Goal: Task Accomplishment & Management: Manage account settings

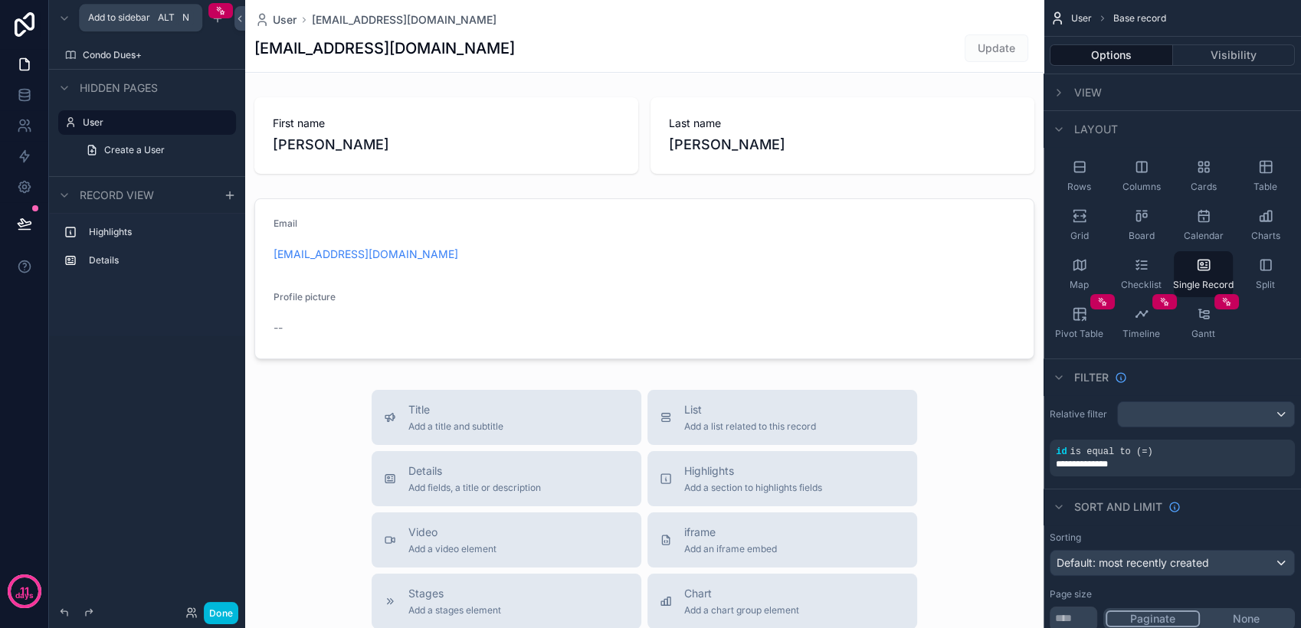
click at [223, 23] on icon "scrollable content" at bounding box center [217, 18] width 12 height 12
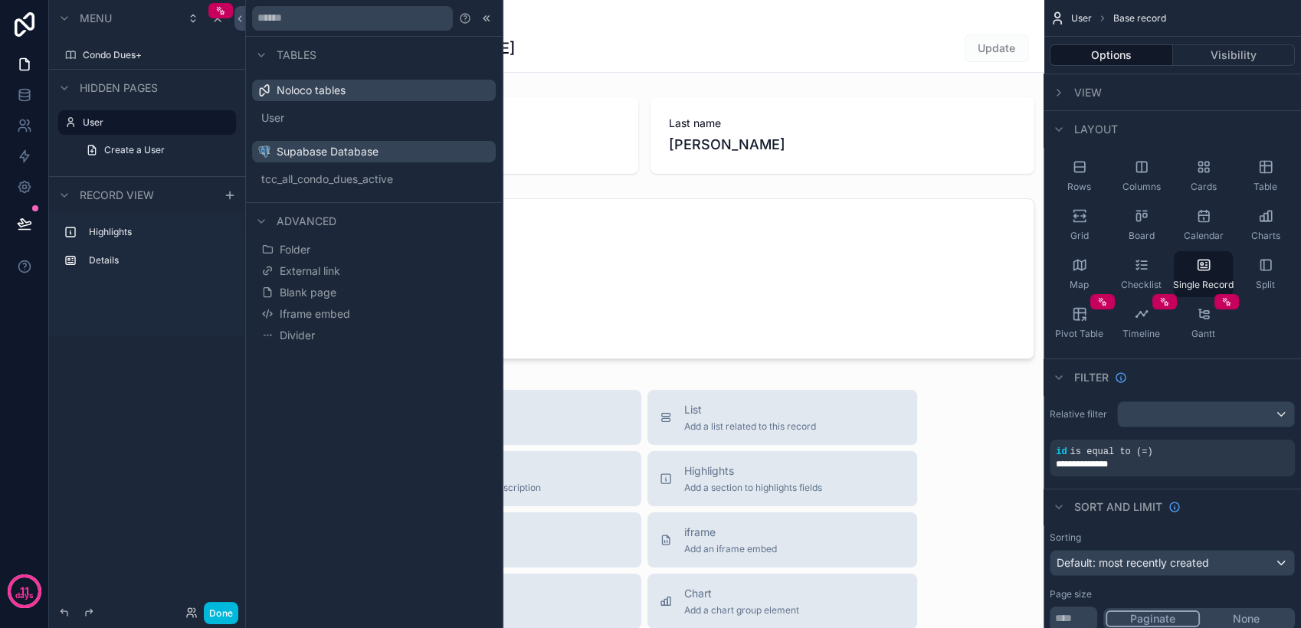
click at [355, 303] on button "Blank page" at bounding box center [373, 292] width 231 height 21
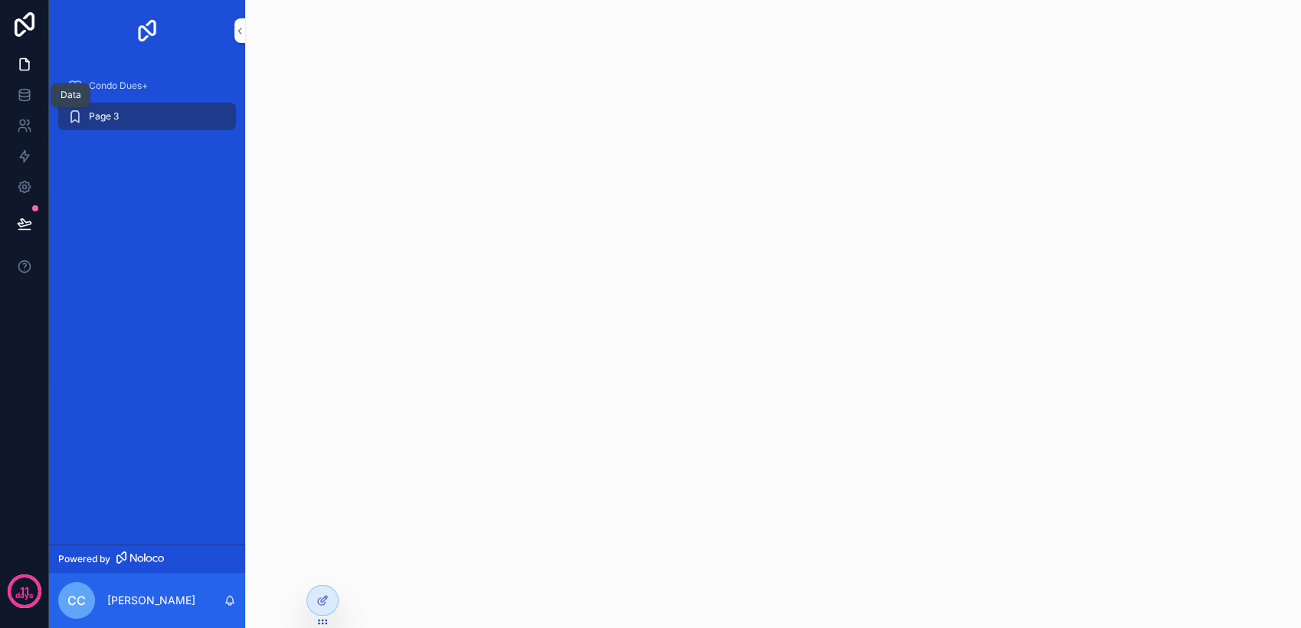
click at [26, 90] on icon at bounding box center [24, 94] width 15 height 15
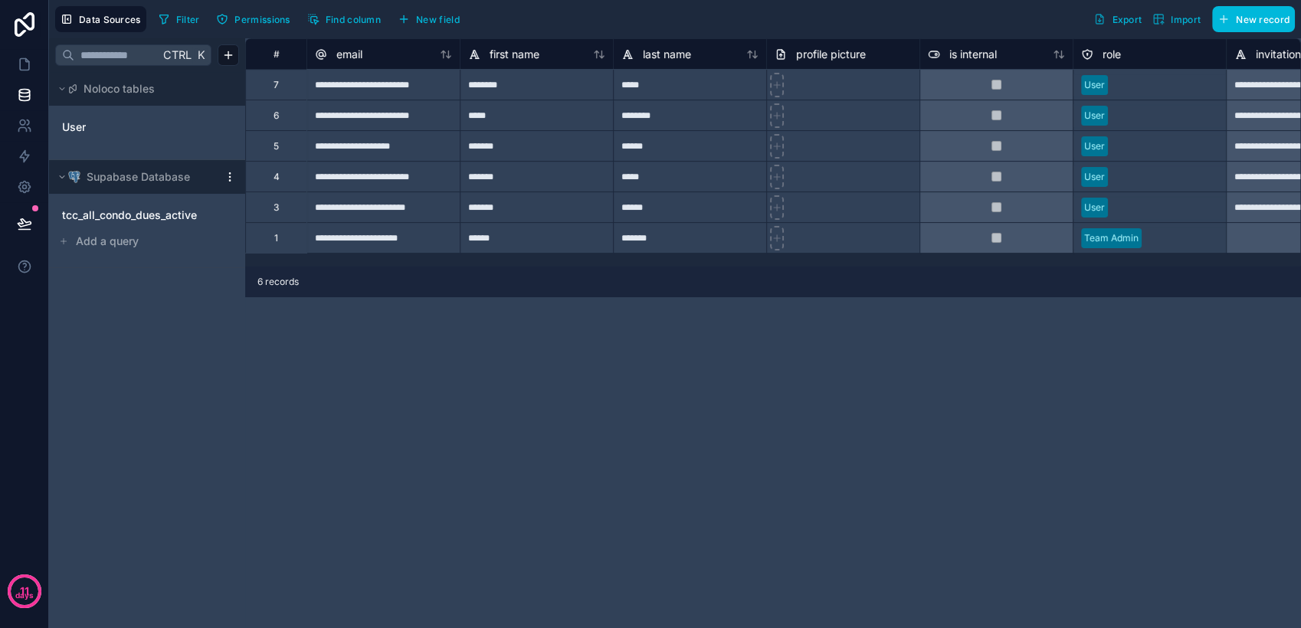
click at [15, 26] on icon at bounding box center [25, 24] width 20 height 25
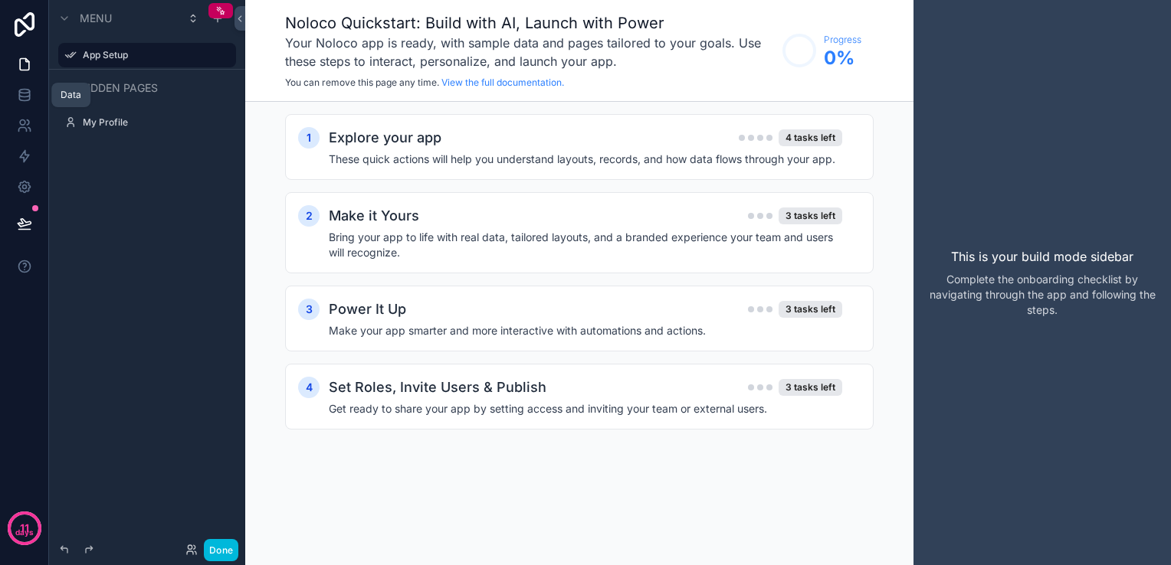
click at [33, 100] on link at bounding box center [24, 95] width 48 height 31
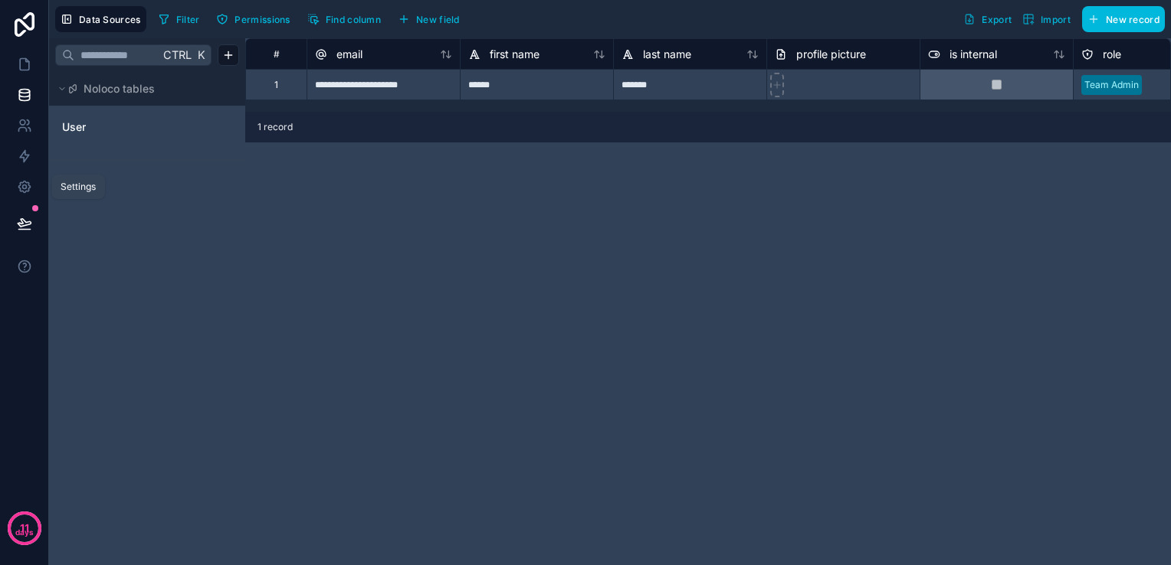
click at [25, 177] on link at bounding box center [24, 187] width 48 height 31
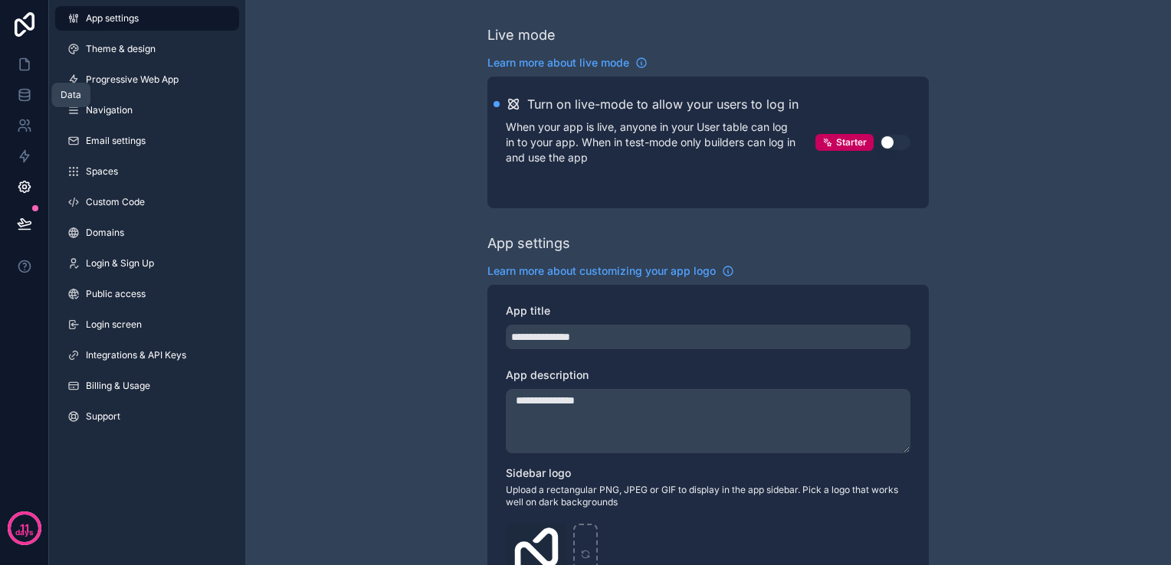
click at [25, 95] on icon at bounding box center [24, 94] width 15 height 15
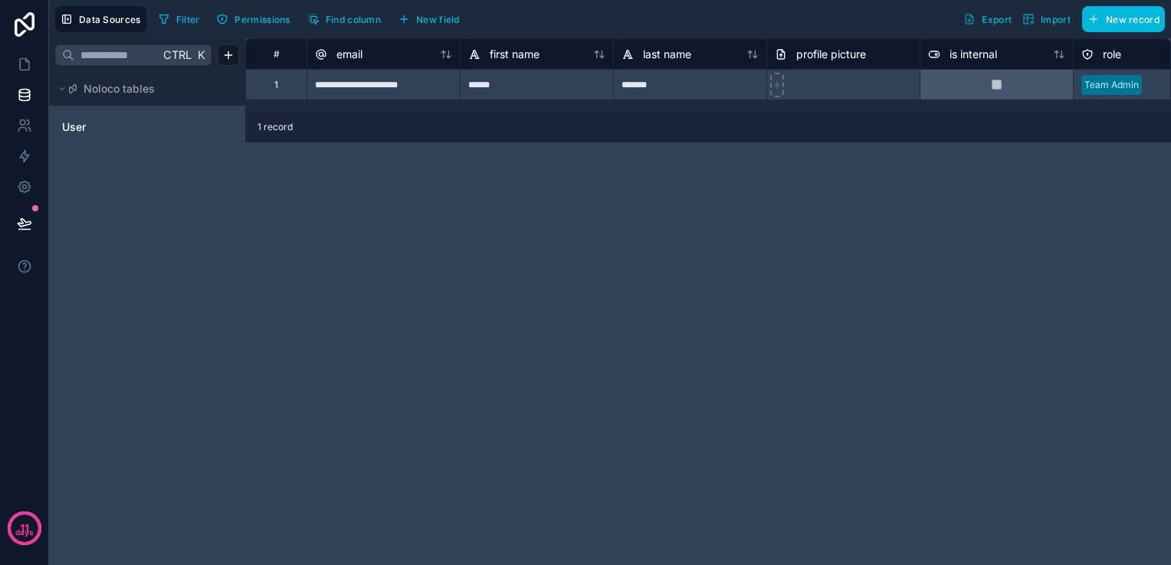
click at [224, 47] on html "**********" at bounding box center [585, 282] width 1171 height 565
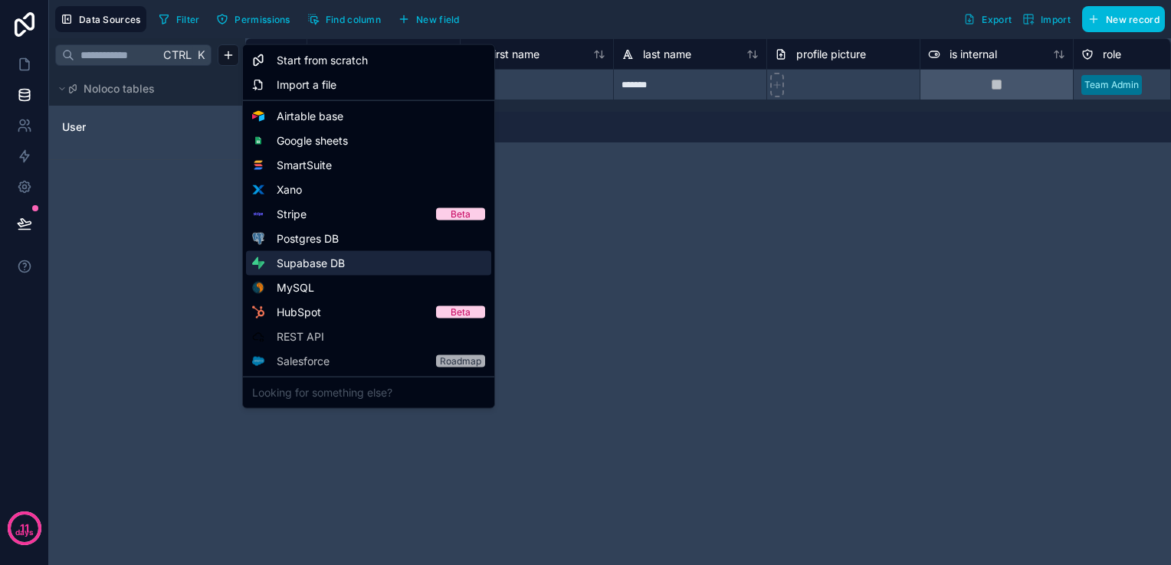
click at [341, 261] on span "Supabase DB" at bounding box center [311, 263] width 68 height 15
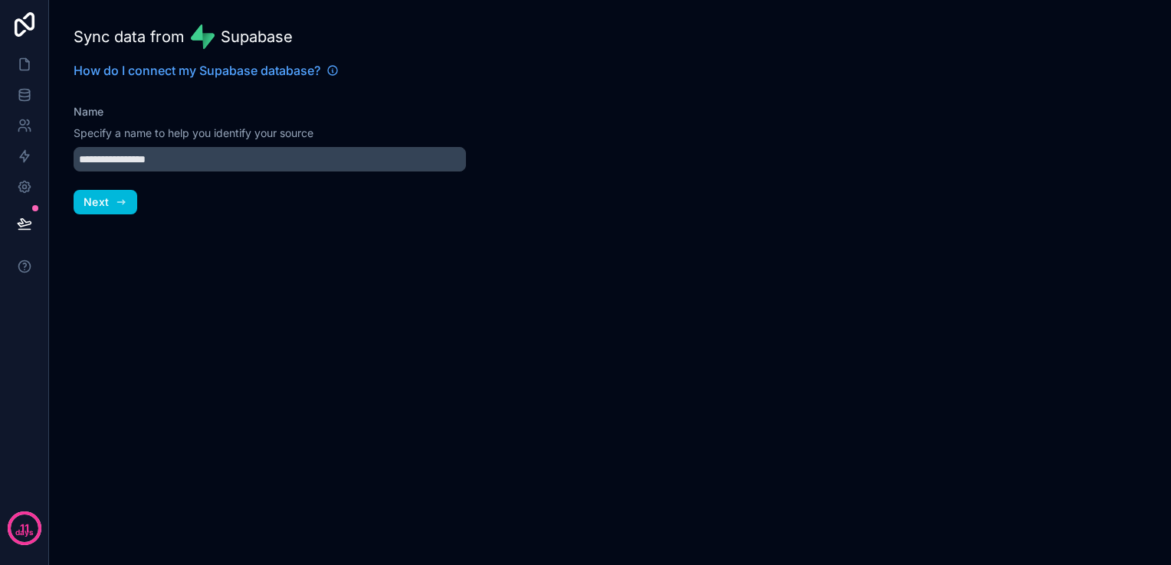
click at [118, 203] on icon "button" at bounding box center [121, 202] width 12 height 12
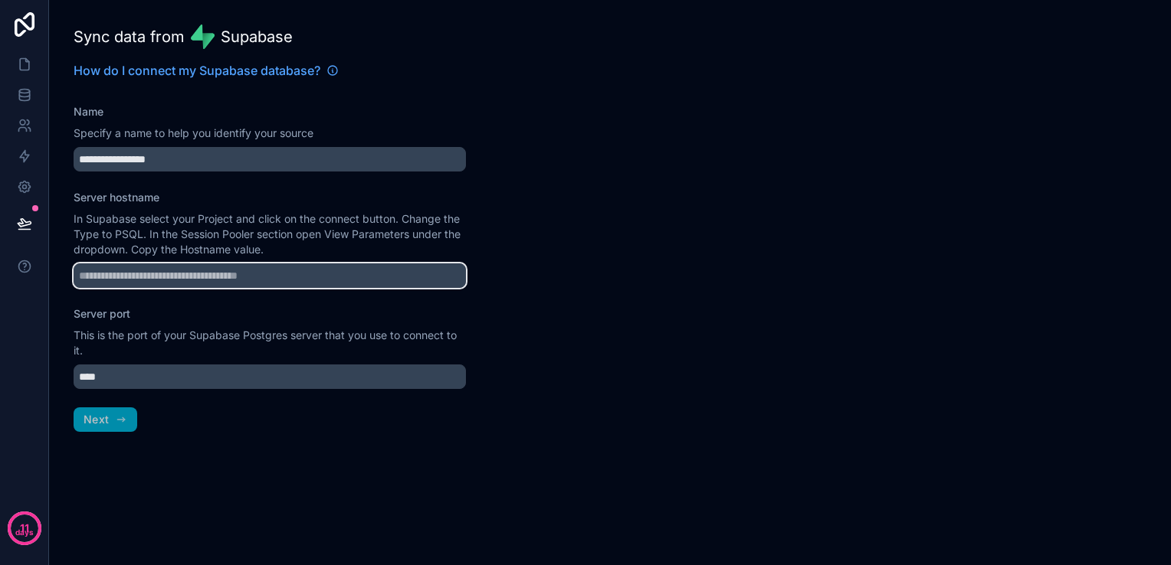
click at [173, 277] on input "Server hostname" at bounding box center [270, 276] width 392 height 25
paste input "**********"
type input "**********"
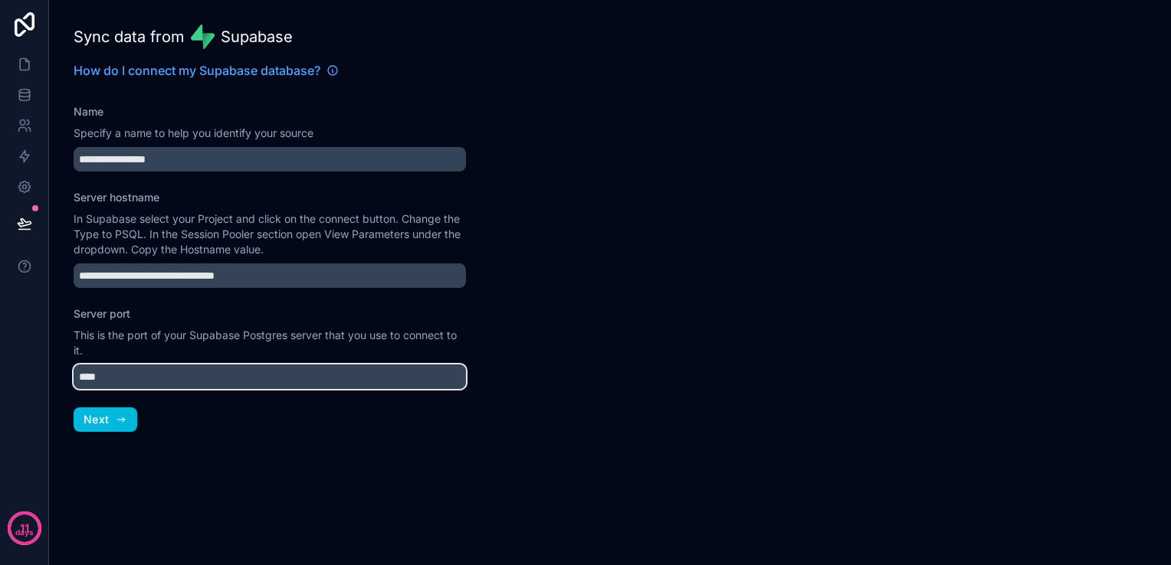
drag, startPoint x: 139, startPoint y: 380, endPoint x: 54, endPoint y: 378, distance: 84.3
click at [54, 378] on div "**********" at bounding box center [269, 282] width 441 height 565
type input "****"
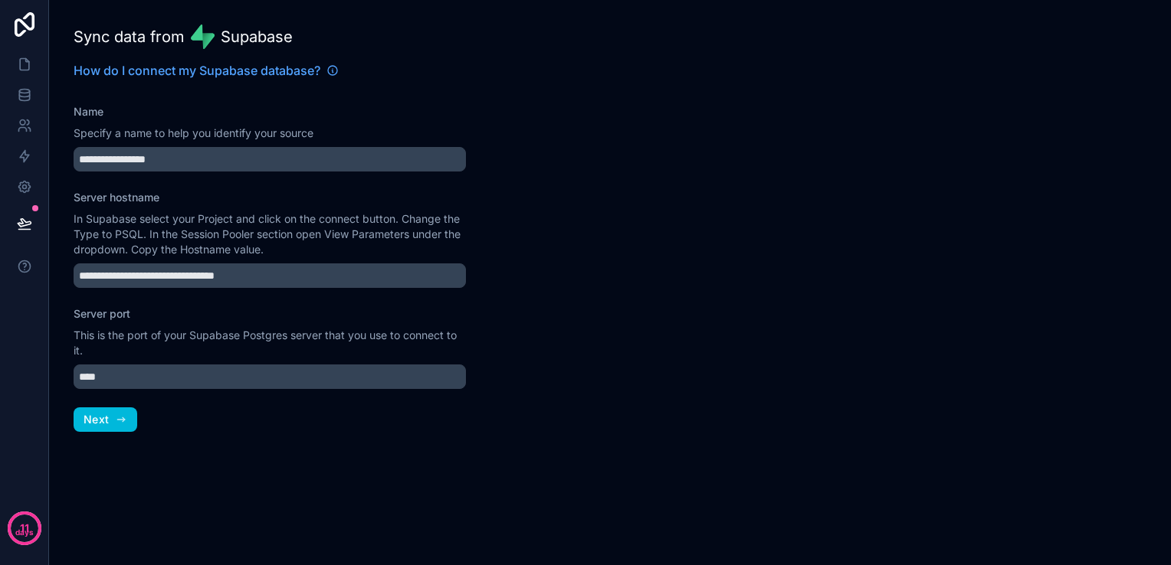
click at [107, 418] on span "Next" at bounding box center [95, 420] width 25 height 14
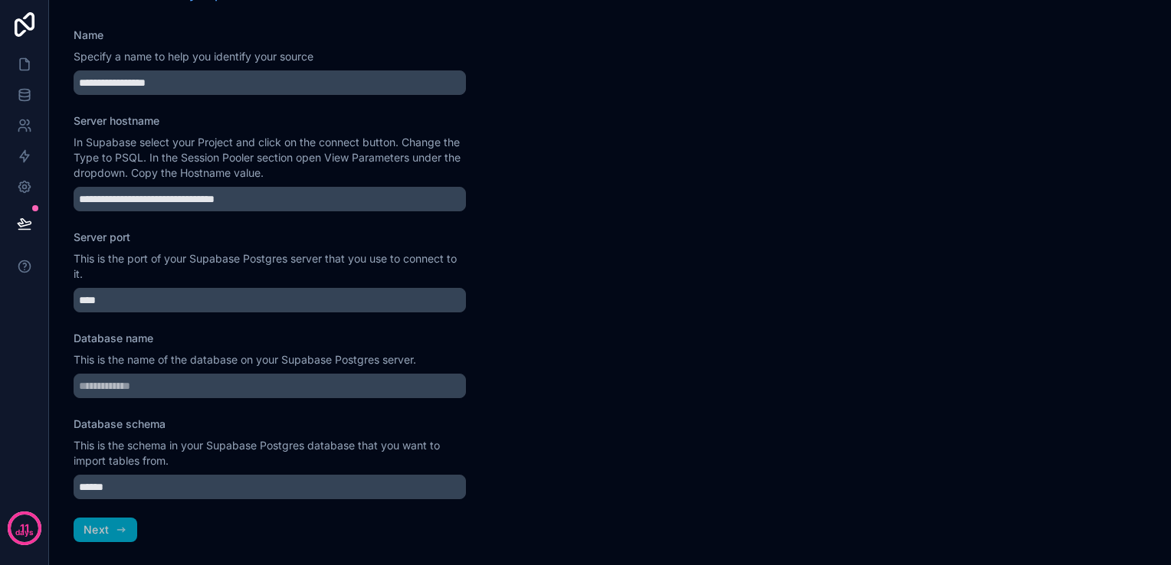
scroll to position [77, 0]
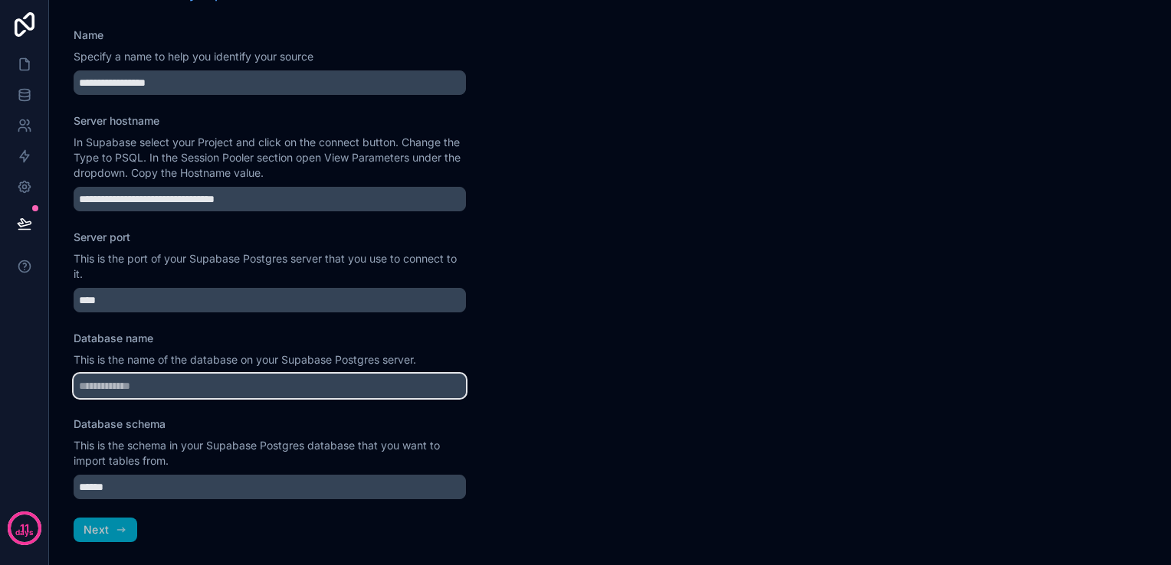
click at [235, 384] on input "Database name" at bounding box center [270, 386] width 392 height 25
type input "********"
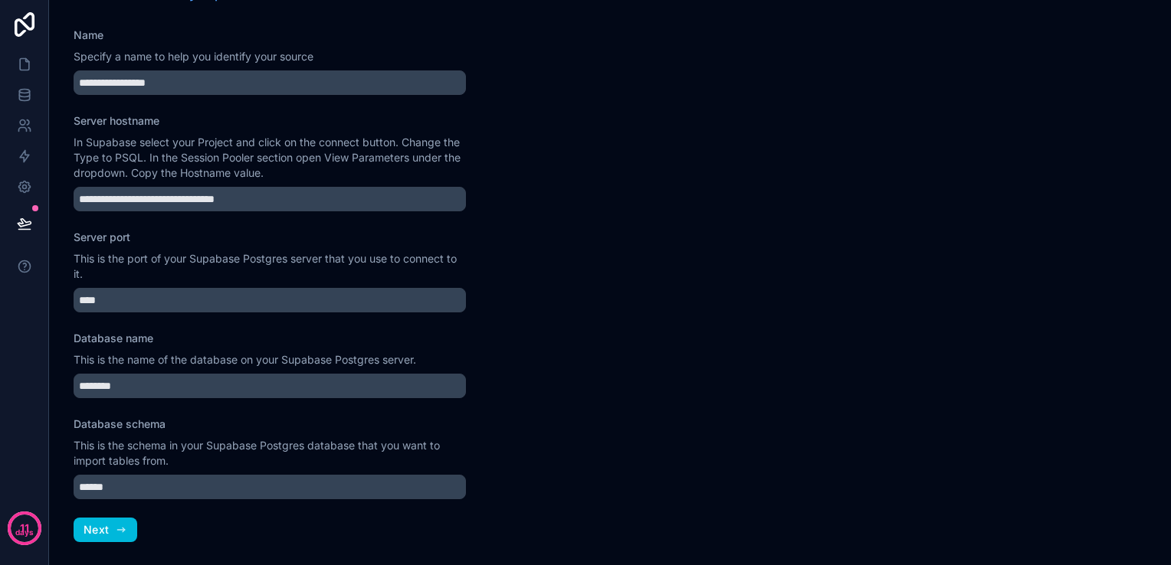
click at [120, 535] on button "Next" at bounding box center [106, 530] width 64 height 25
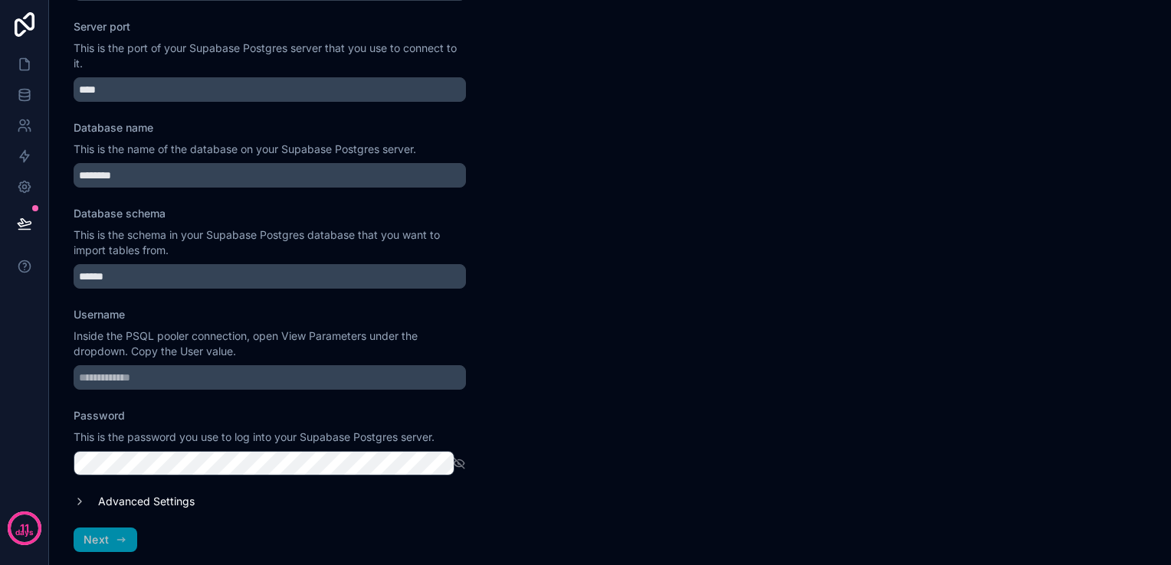
scroll to position [297, 0]
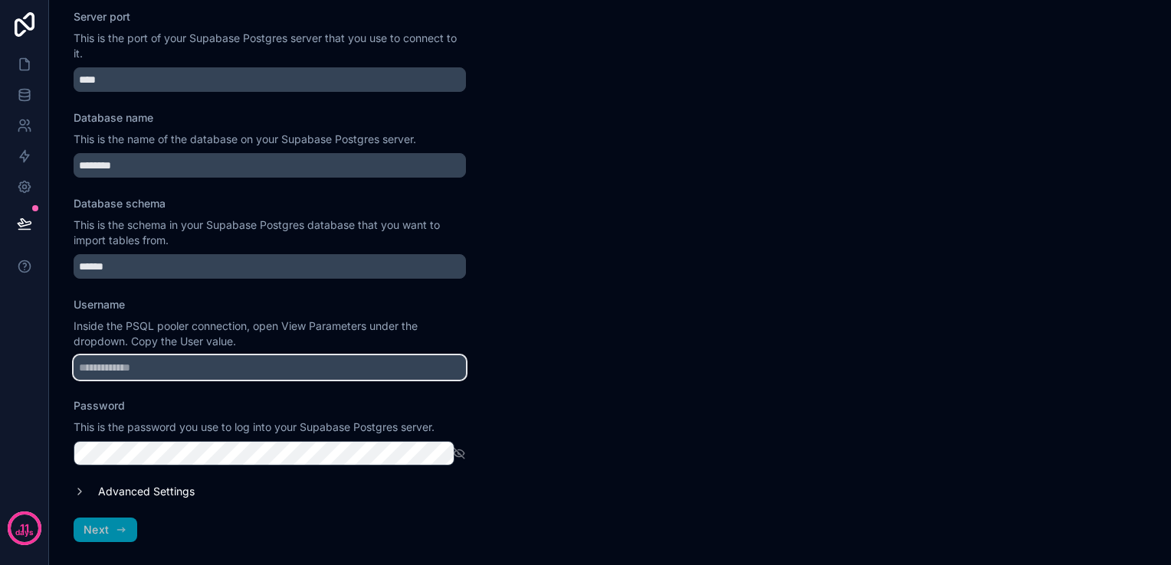
click at [184, 366] on input "Username" at bounding box center [270, 367] width 392 height 25
paste input "********"
type input "********"
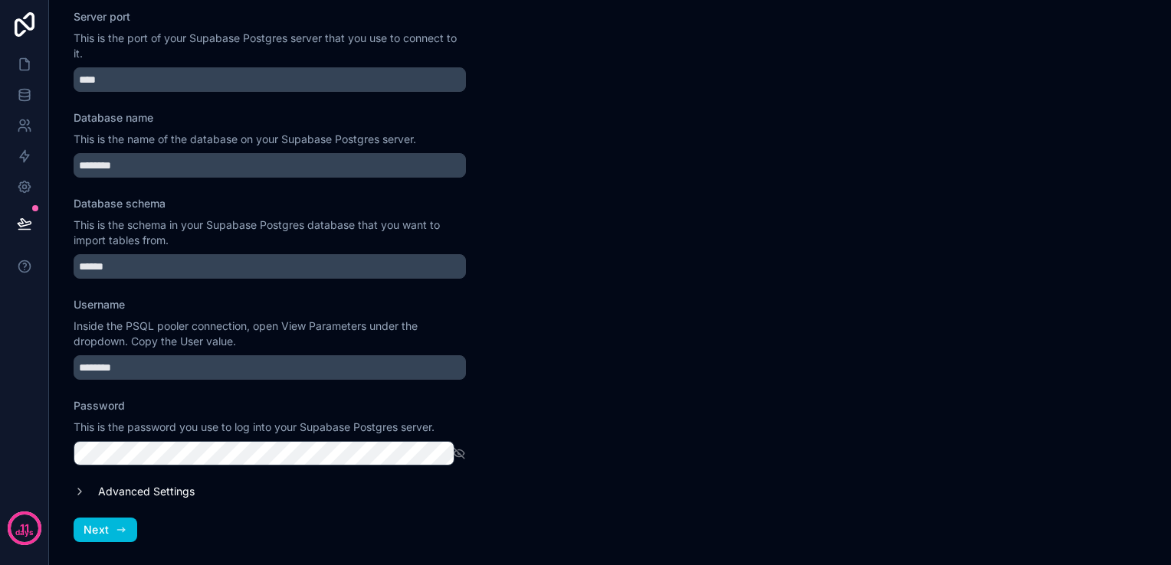
click at [119, 532] on icon "button" at bounding box center [121, 530] width 12 height 12
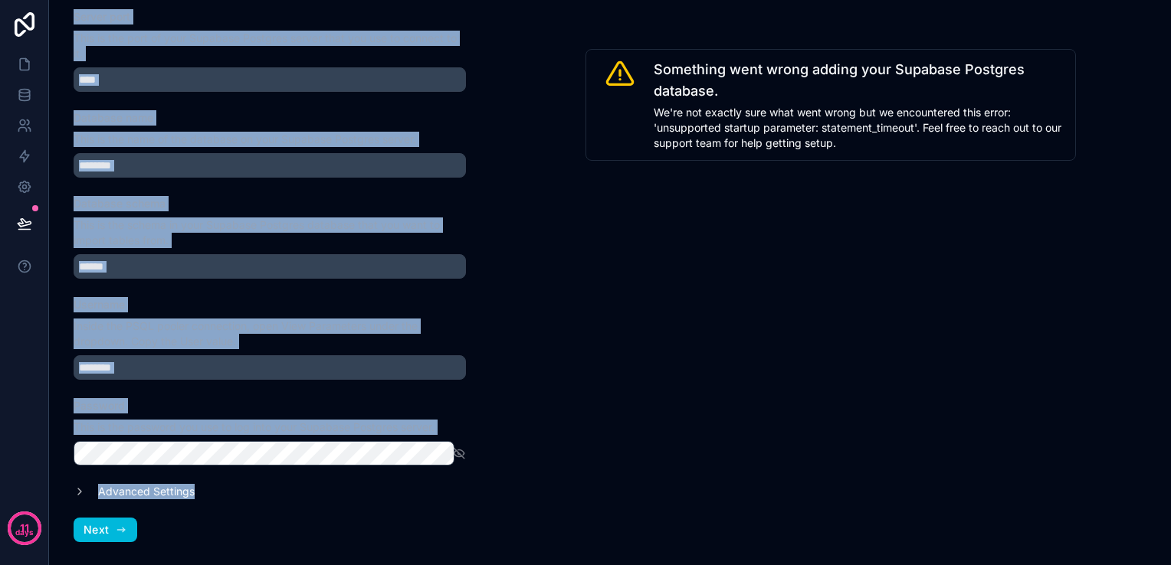
drag, startPoint x: 74, startPoint y: 113, endPoint x: 440, endPoint y: 478, distance: 517.3
click at [440, 478] on div "**********" at bounding box center [269, 282] width 441 height 565
copy div "Name Specify a name to help you identify your source Server hostname In Supabas…"
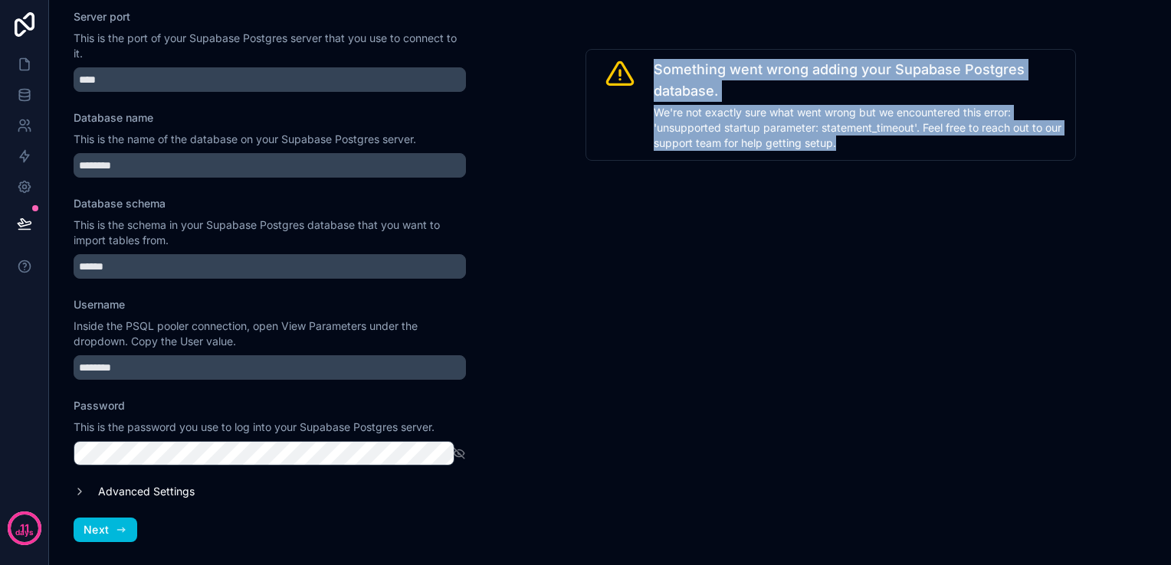
drag, startPoint x: 654, startPoint y: 69, endPoint x: 886, endPoint y: 164, distance: 250.1
click at [886, 164] on div "Something went wrong adding your Supabase Postgres database. We're not exactly …" at bounding box center [830, 105] width 515 height 210
copy div "Something went wrong adding your Supabase Postgres database. We're not exactly …"
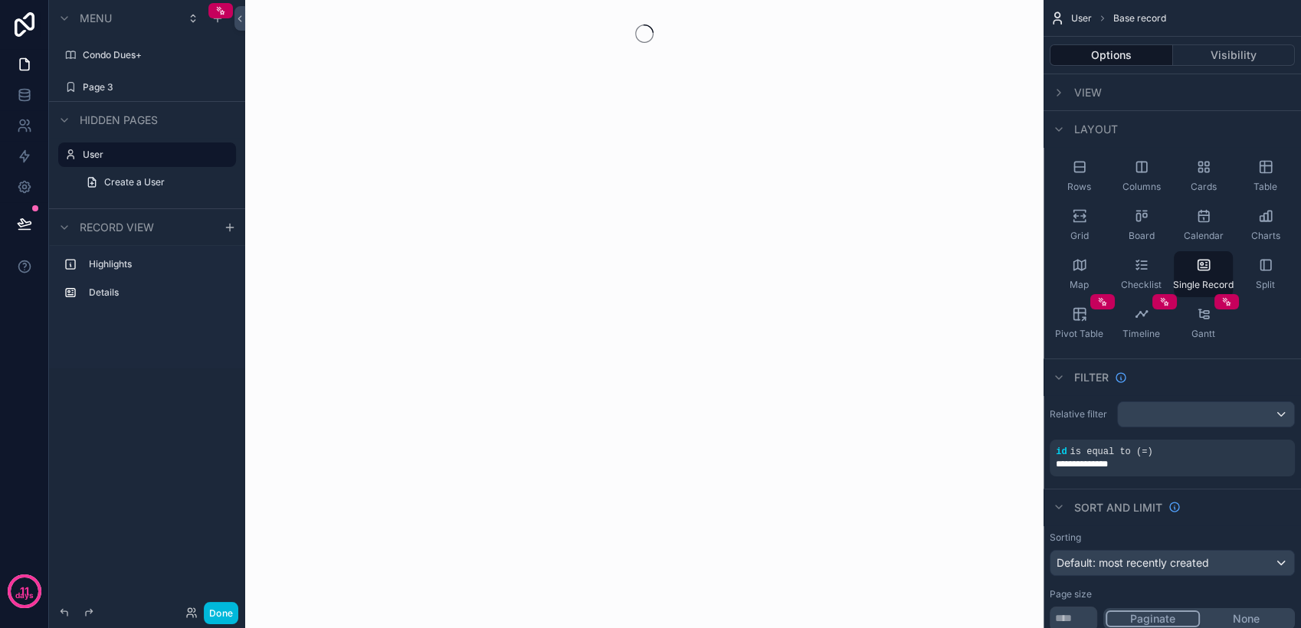
click at [0, 0] on div "scrollable content" at bounding box center [0, 0] width 0 height 0
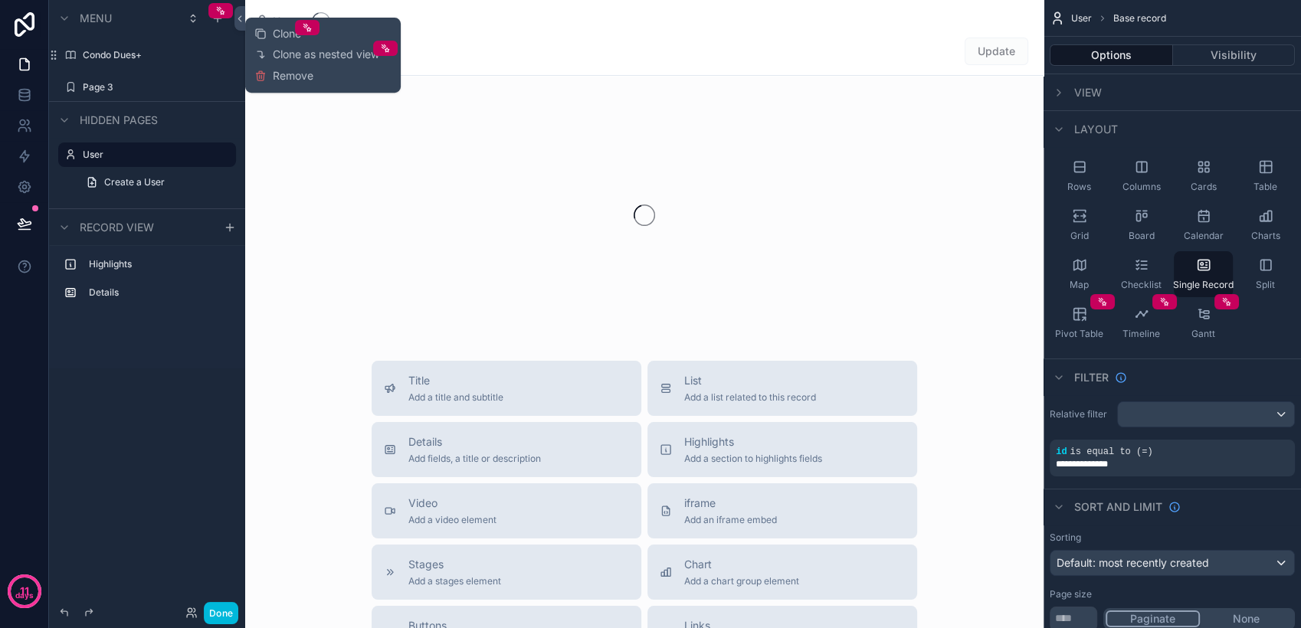
click at [266, 59] on icon at bounding box center [260, 54] width 12 height 12
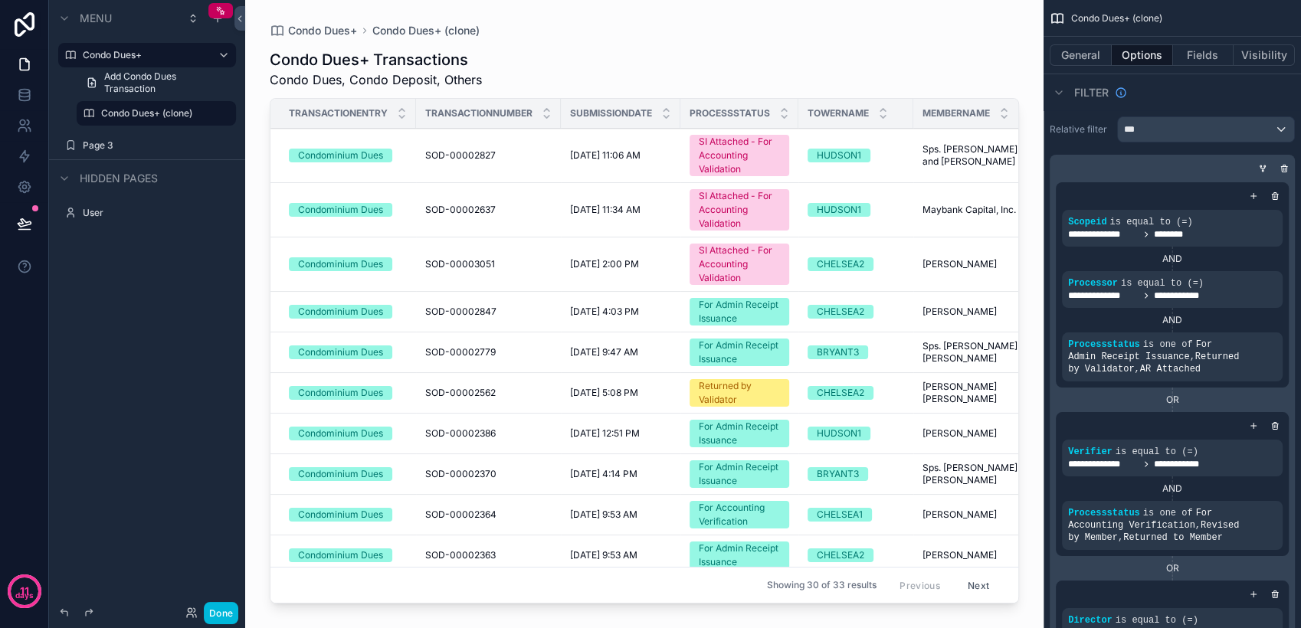
click at [188, 114] on label "Condo Dues+ (clone)" at bounding box center [164, 113] width 126 height 12
click at [1071, 61] on button "General" at bounding box center [1080, 54] width 62 height 21
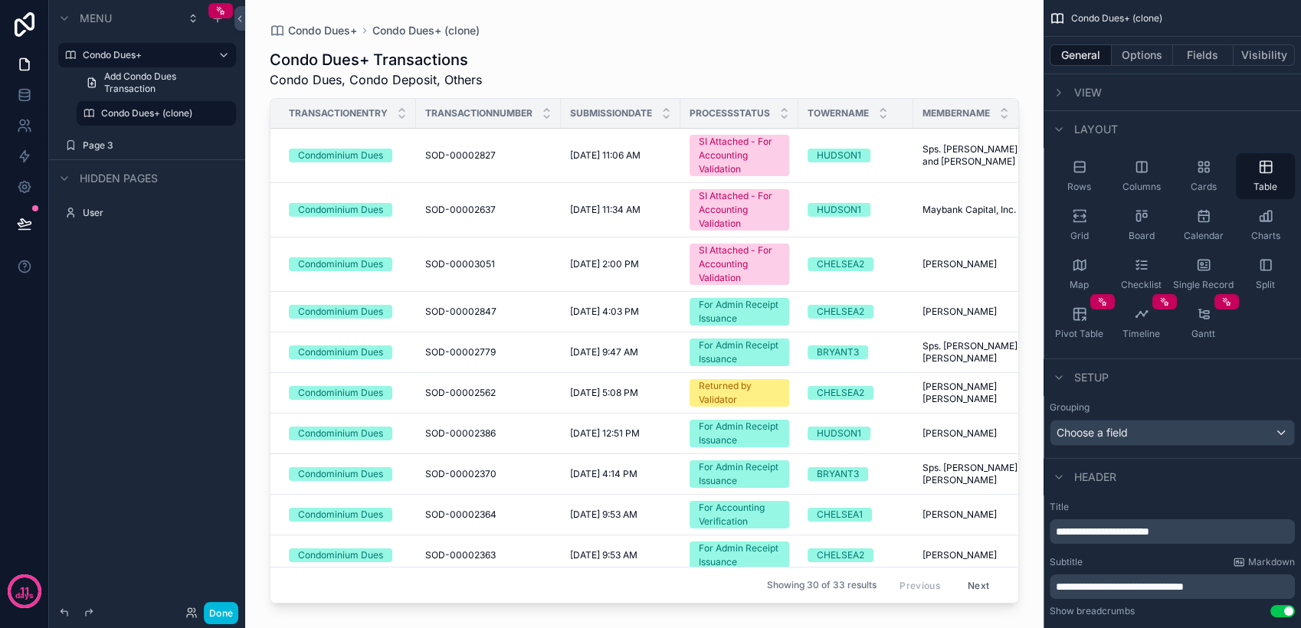
click at [105, 144] on label "Page 3" at bounding box center [155, 145] width 144 height 12
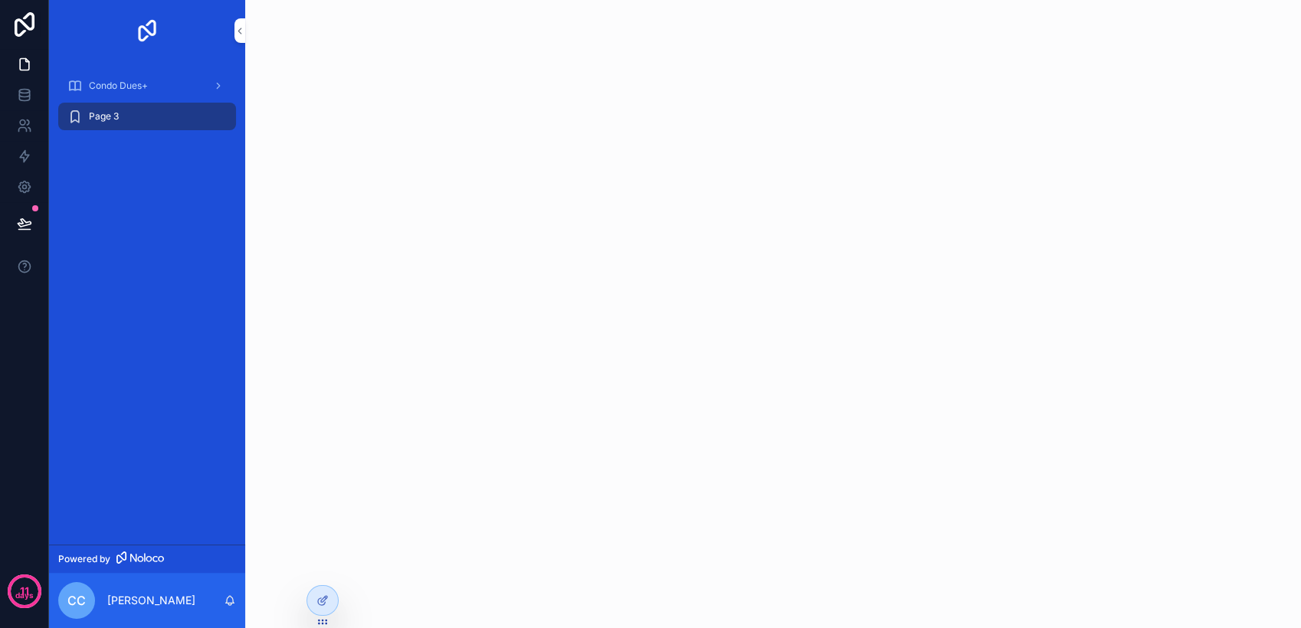
click at [89, 83] on span "Condo Dues+" at bounding box center [118, 86] width 59 height 12
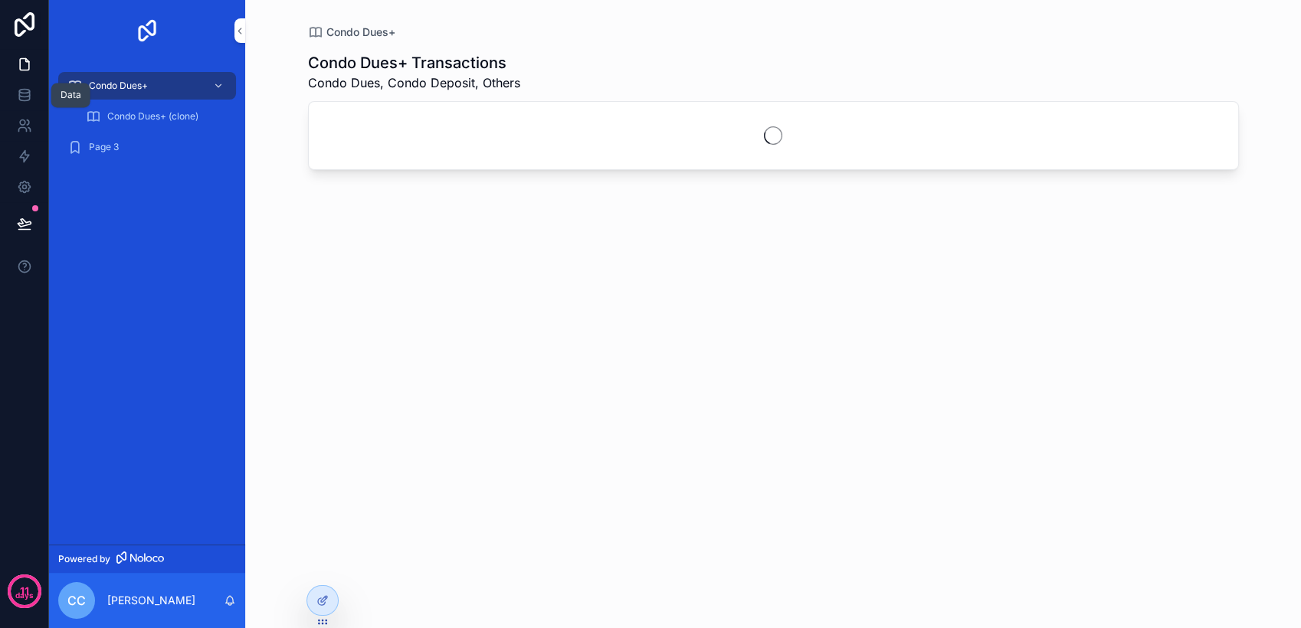
click at [28, 98] on icon at bounding box center [24, 94] width 15 height 15
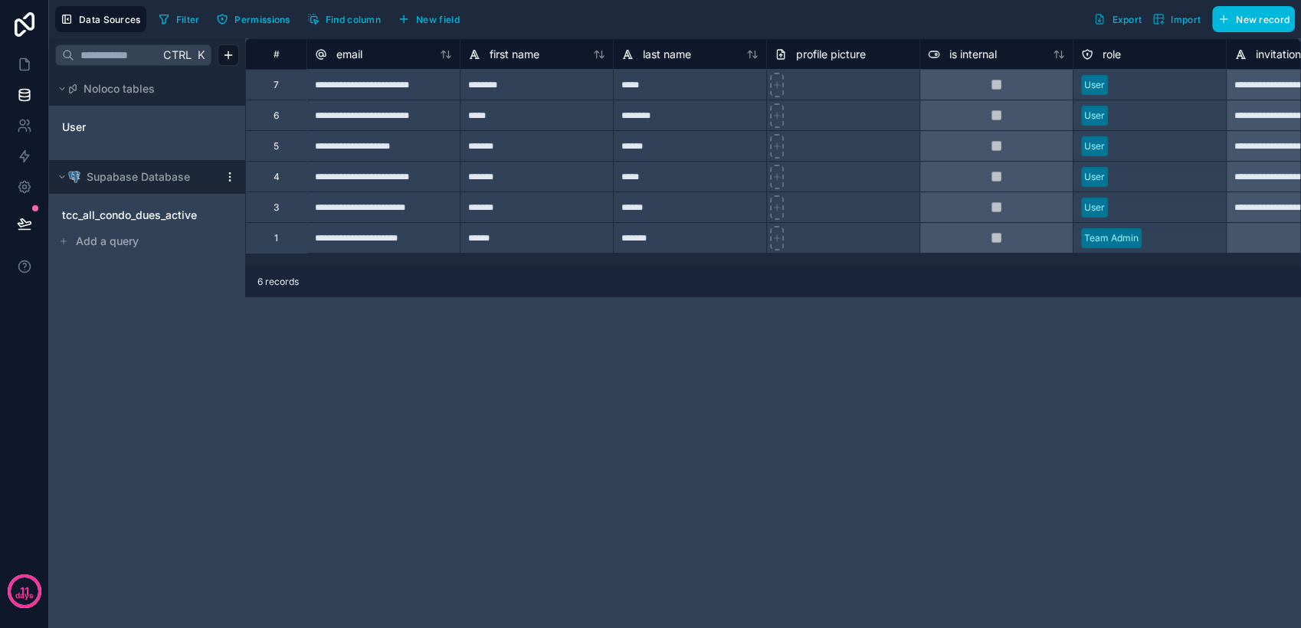
click at [226, 181] on html "**********" at bounding box center [650, 314] width 1301 height 628
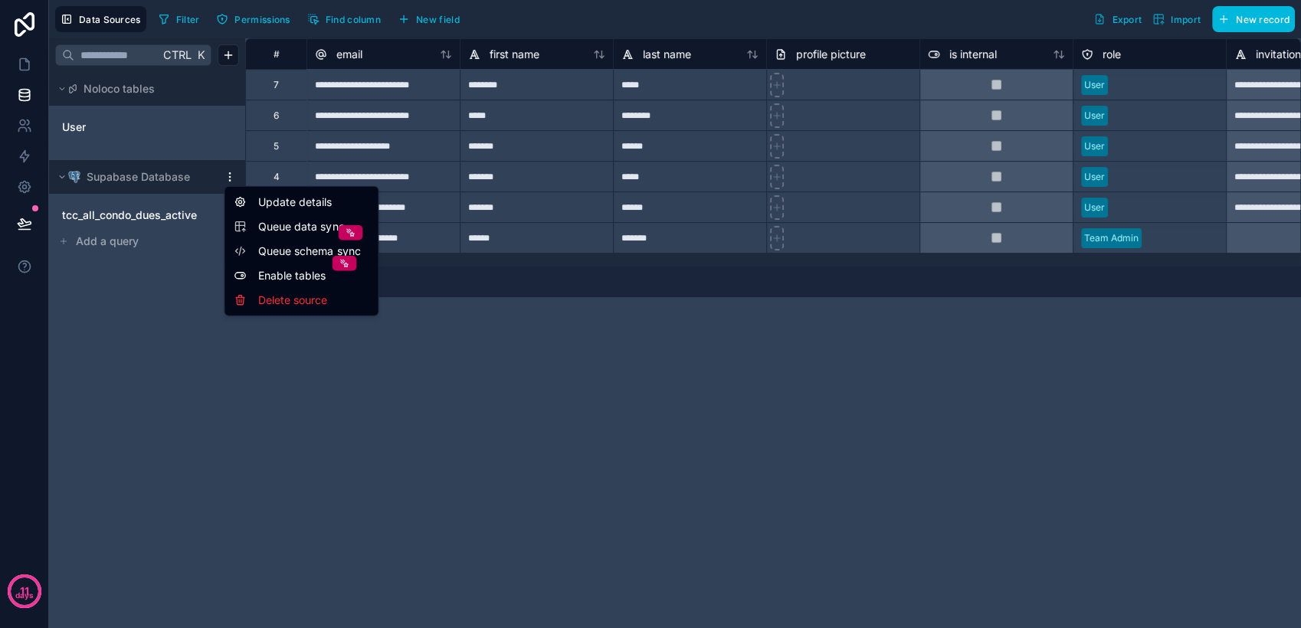
click at [279, 253] on span "Queue schema sync" at bounding box center [313, 251] width 110 height 15
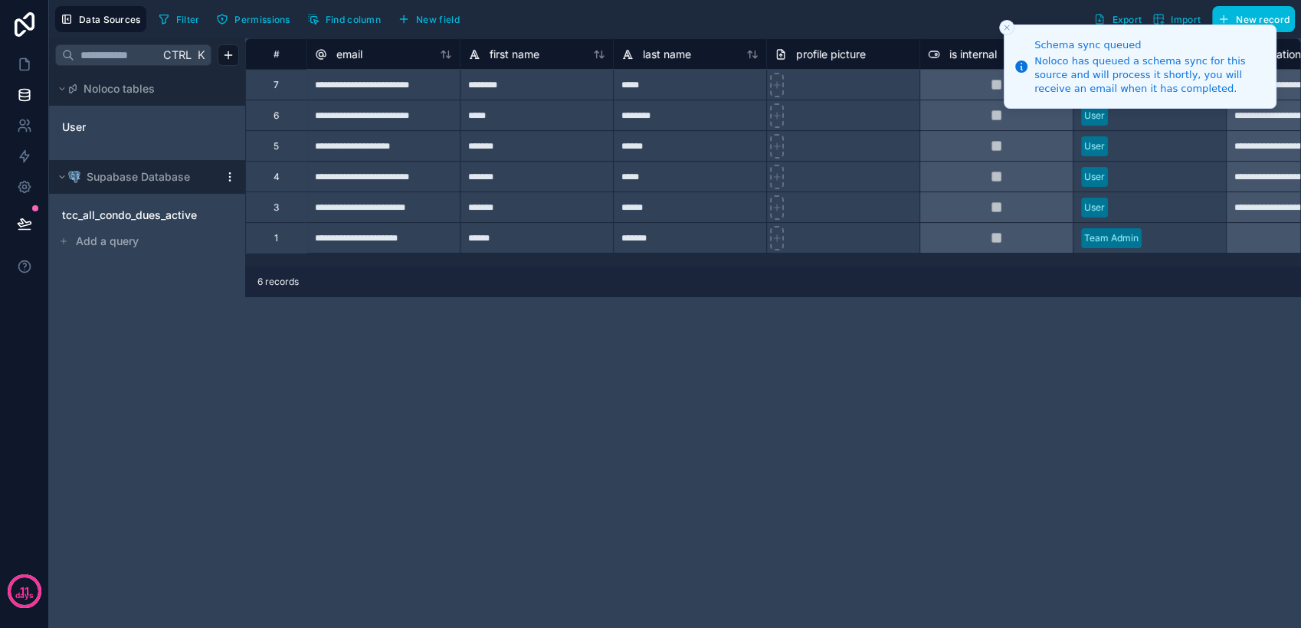
click at [158, 219] on span "tcc_all_condo_dues_active" at bounding box center [129, 215] width 135 height 15
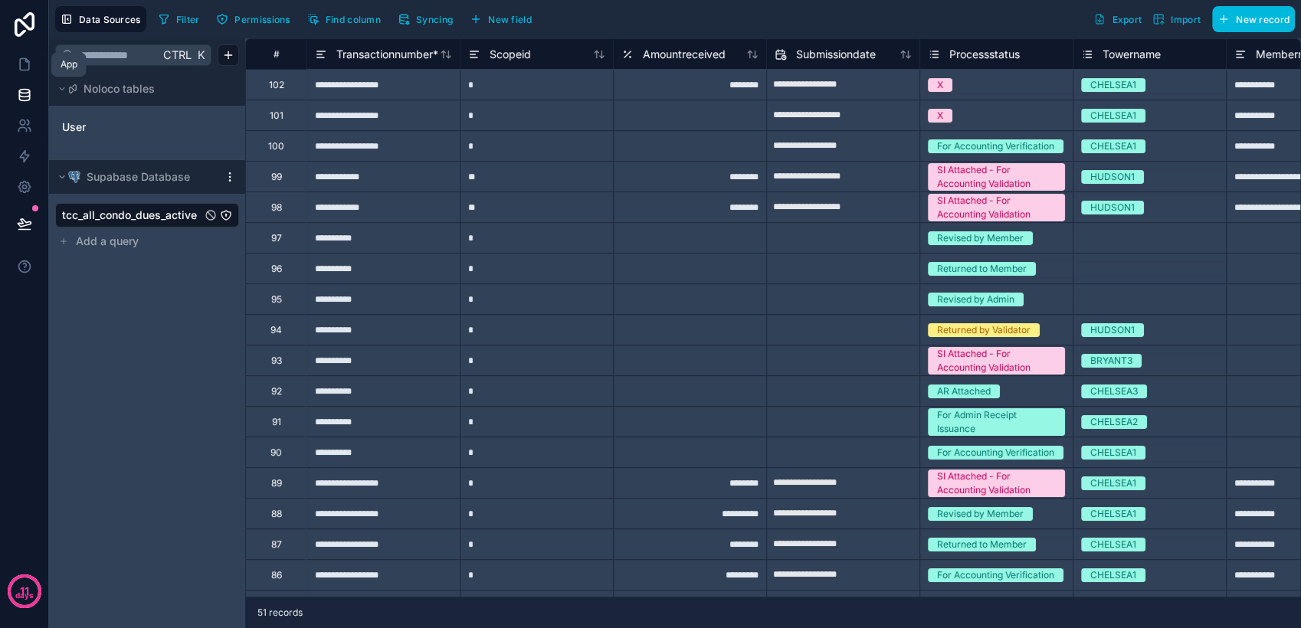
click at [24, 61] on icon at bounding box center [24, 64] width 15 height 15
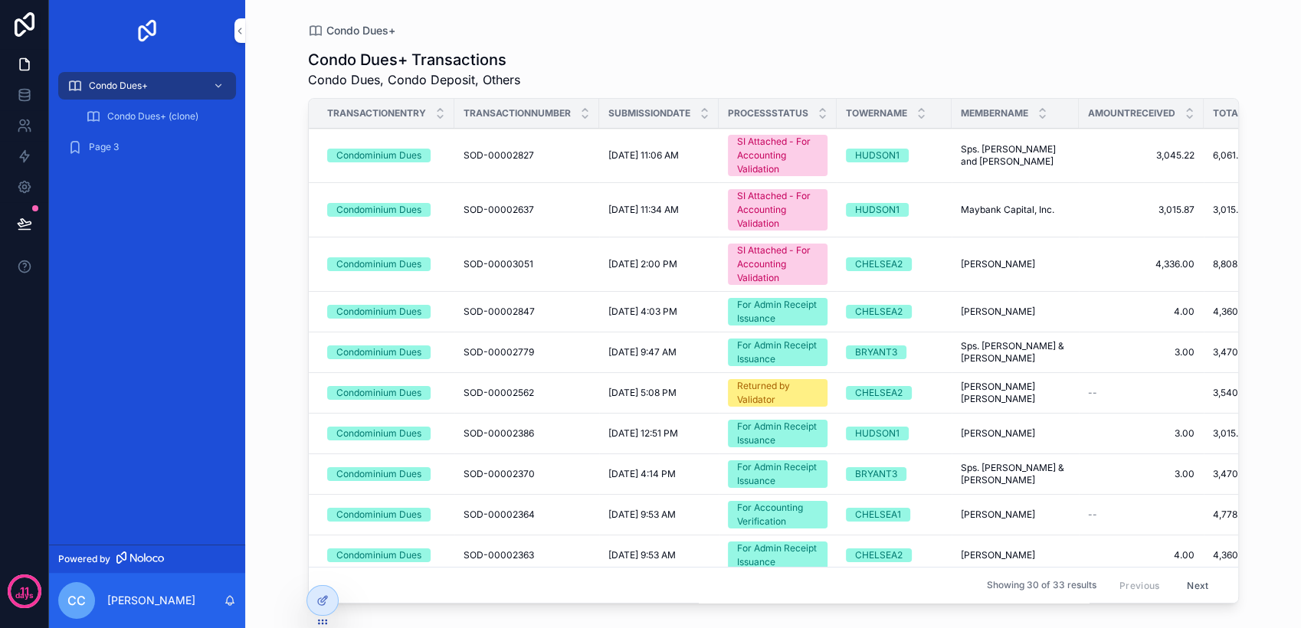
click at [134, 150] on div "Page 3" at bounding box center [146, 147] width 159 height 25
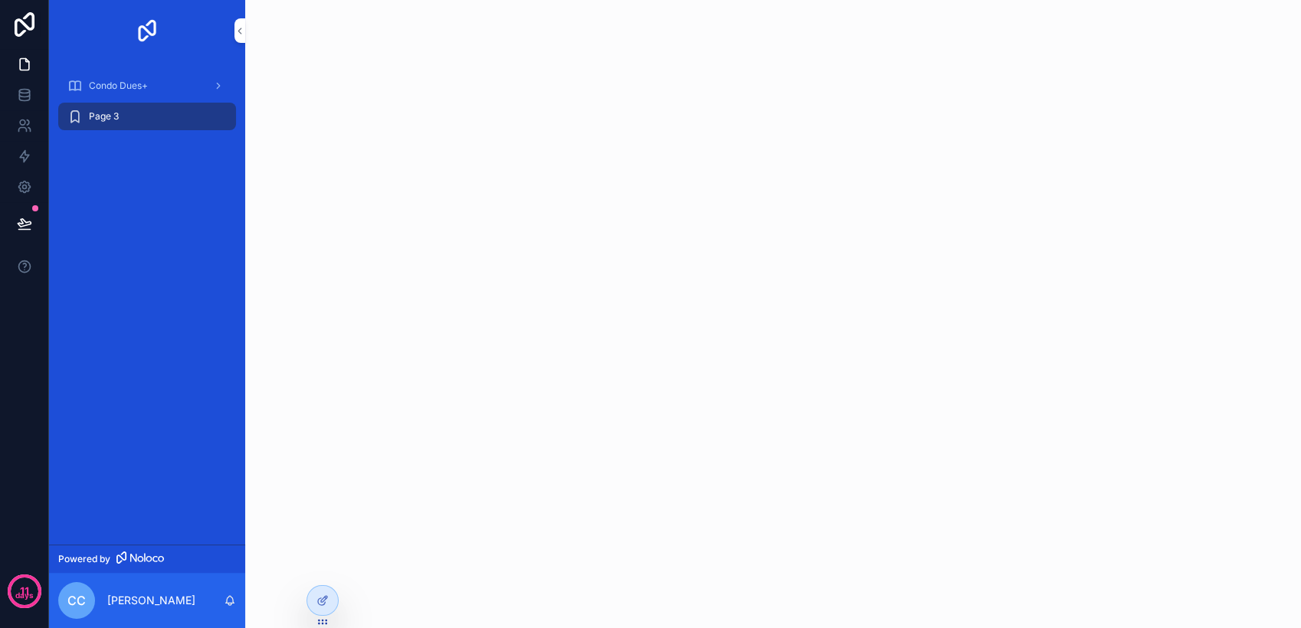
click at [318, 600] on icon at bounding box center [321, 601] width 7 height 7
click at [38, 25] on icon at bounding box center [24, 24] width 31 height 25
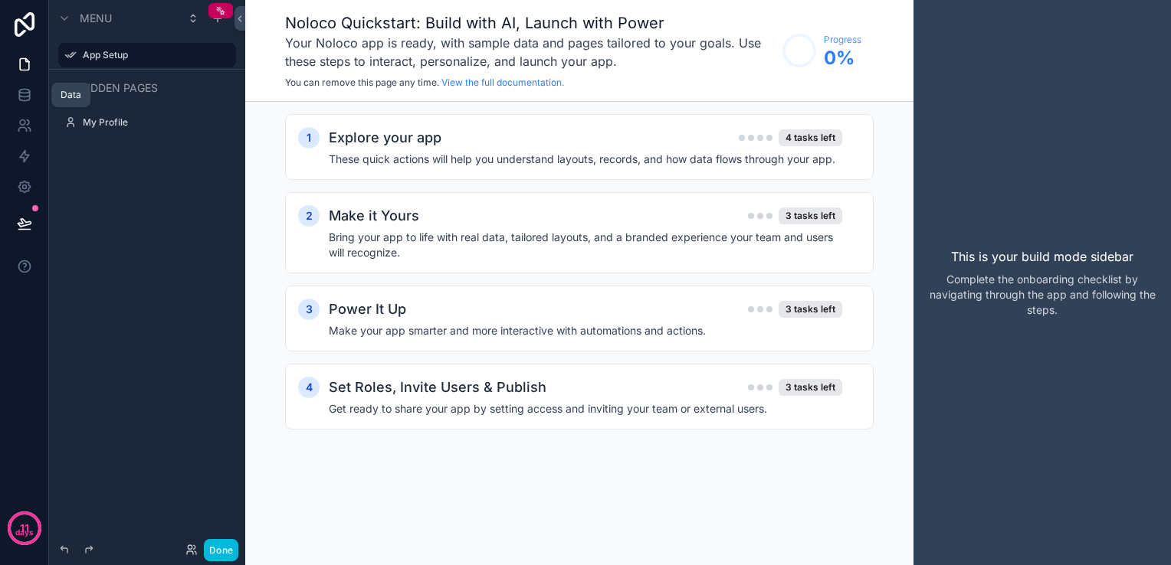
click at [18, 103] on link at bounding box center [24, 95] width 48 height 31
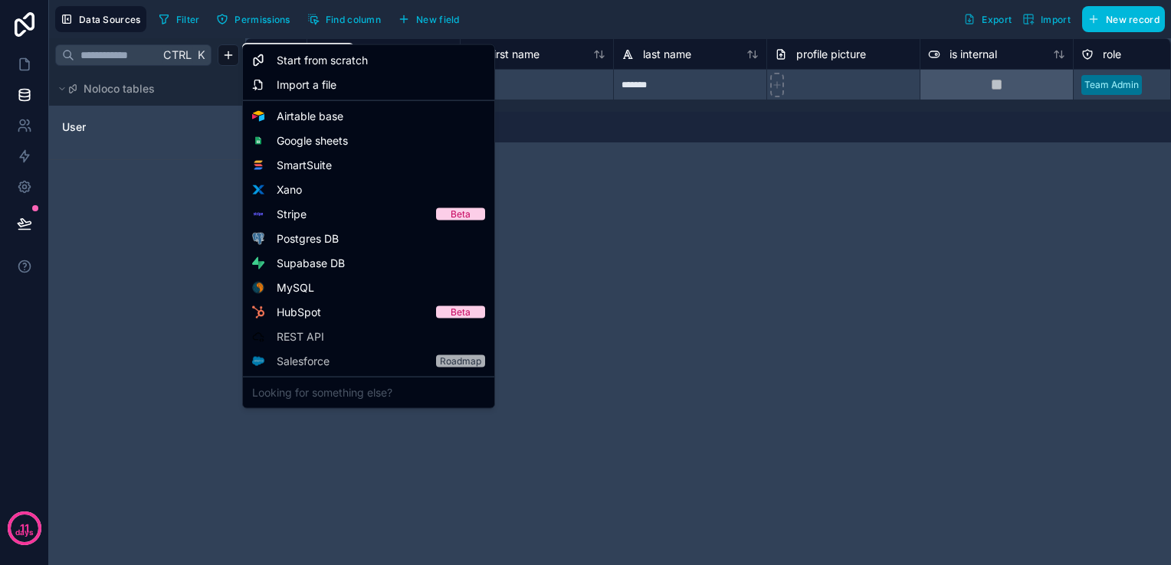
click at [223, 60] on html "**********" at bounding box center [585, 282] width 1171 height 565
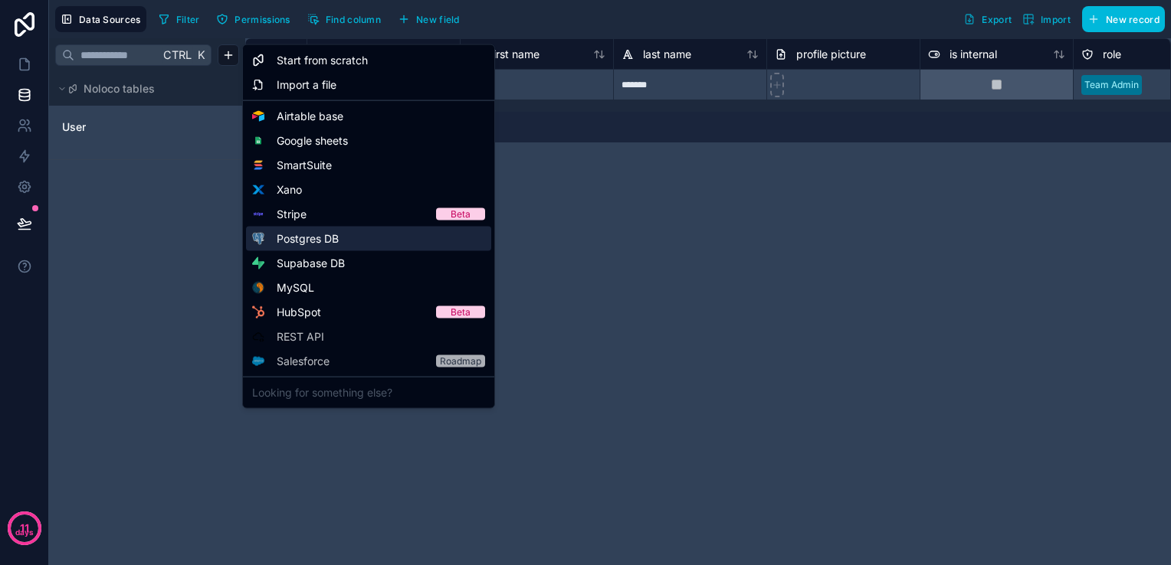
click at [325, 244] on span "Postgres DB" at bounding box center [308, 238] width 62 height 15
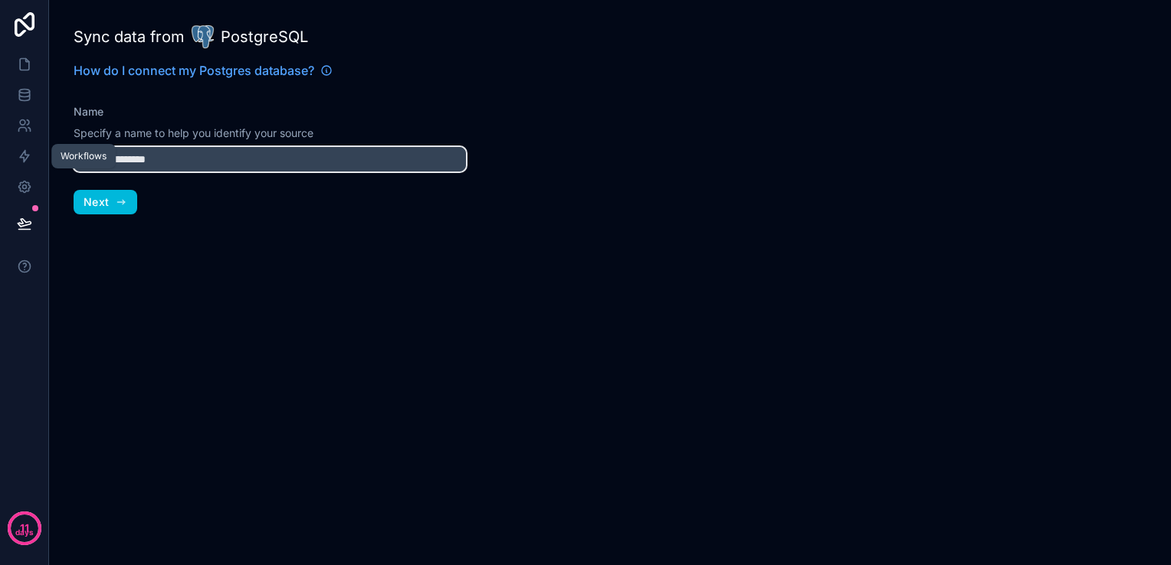
drag, startPoint x: 184, startPoint y: 160, endPoint x: 31, endPoint y: 156, distance: 153.3
click at [31, 156] on div "**********" at bounding box center [585, 282] width 1171 height 565
type input "*********"
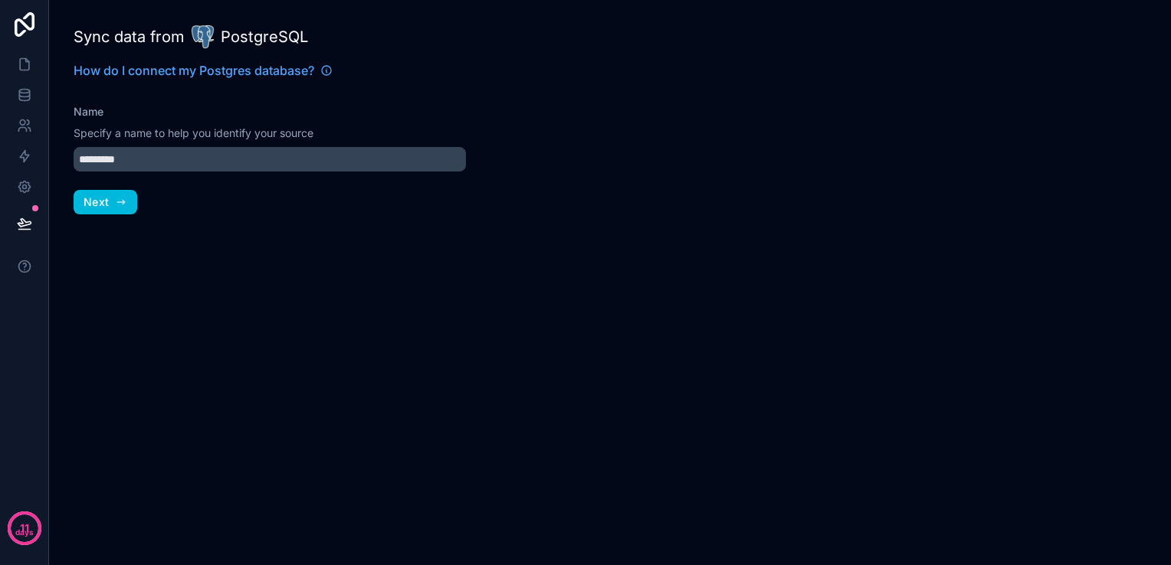
click at [74, 203] on button "Next" at bounding box center [106, 202] width 64 height 25
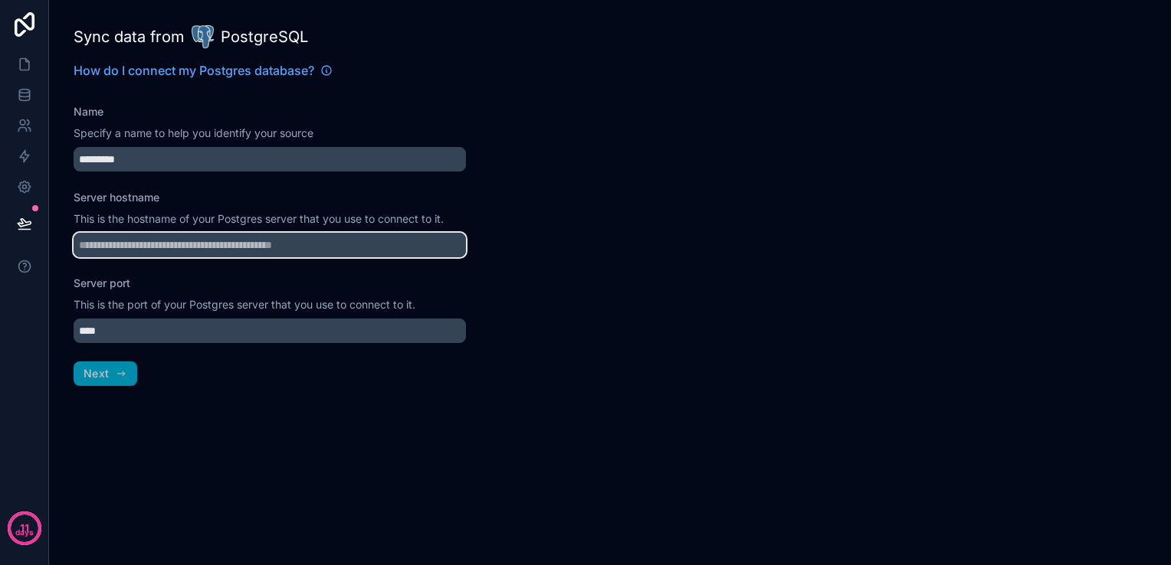
click at [98, 241] on input "Server hostname" at bounding box center [270, 245] width 392 height 25
paste input "**********"
type input "**********"
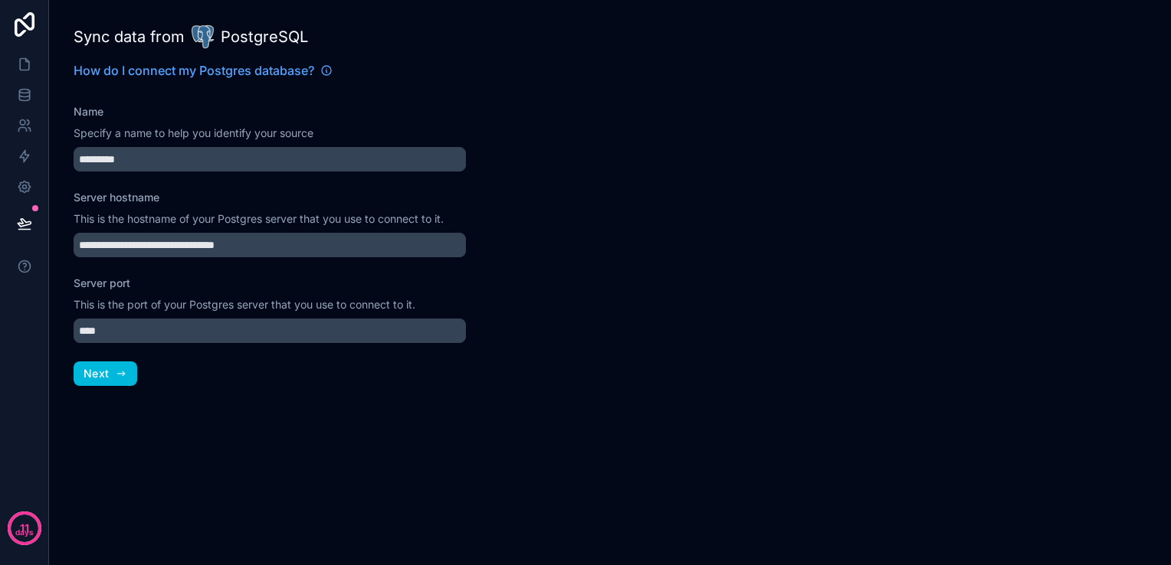
click at [120, 378] on icon "button" at bounding box center [121, 374] width 12 height 12
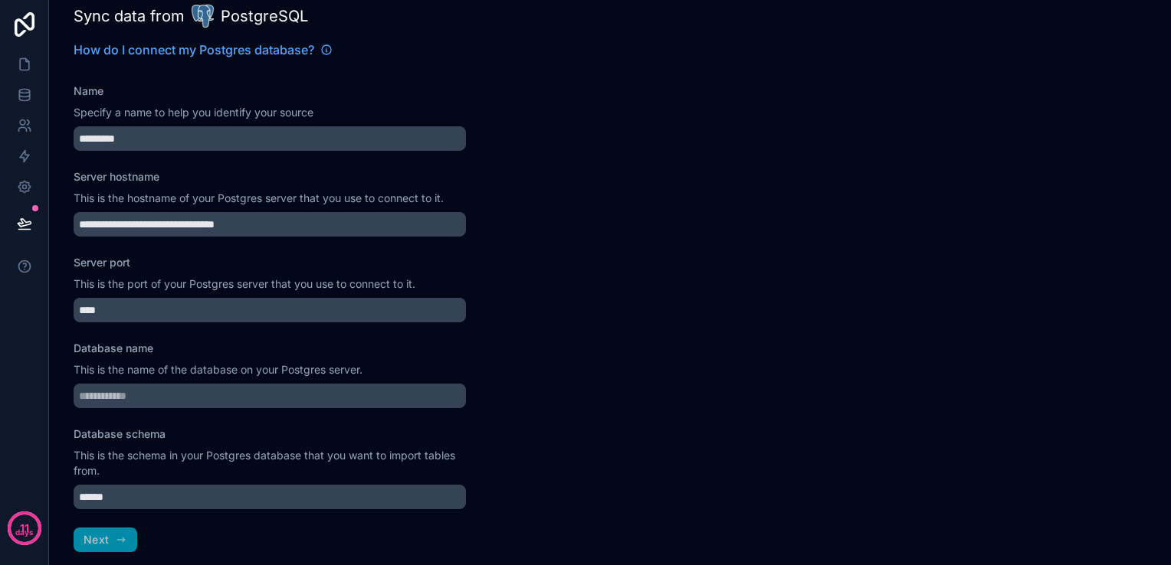
scroll to position [31, 0]
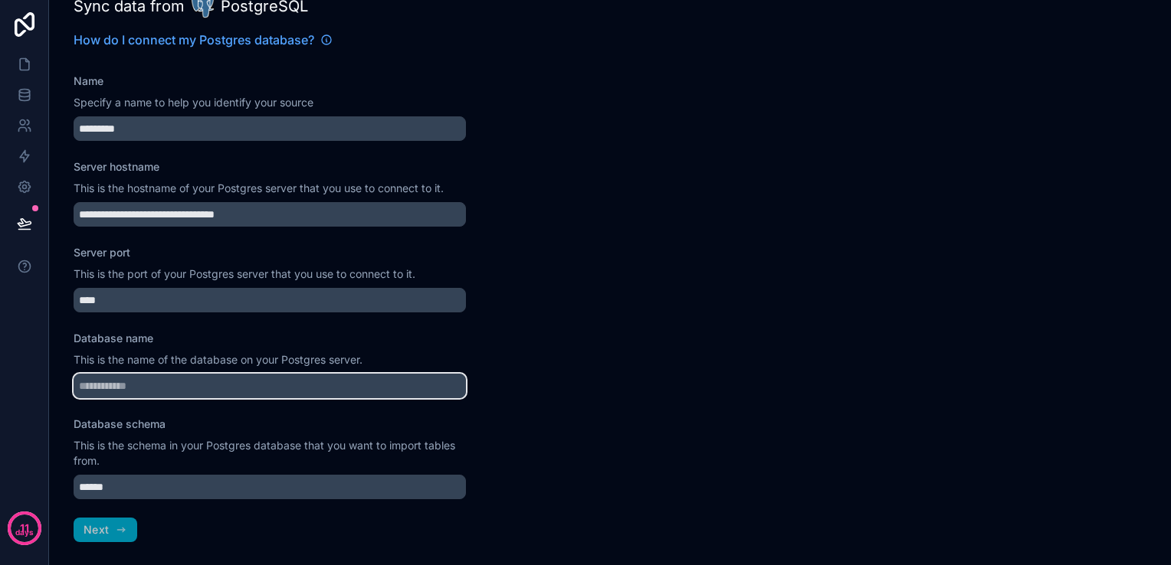
click at [175, 388] on input "Database name" at bounding box center [270, 386] width 392 height 25
type input "********"
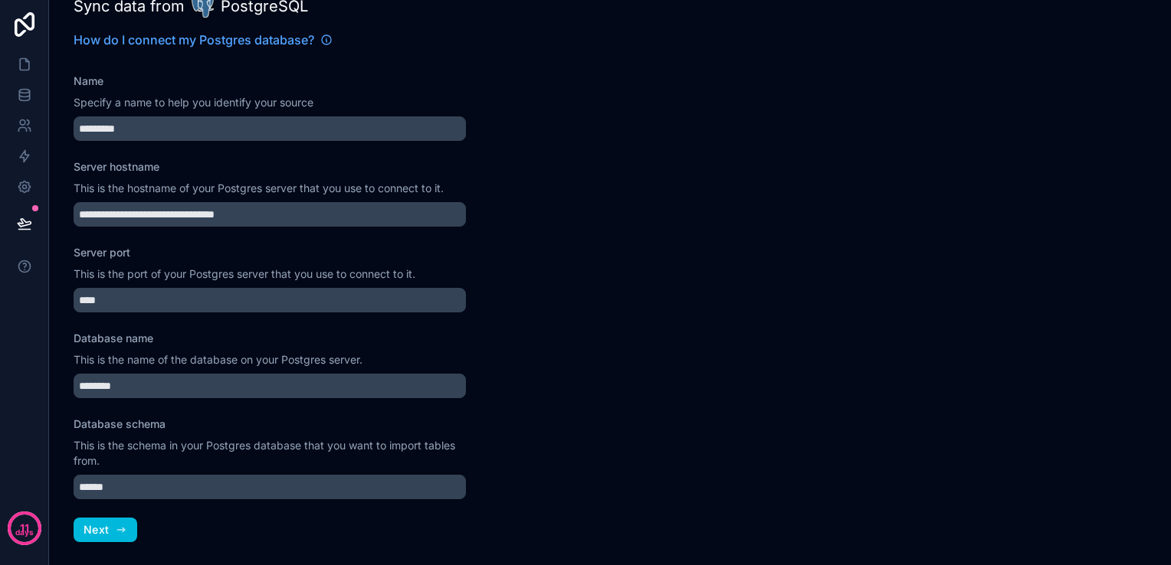
click at [119, 526] on icon "button" at bounding box center [121, 530] width 12 height 12
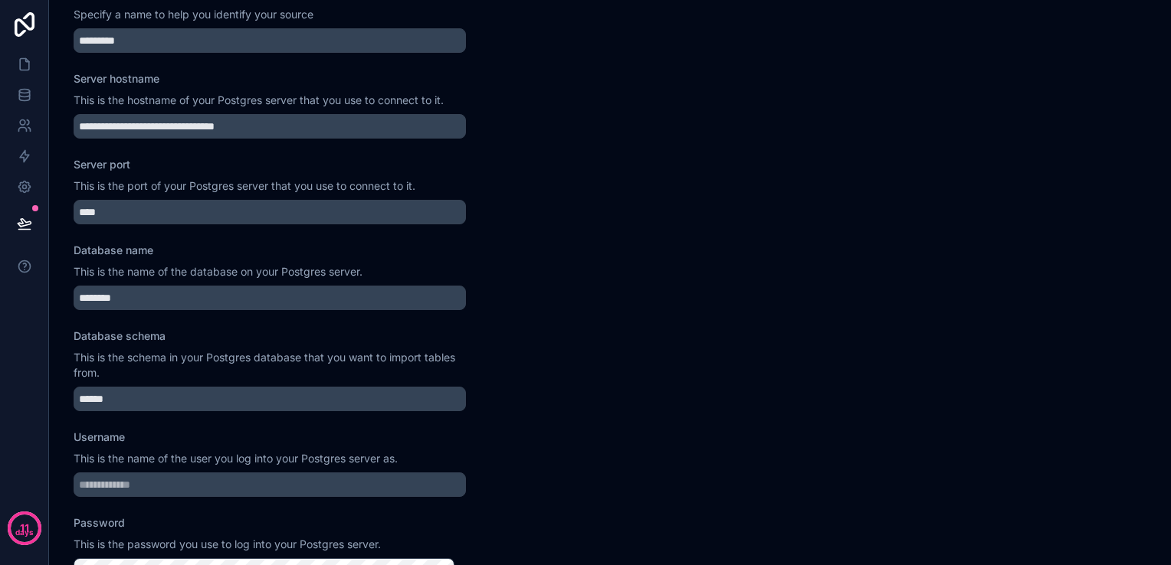
scroll to position [236, 0]
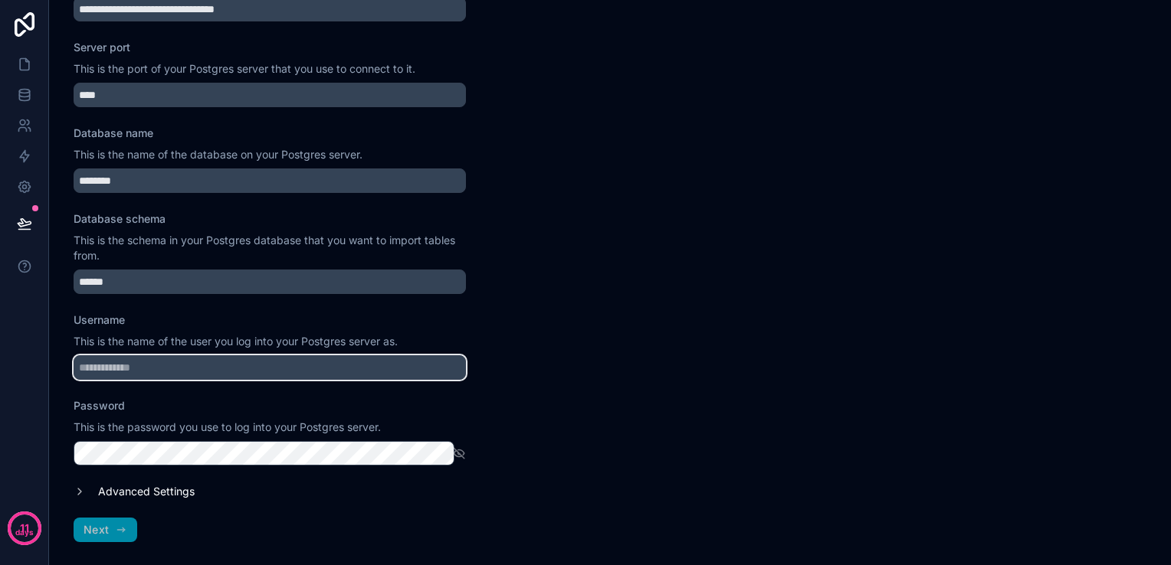
click at [156, 366] on input "Username" at bounding box center [270, 367] width 392 height 25
type input "********"
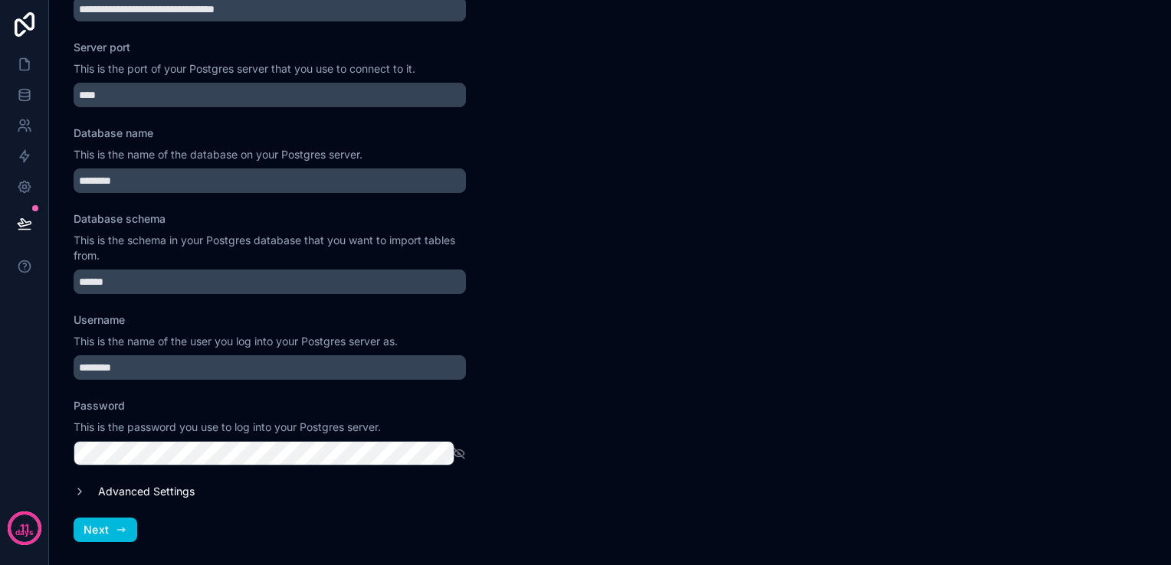
click at [98, 525] on span "Next" at bounding box center [95, 530] width 25 height 14
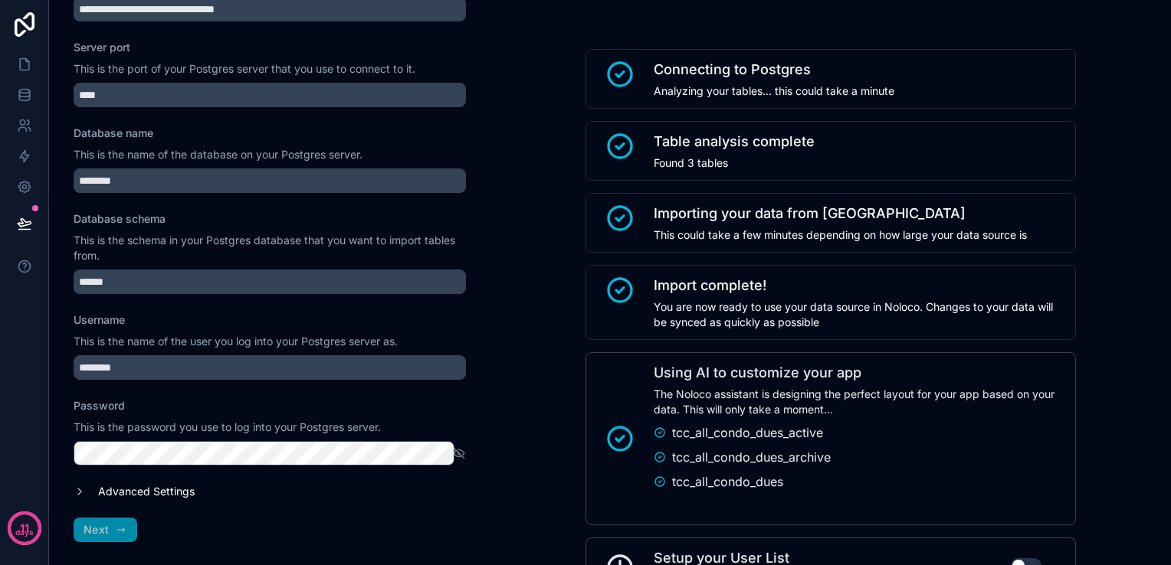
scroll to position [126, 0]
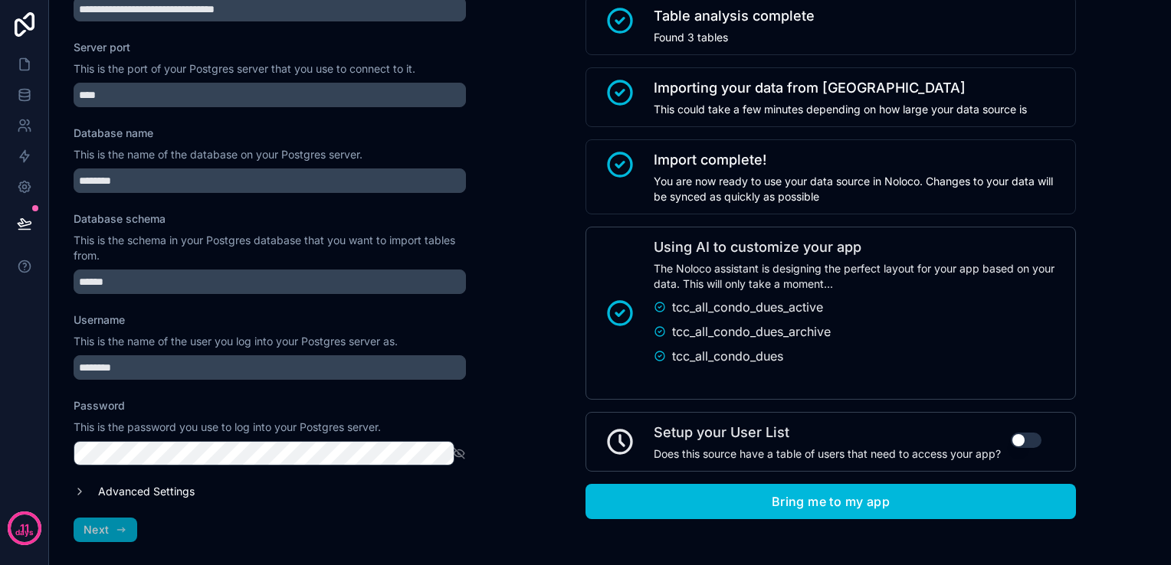
click at [634, 507] on button "Bring me to my app" at bounding box center [830, 501] width 490 height 35
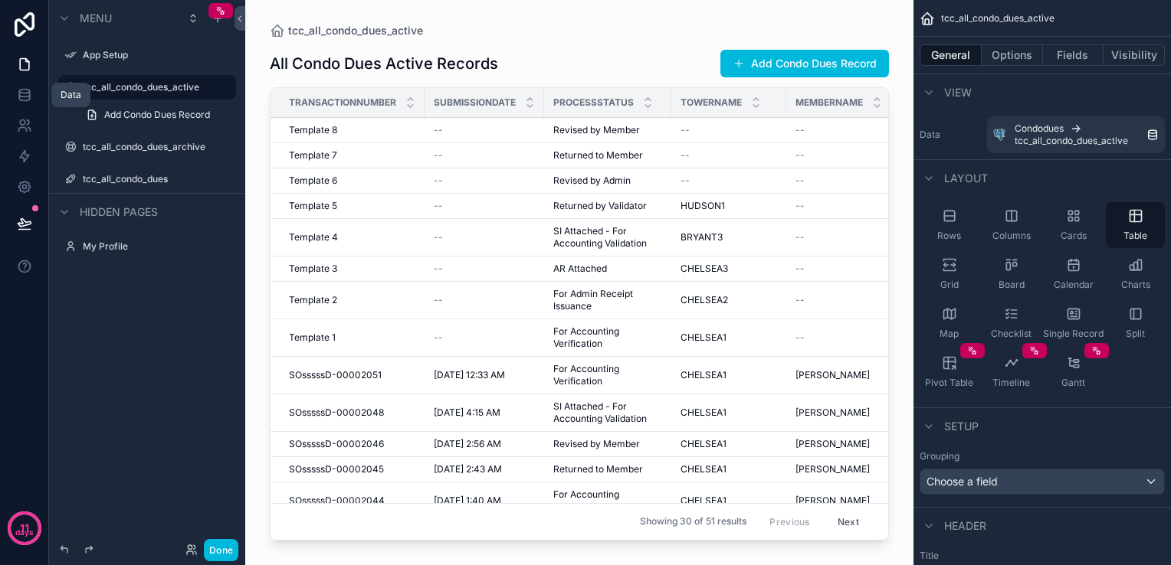
click at [18, 93] on icon at bounding box center [24, 94] width 15 height 15
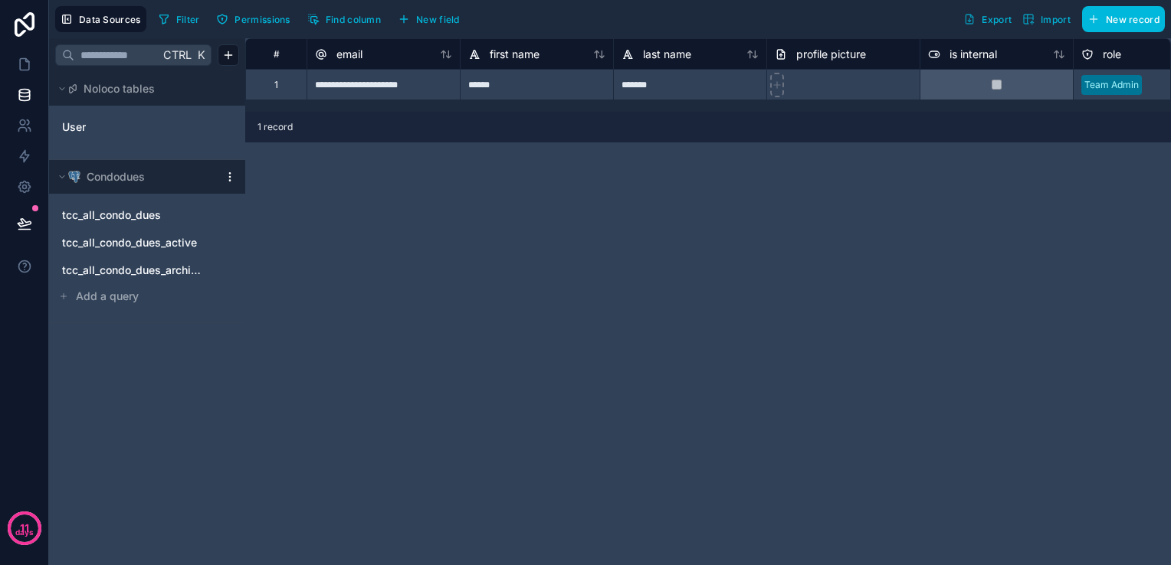
click at [228, 221] on div "tcc_all_condo_dues" at bounding box center [147, 215] width 184 height 25
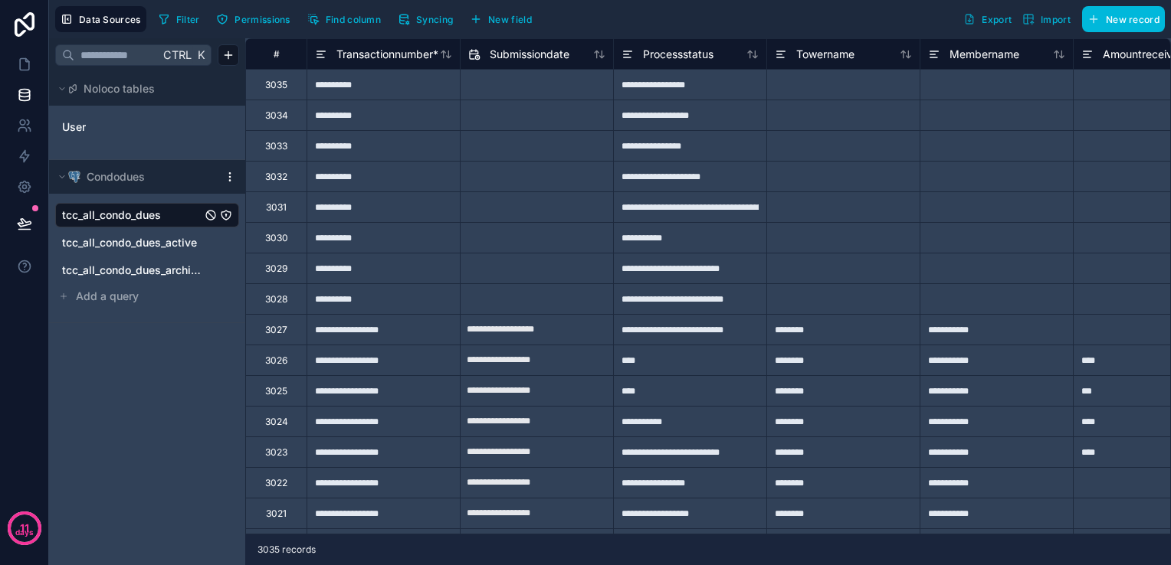
click at [228, 214] on icon "tcc_all_condo_dues" at bounding box center [226, 215] width 12 height 12
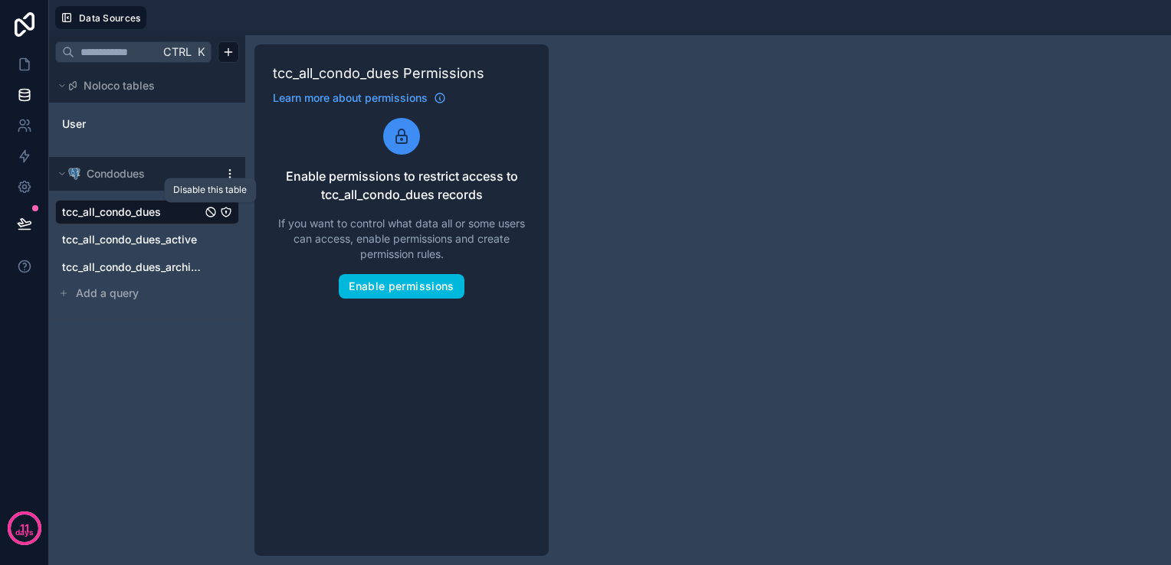
click at [209, 209] on icon "tcc_all_condo_dues" at bounding box center [211, 212] width 12 height 12
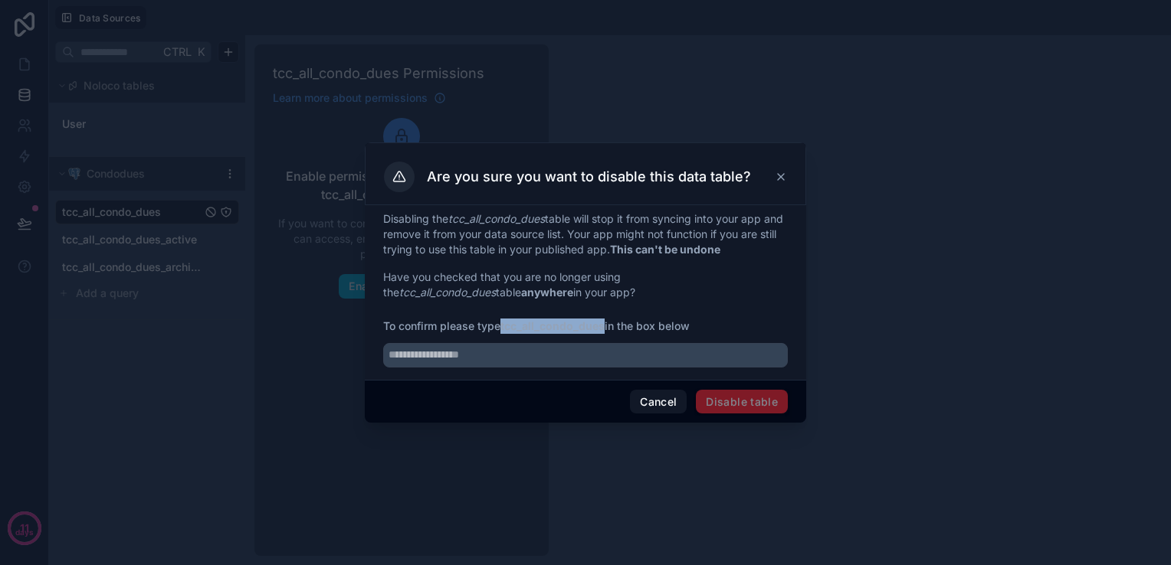
drag, startPoint x: 503, startPoint y: 326, endPoint x: 604, endPoint y: 327, distance: 101.1
click at [604, 327] on strong "tcc_all_condo_dues" at bounding box center [552, 325] width 104 height 13
copy strong "tcc_all_condo_dues"
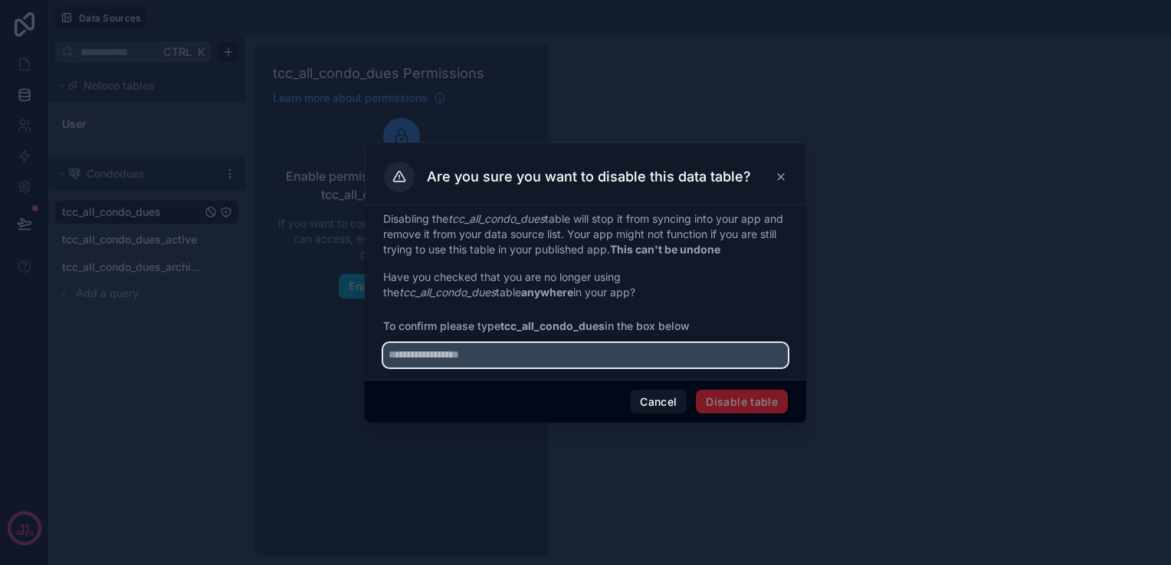
click at [531, 353] on input "text" at bounding box center [585, 355] width 404 height 25
paste input "**********"
type input "**********"
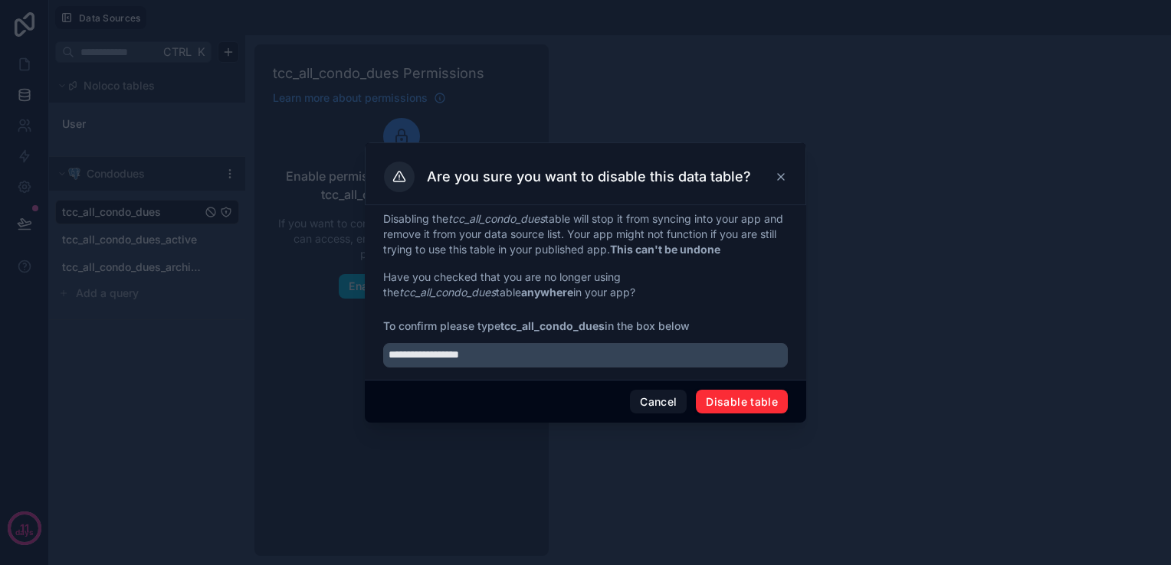
click at [747, 397] on button "Disable table" at bounding box center [742, 402] width 92 height 25
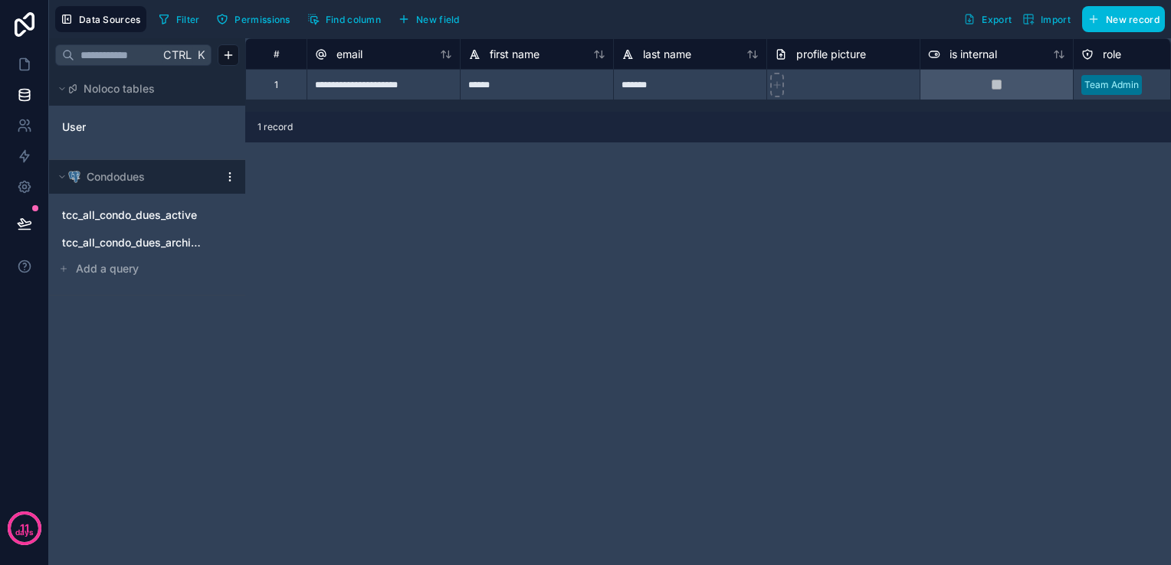
click at [147, 247] on span "tcc_all_condo_dues_archive" at bounding box center [131, 242] width 139 height 15
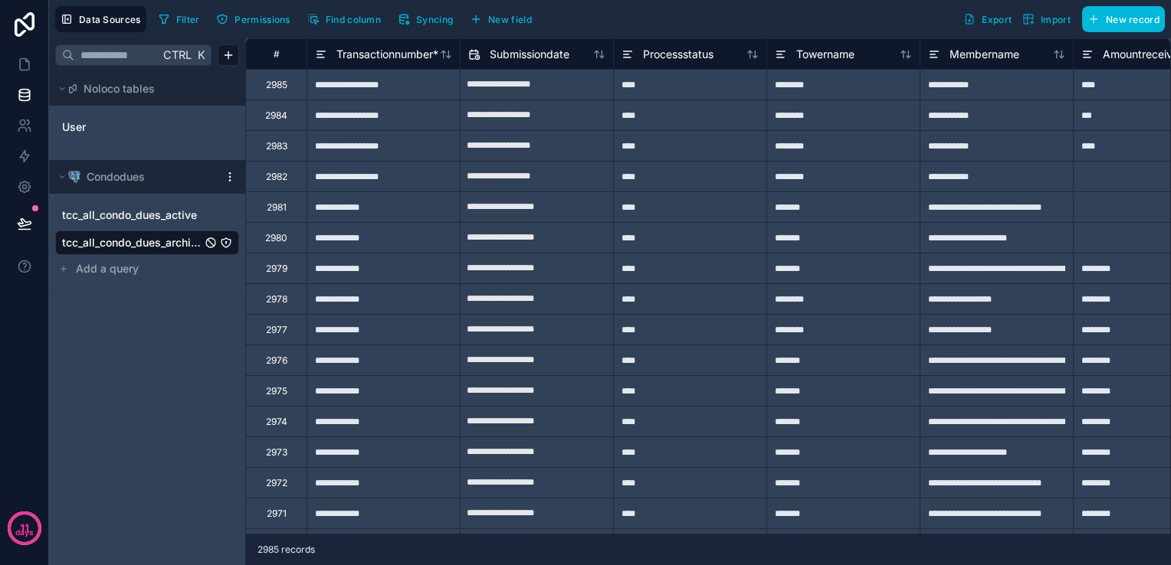
click at [225, 244] on icon "tcc_all_condo_dues_archive" at bounding box center [226, 243] width 12 height 12
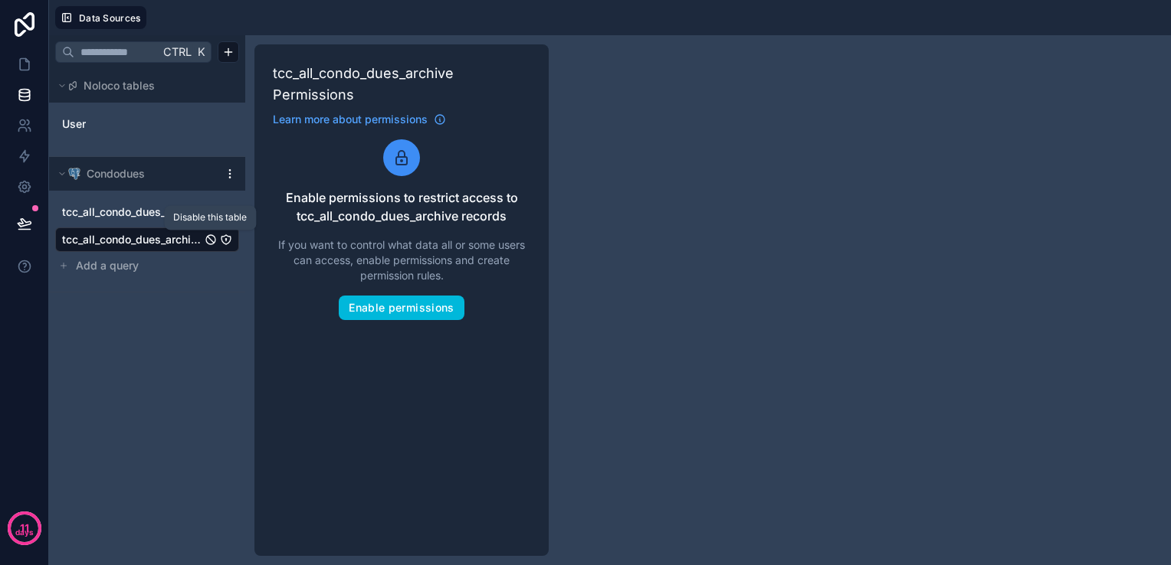
click at [211, 238] on icon "tcc_all_condo_dues_archive" at bounding box center [211, 240] width 6 height 6
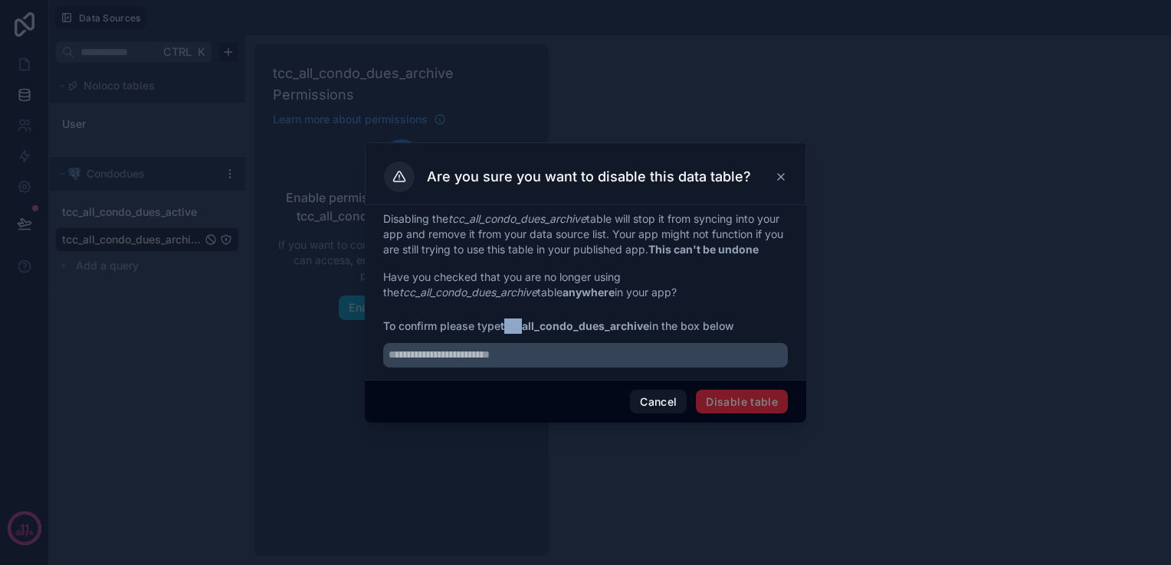
drag, startPoint x: 506, startPoint y: 336, endPoint x: 526, endPoint y: 336, distance: 20.7
click at [526, 332] on strong "tcc_all_condo_dues_archive" at bounding box center [574, 325] width 149 height 13
drag, startPoint x: 526, startPoint y: 336, endPoint x: 505, endPoint y: 335, distance: 21.5
click at [505, 332] on strong "tcc_all_condo_dues_archive" at bounding box center [574, 325] width 149 height 13
drag, startPoint x: 505, startPoint y: 335, endPoint x: 650, endPoint y: 335, distance: 145.5
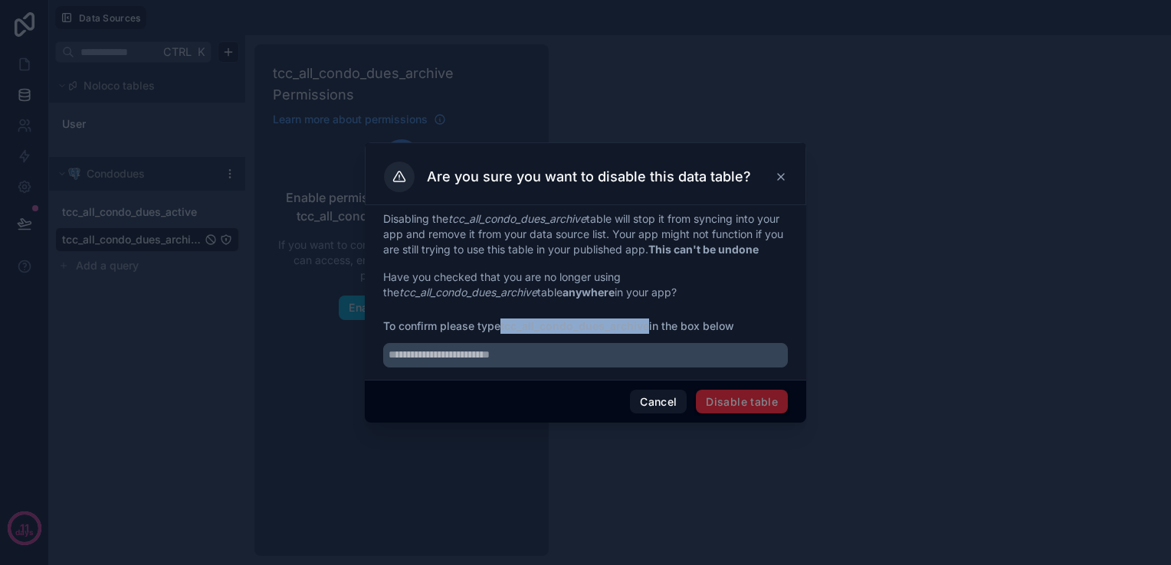
click at [650, 334] on span "To confirm please type tcc_all_condo_dues_archive in the box below" at bounding box center [585, 326] width 404 height 15
copy strong "tcc_all_condo_dues_archive"
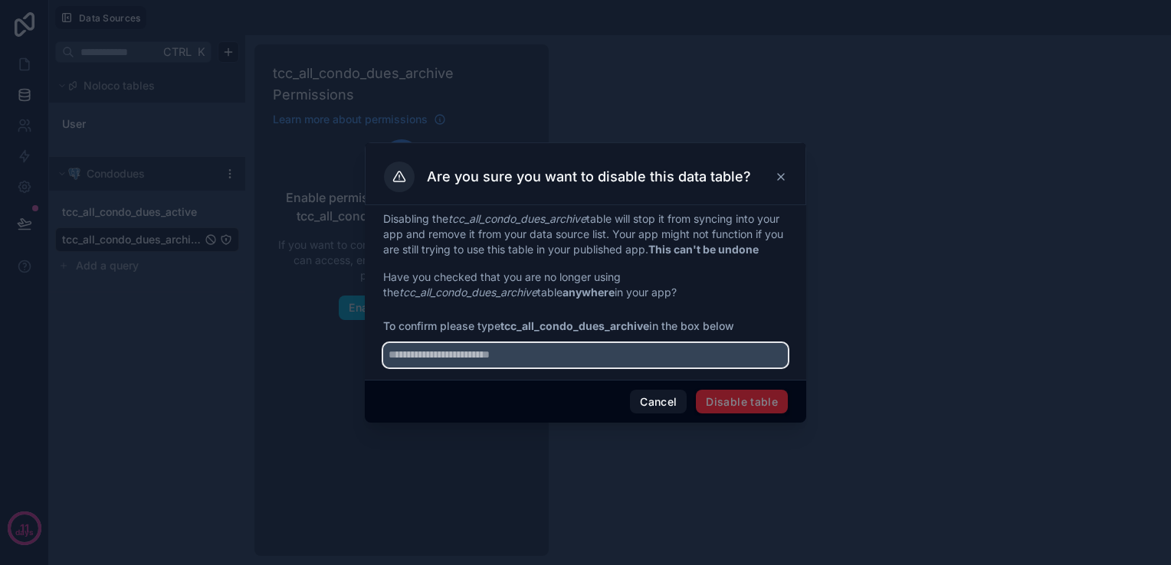
click at [539, 368] on input "text" at bounding box center [585, 355] width 404 height 25
paste input "**********"
type input "**********"
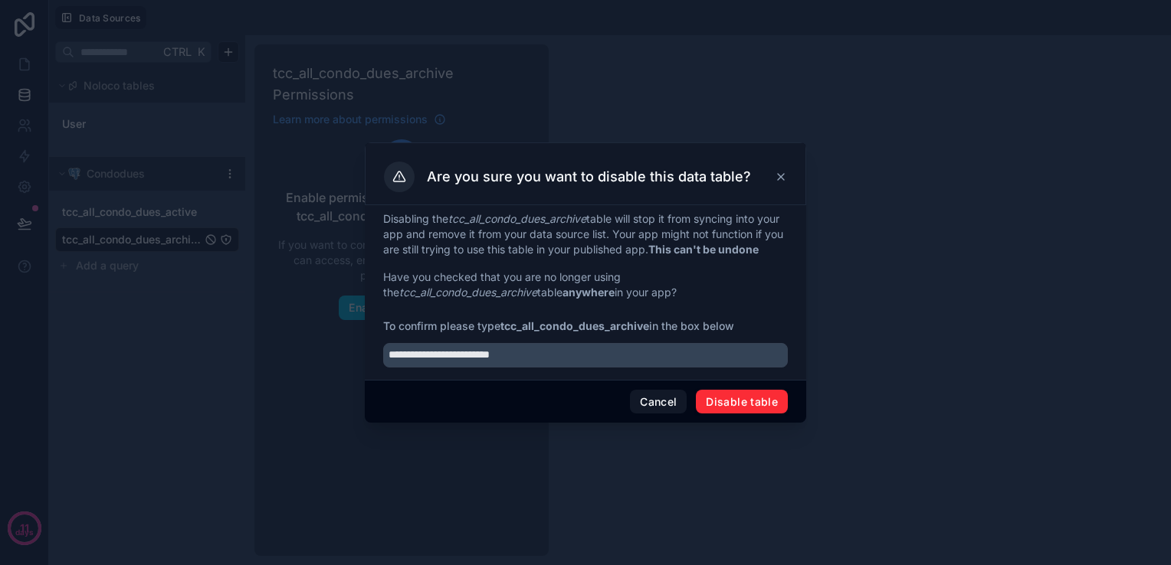
click at [768, 409] on button "Disable table" at bounding box center [742, 402] width 92 height 25
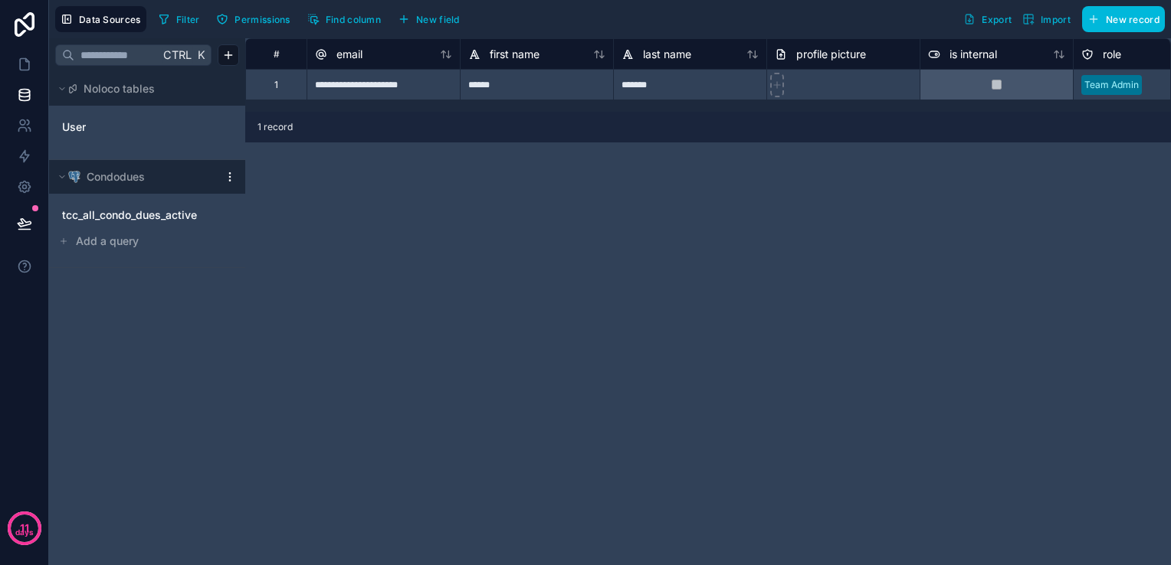
drag, startPoint x: 152, startPoint y: 216, endPoint x: 80, endPoint y: 166, distance: 87.5
click at [152, 216] on span "tcc_all_condo_dues_active" at bounding box center [129, 215] width 135 height 15
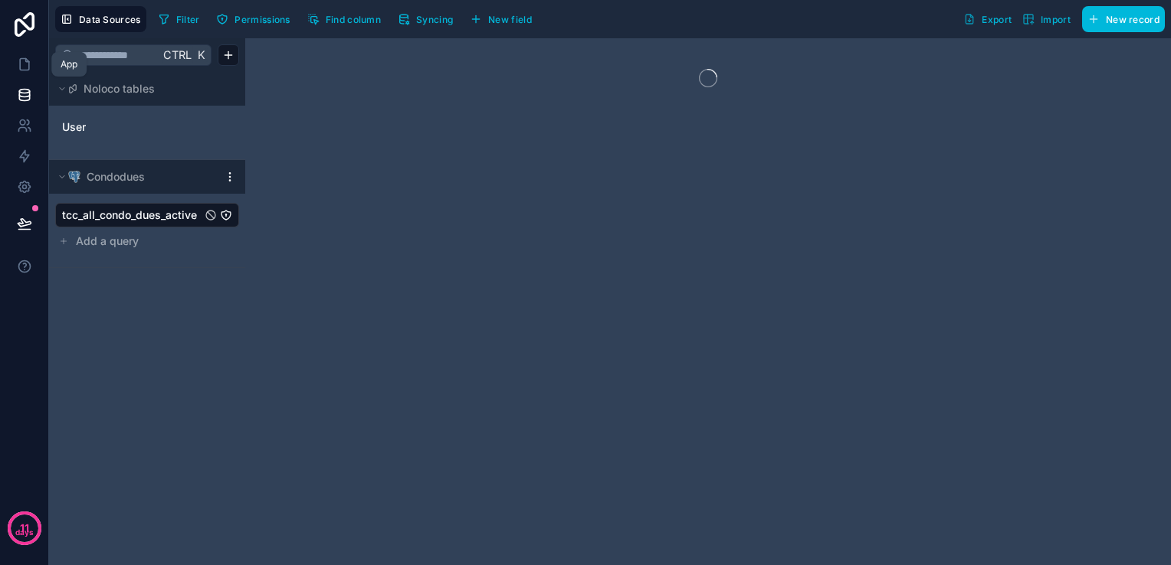
click at [18, 58] on icon at bounding box center [24, 64] width 15 height 15
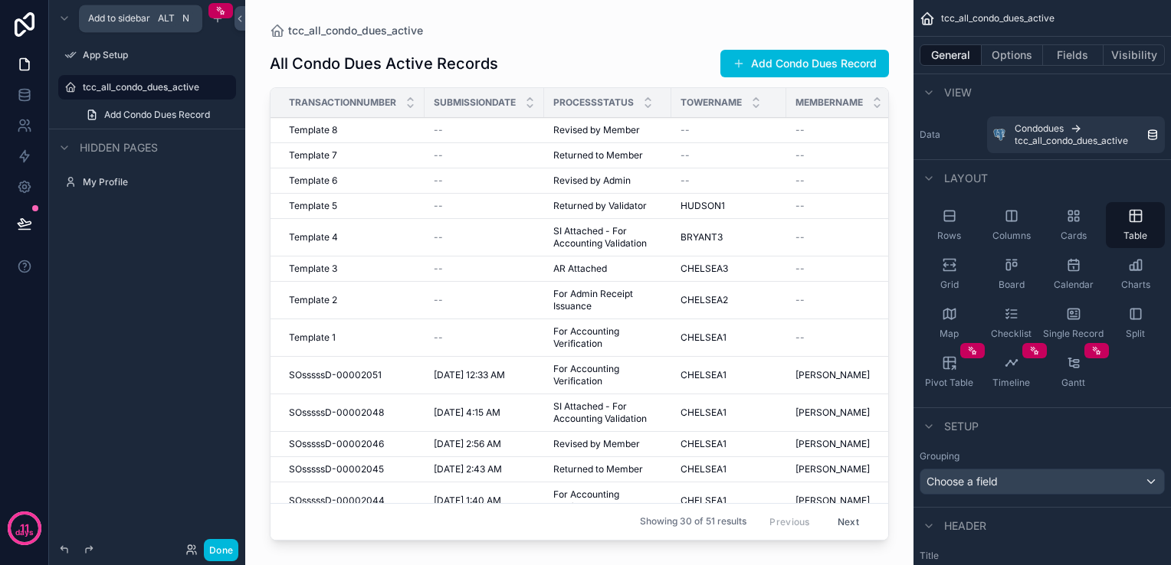
click at [218, 23] on icon "scrollable content" at bounding box center [217, 18] width 12 height 12
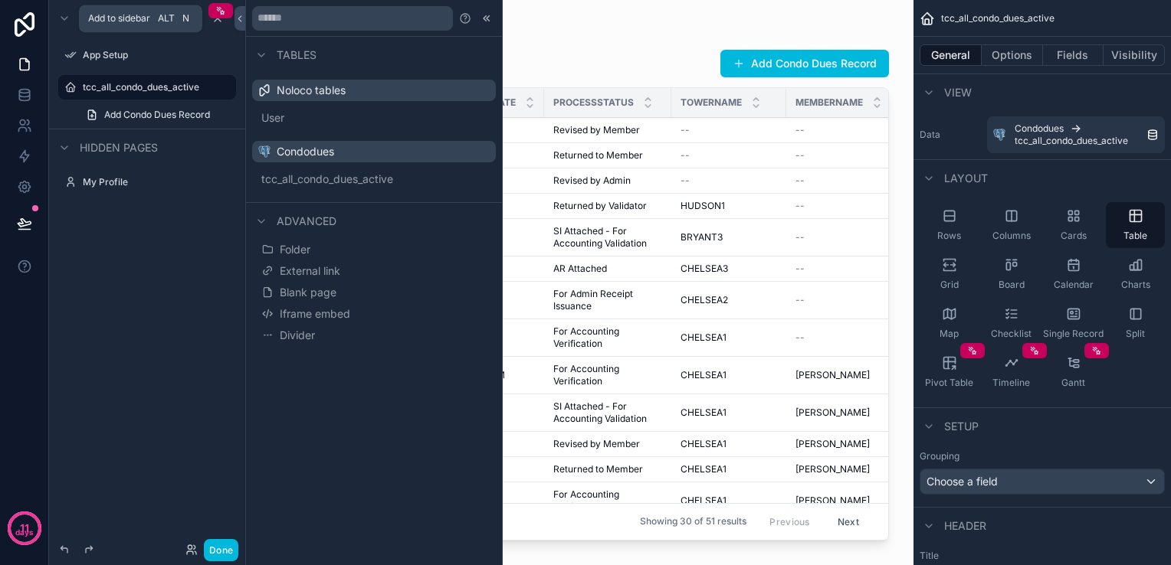
click at [313, 297] on span "Blank page" at bounding box center [308, 292] width 57 height 15
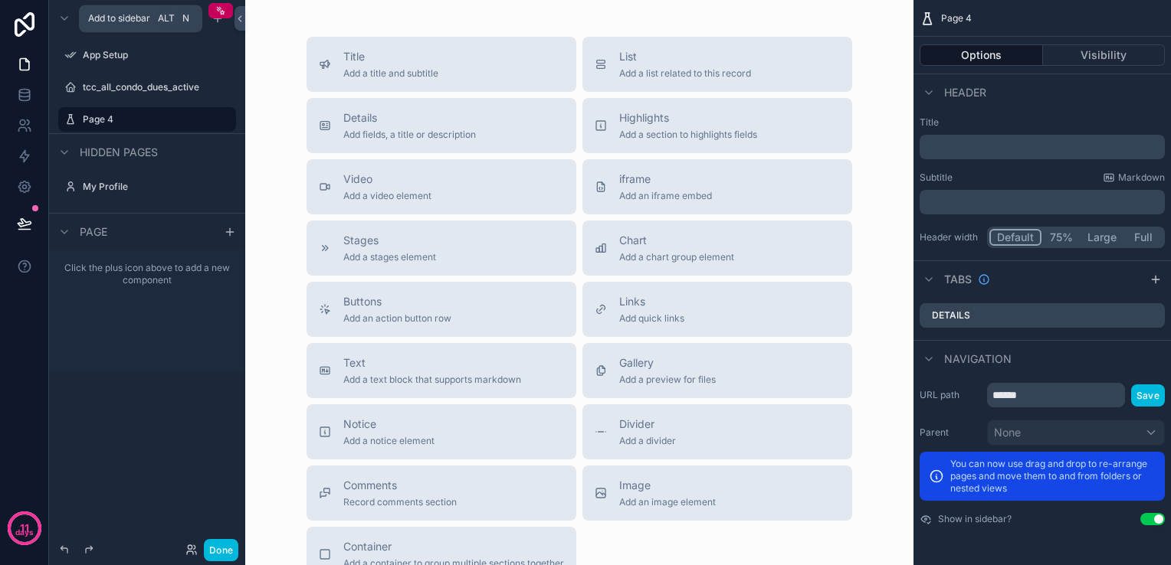
click at [142, 120] on label "Page 4" at bounding box center [155, 119] width 144 height 12
click at [115, 88] on label "tcc_all_condo_dues_active" at bounding box center [155, 87] width 144 height 12
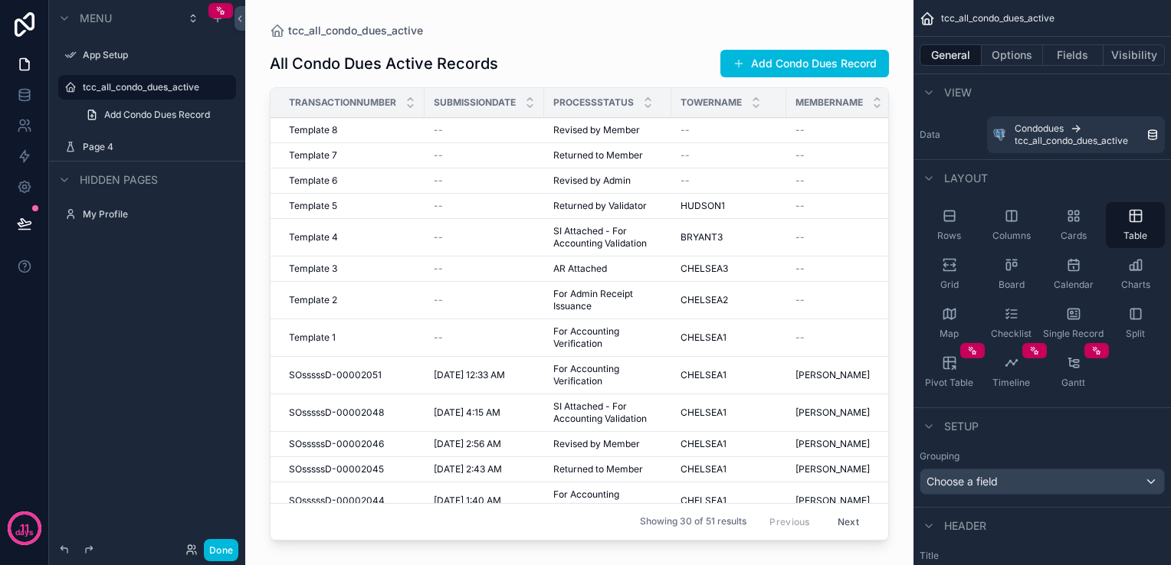
click at [126, 133] on div "Page 4" at bounding box center [147, 147] width 196 height 28
click at [126, 141] on div "Page 4" at bounding box center [158, 147] width 150 height 12
click at [127, 148] on label "Page 4" at bounding box center [155, 147] width 144 height 12
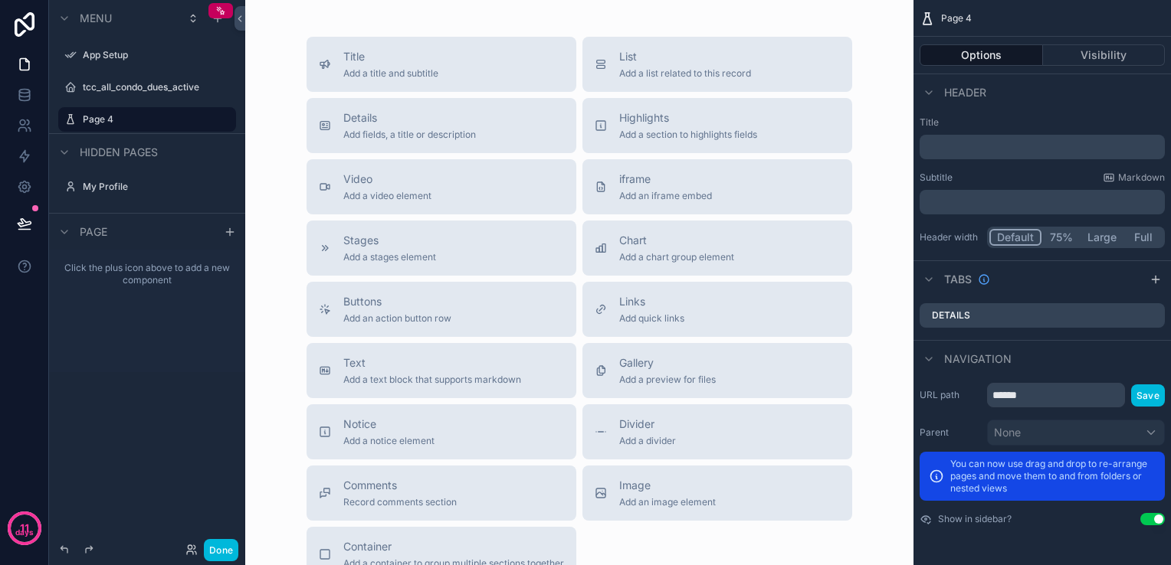
click at [128, 83] on label "tcc_all_condo_dues_active" at bounding box center [155, 87] width 144 height 12
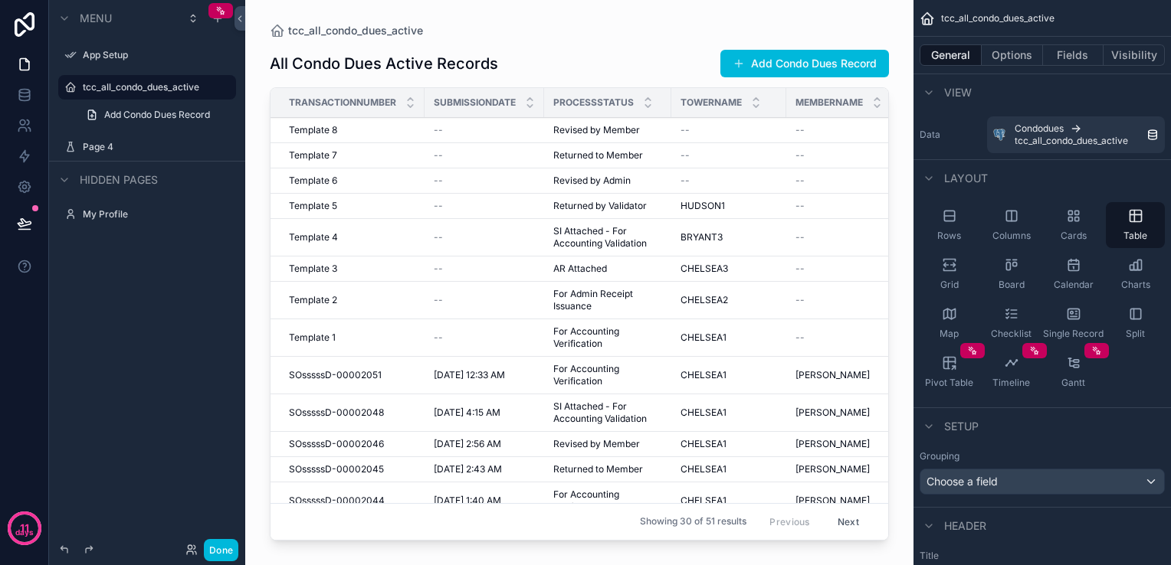
click at [846, 244] on div "scrollable content" at bounding box center [579, 273] width 668 height 547
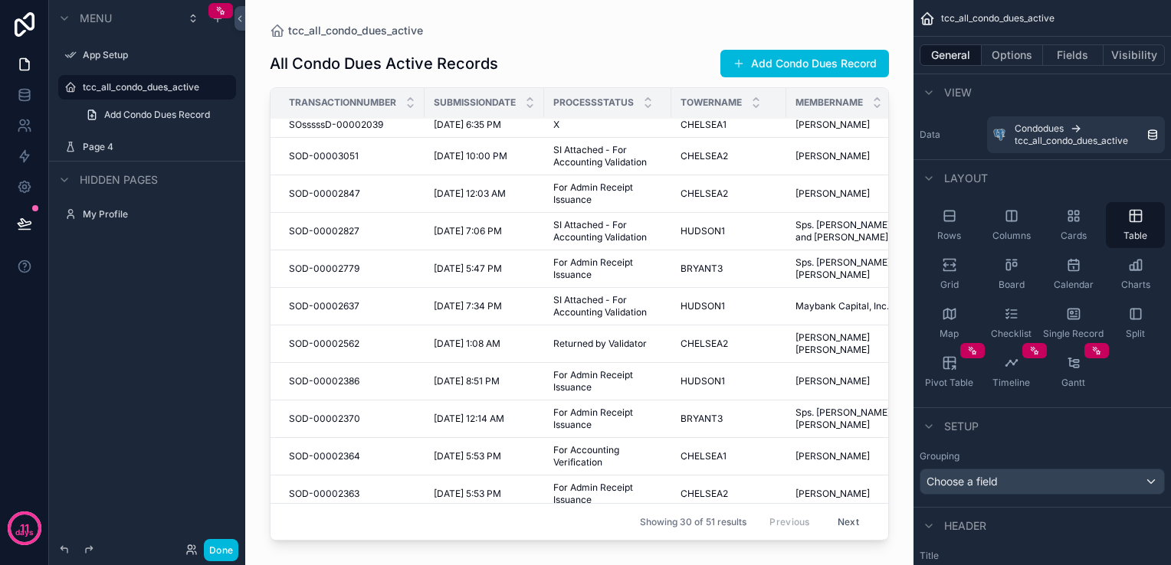
scroll to position [599, 0]
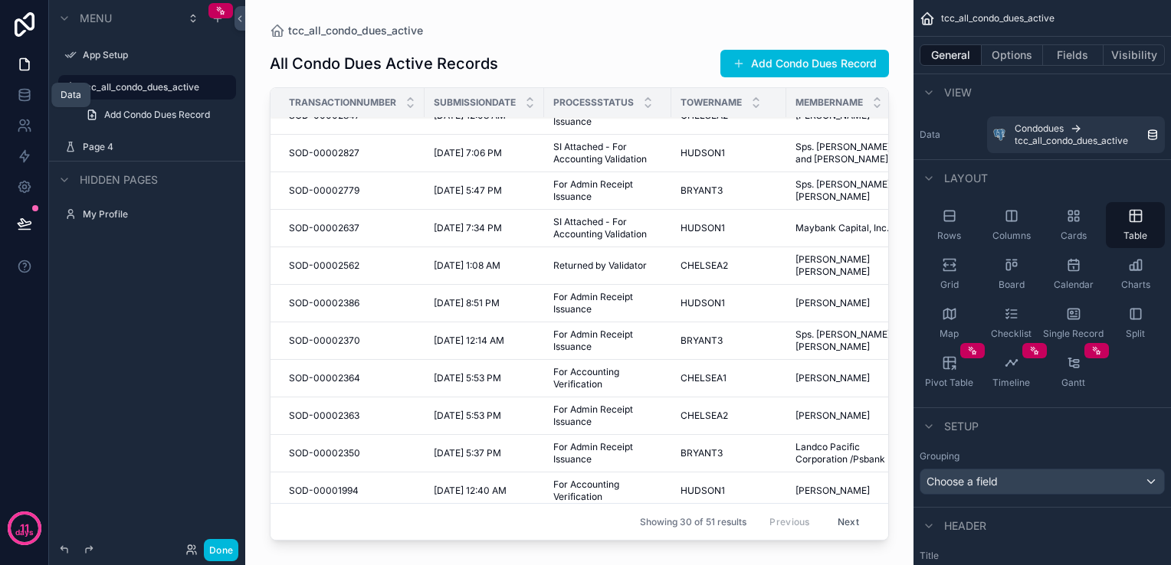
click at [30, 93] on icon at bounding box center [24, 94] width 15 height 15
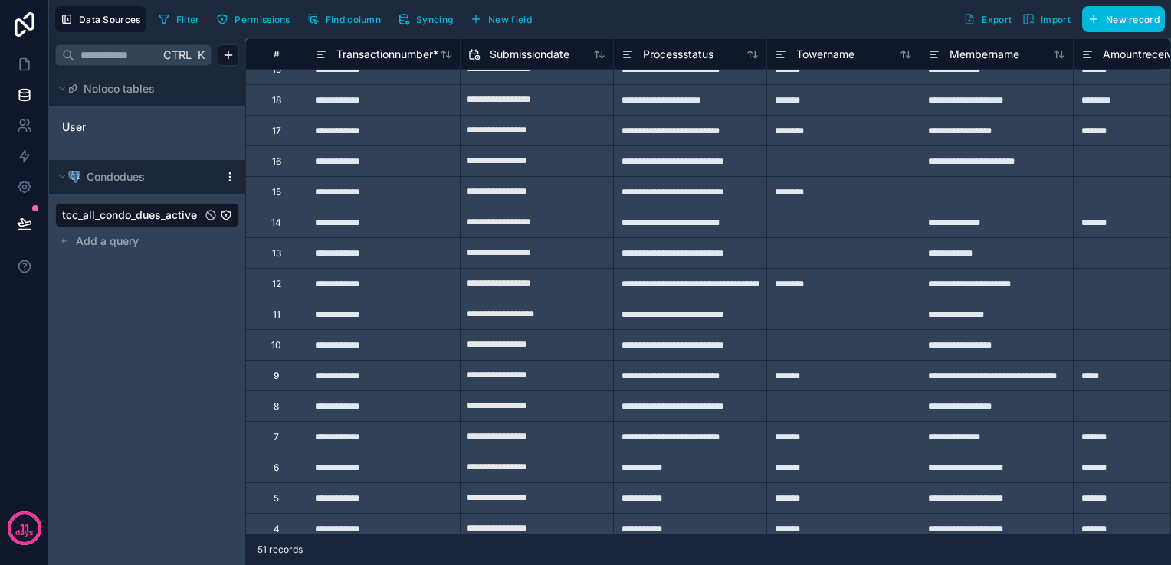
scroll to position [1109, 0]
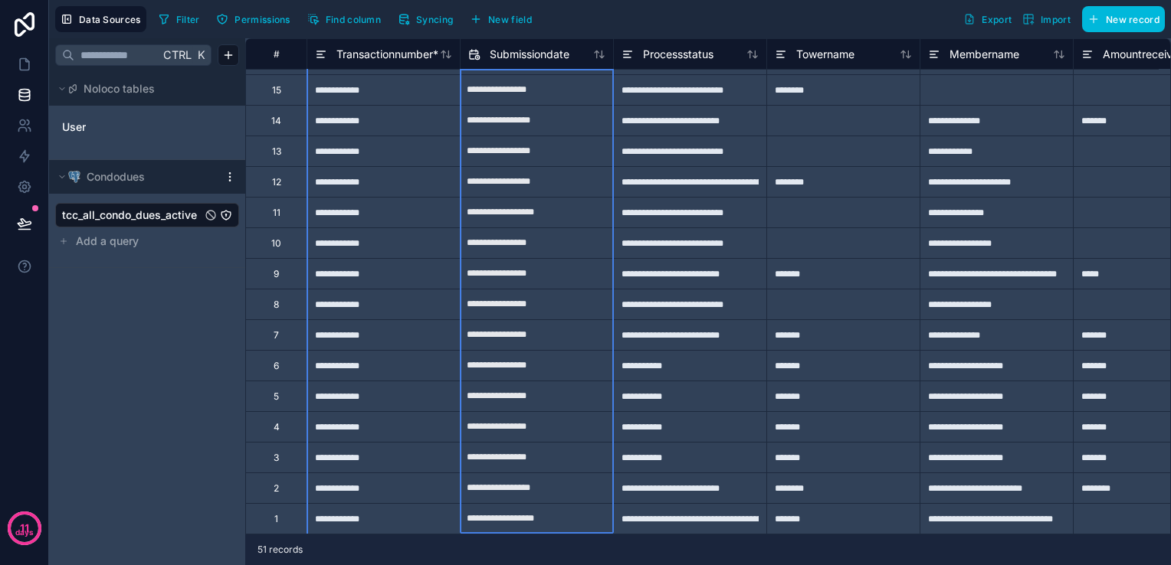
click at [480, 54] on icon at bounding box center [474, 54] width 12 height 18
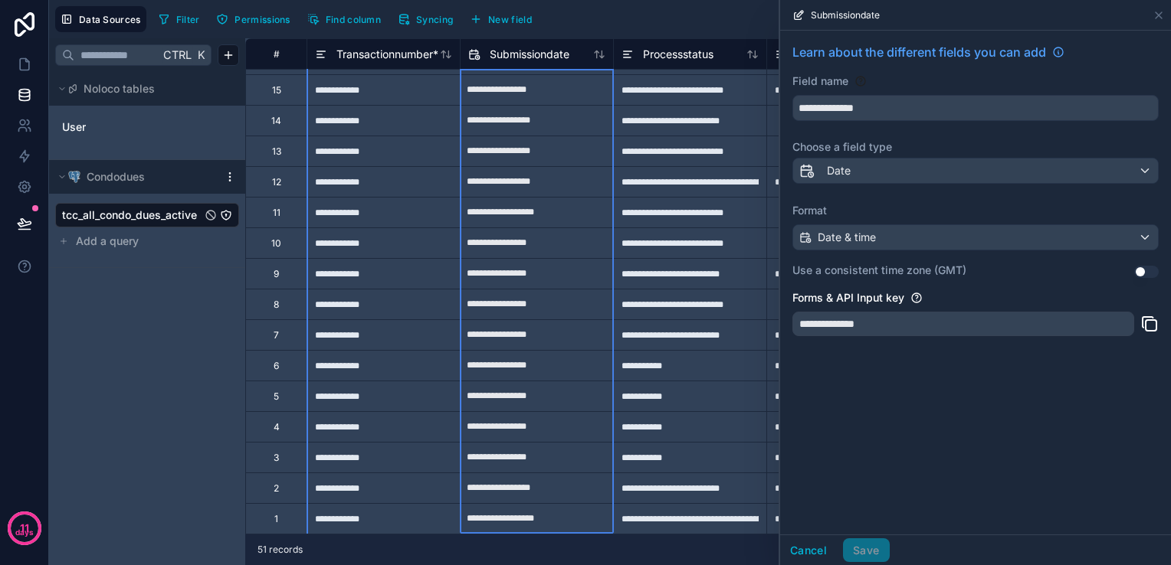
click at [480, 54] on icon at bounding box center [474, 54] width 12 height 18
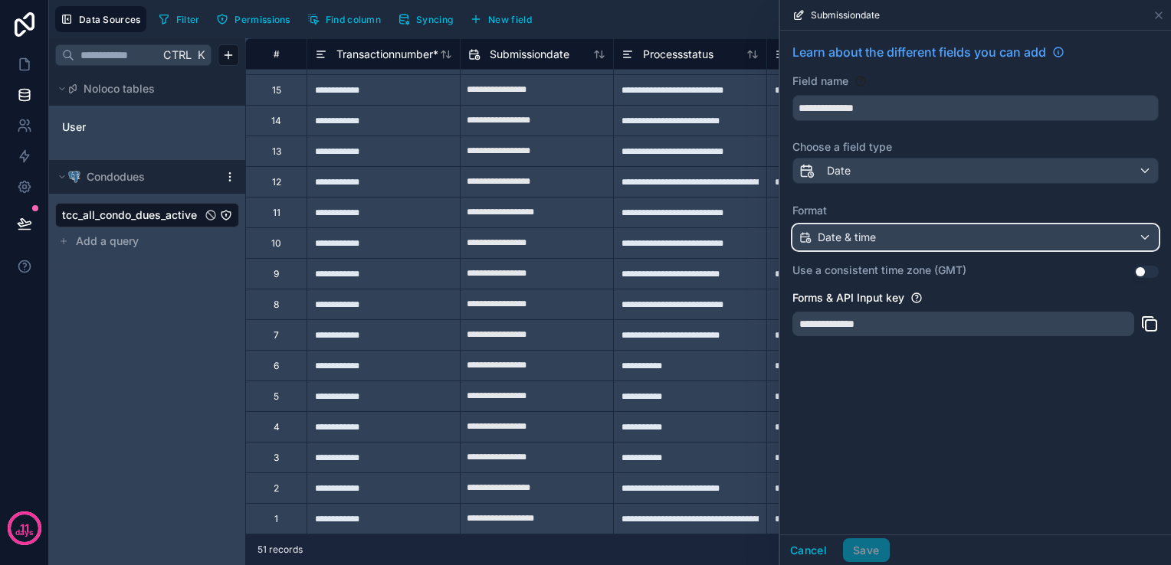
click at [935, 244] on div "Date & time" at bounding box center [975, 237] width 365 height 25
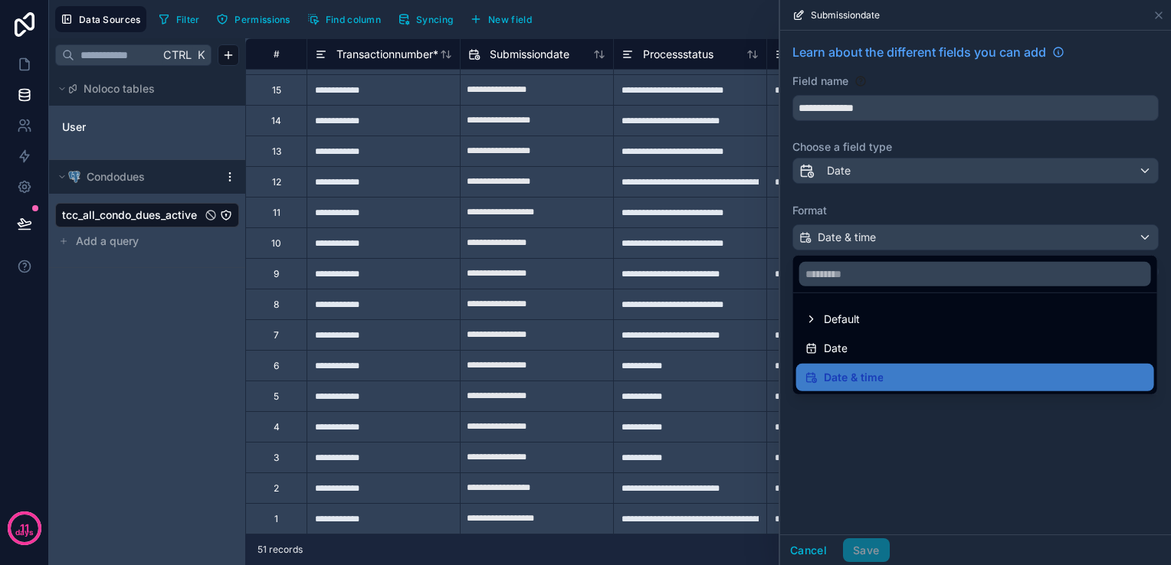
click at [933, 247] on div at bounding box center [975, 282] width 391 height 565
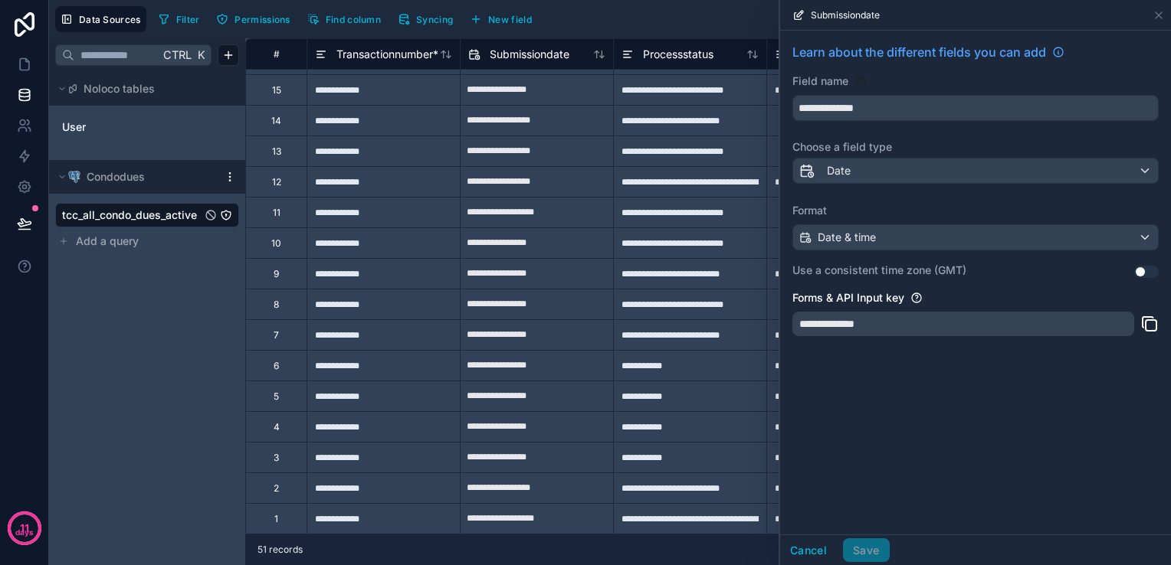
click at [1142, 270] on button "Use setting" at bounding box center [1146, 272] width 25 height 12
click at [861, 545] on button "Save" at bounding box center [866, 551] width 46 height 25
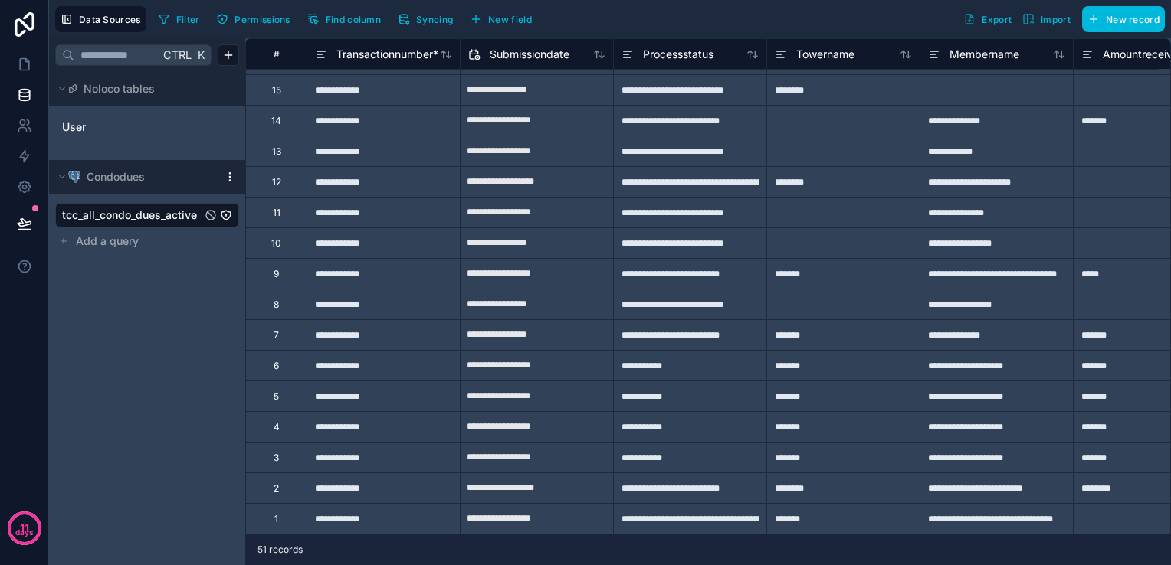
scroll to position [1109, 0]
click at [37, 74] on link at bounding box center [24, 64] width 48 height 31
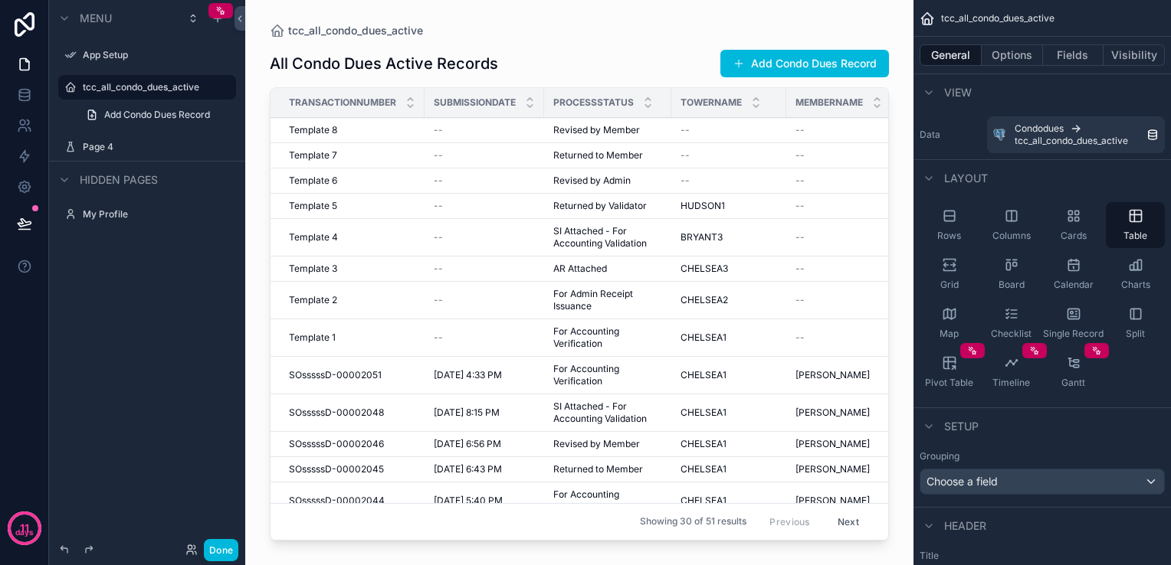
click at [177, 143] on label "Page 4" at bounding box center [155, 147] width 144 height 12
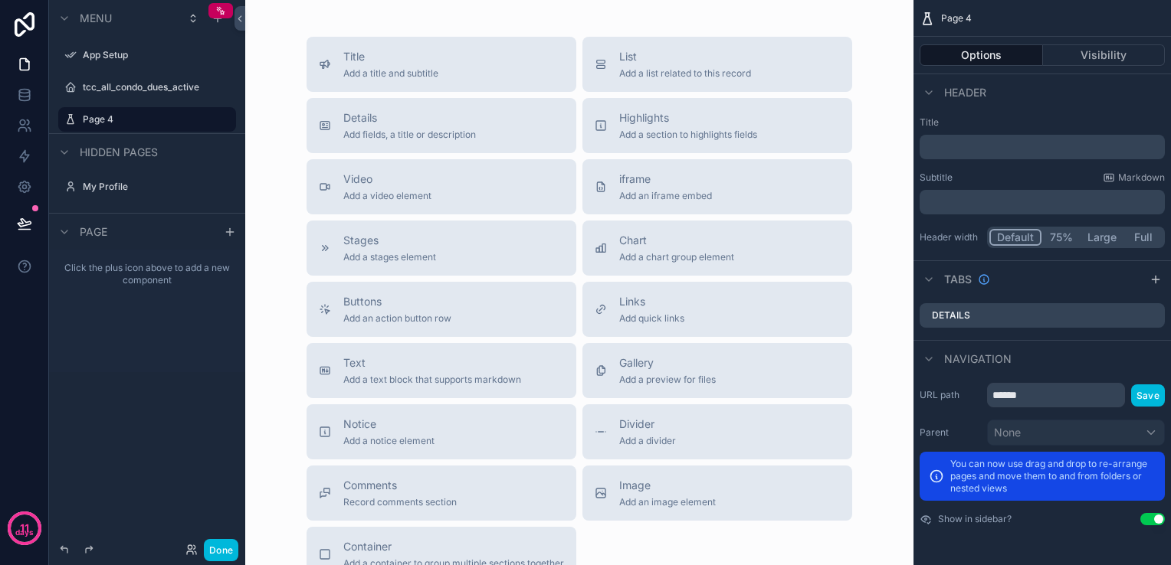
click at [144, 57] on label "App Setup" at bounding box center [155, 55] width 144 height 12
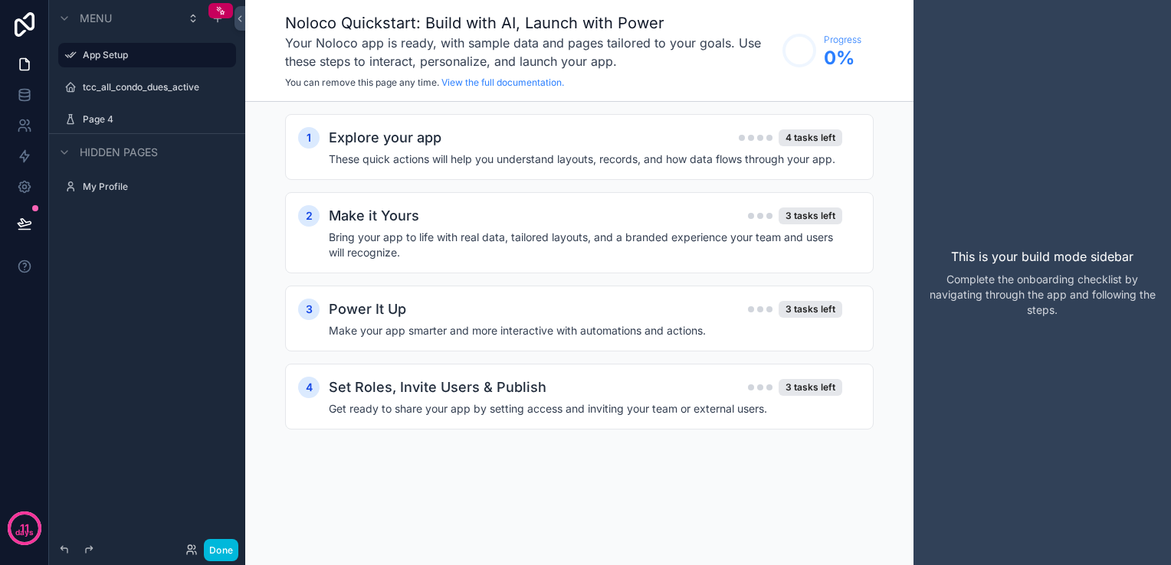
click at [161, 136] on div "Hidden pages" at bounding box center [147, 151] width 196 height 37
click at [160, 130] on div "Page 4" at bounding box center [147, 119] width 172 height 25
click at [156, 120] on label "Page 4" at bounding box center [155, 119] width 144 height 12
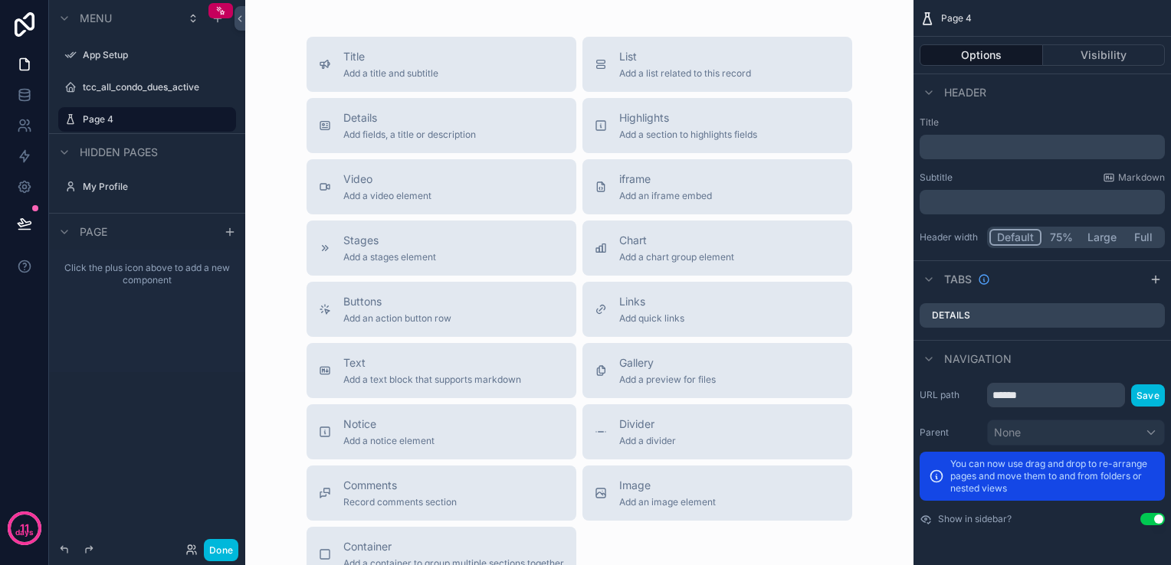
click at [154, 100] on div "tcc_all_condo_dues_active" at bounding box center [147, 88] width 196 height 28
click at [153, 91] on label "tcc_all_condo_dues_active" at bounding box center [155, 87] width 144 height 12
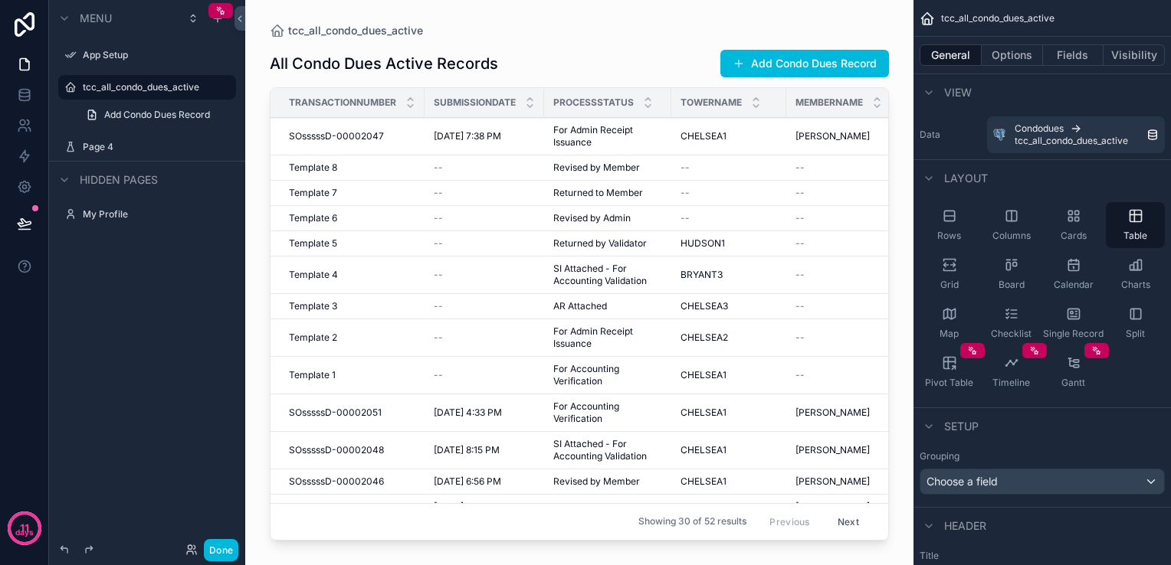
click at [142, 149] on label "Page 4" at bounding box center [155, 147] width 144 height 12
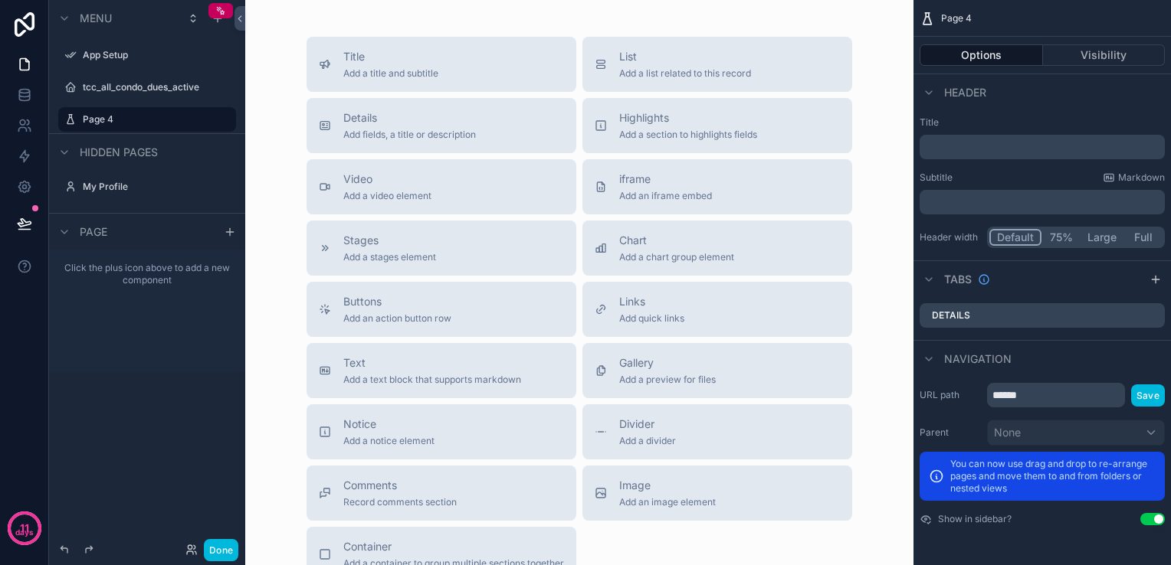
click at [0, 0] on icon "scrollable content" at bounding box center [0, 0] width 0 height 0
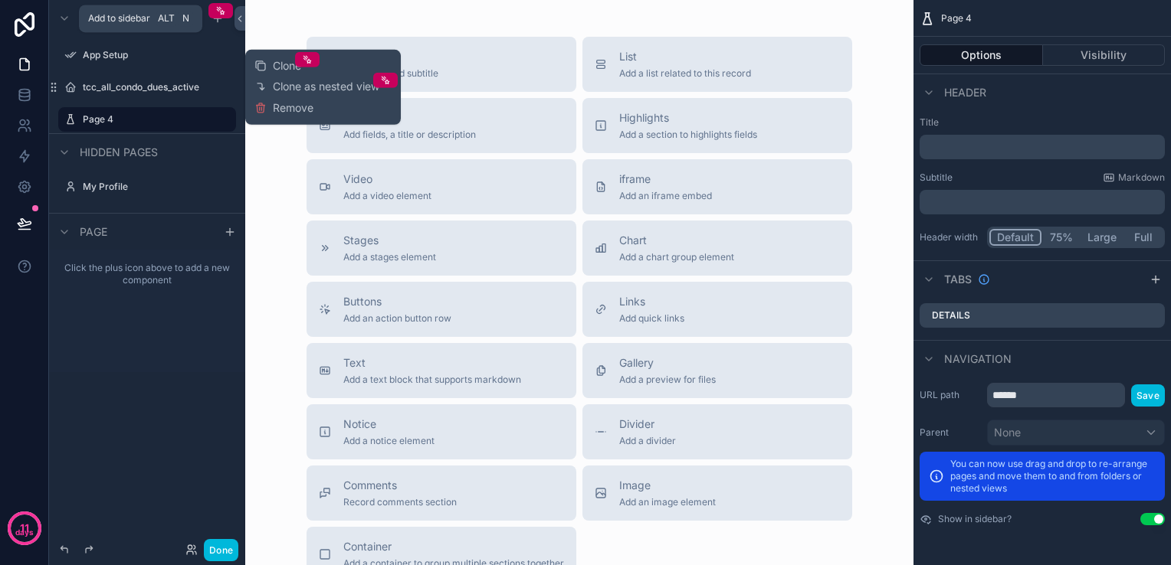
click at [219, 25] on div "scrollable content" at bounding box center [217, 18] width 18 height 18
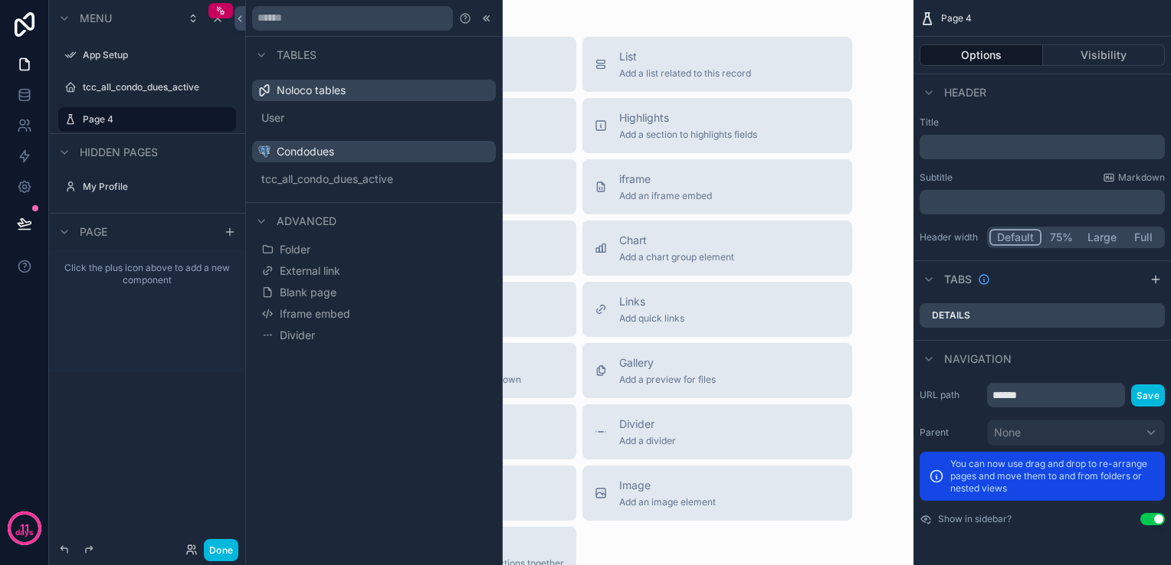
click at [309, 293] on span "Blank page" at bounding box center [308, 292] width 57 height 15
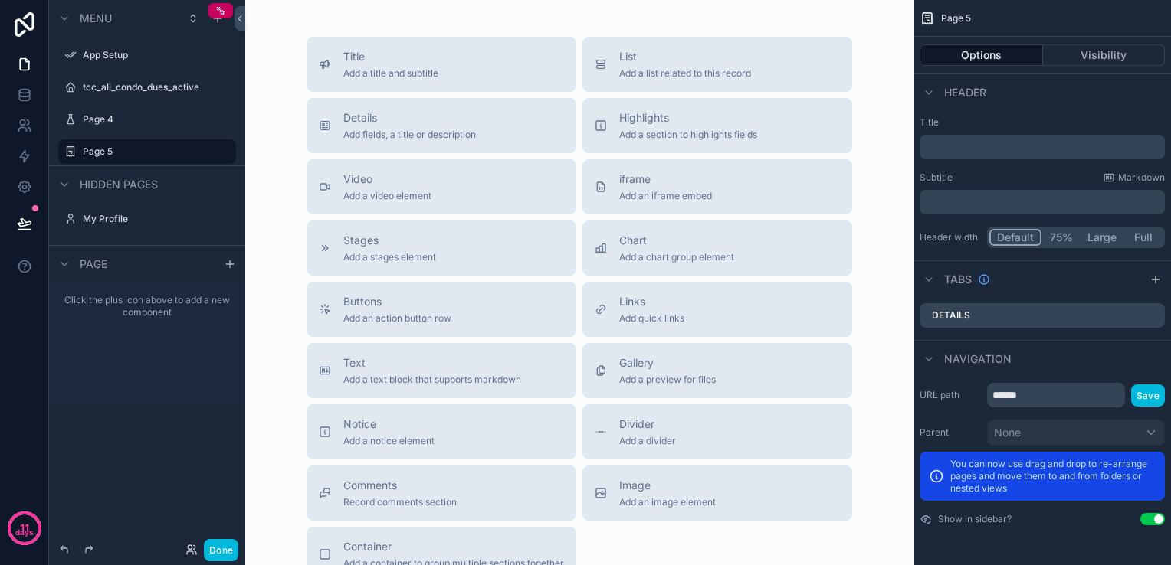
click at [169, 157] on label "Page 5" at bounding box center [155, 152] width 144 height 12
click at [156, 129] on div "Page 4" at bounding box center [147, 119] width 172 height 25
click at [149, 93] on div "tcc_all_condo_dues_active" at bounding box center [158, 87] width 150 height 12
click at [129, 86] on label "tcc_all_condo_dues_active" at bounding box center [155, 87] width 144 height 12
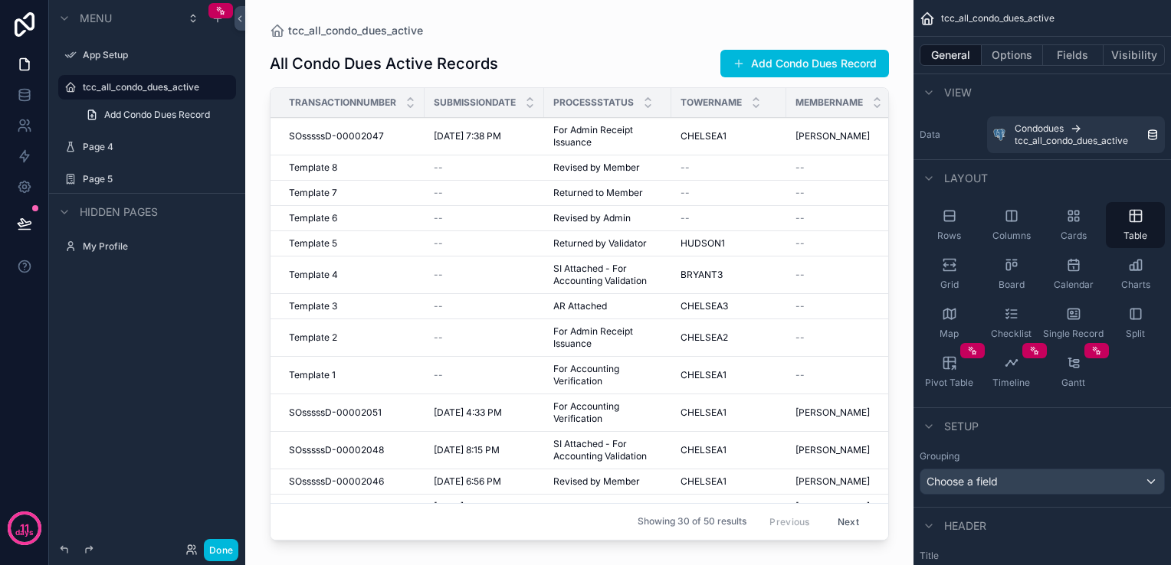
click at [131, 122] on link "Add Condo Dues Record" at bounding box center [156, 115] width 159 height 25
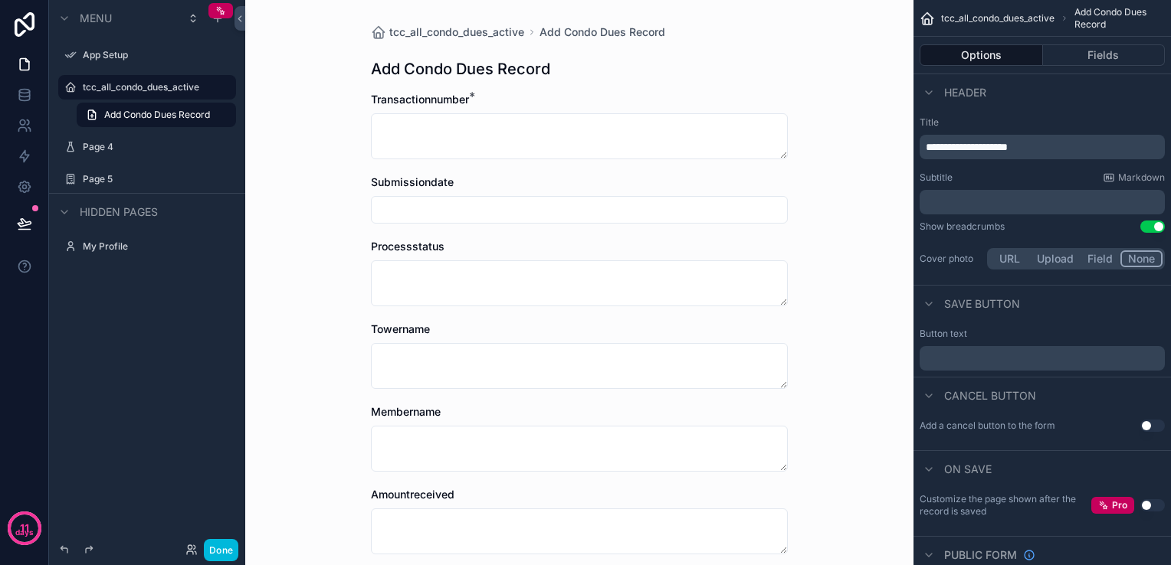
click at [135, 88] on label "tcc_all_condo_dues_active" at bounding box center [155, 87] width 144 height 12
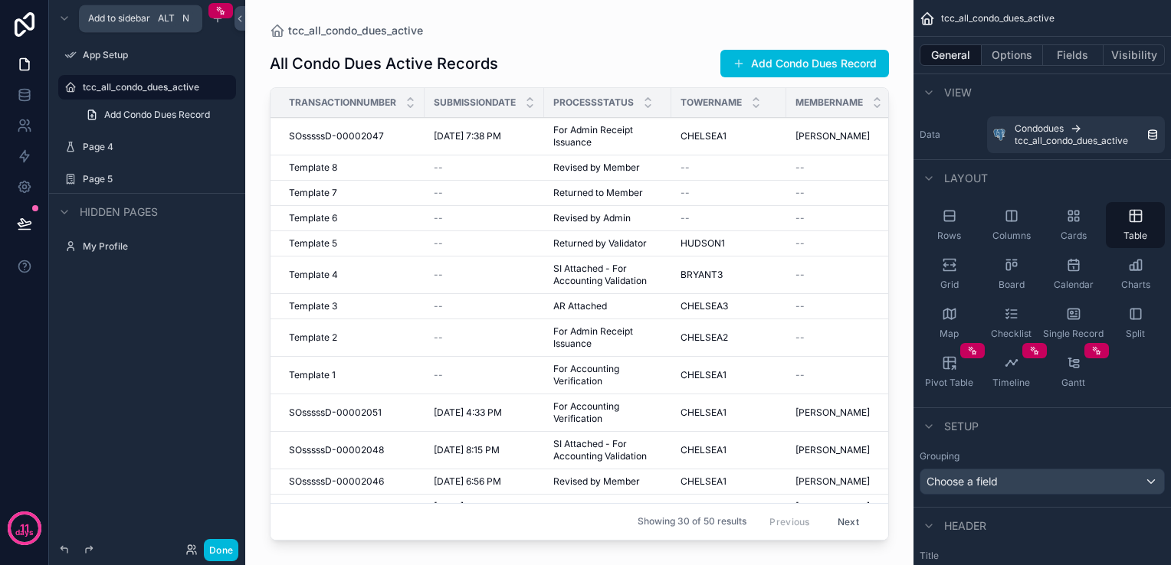
click at [218, 21] on icon "scrollable content" at bounding box center [217, 18] width 12 height 12
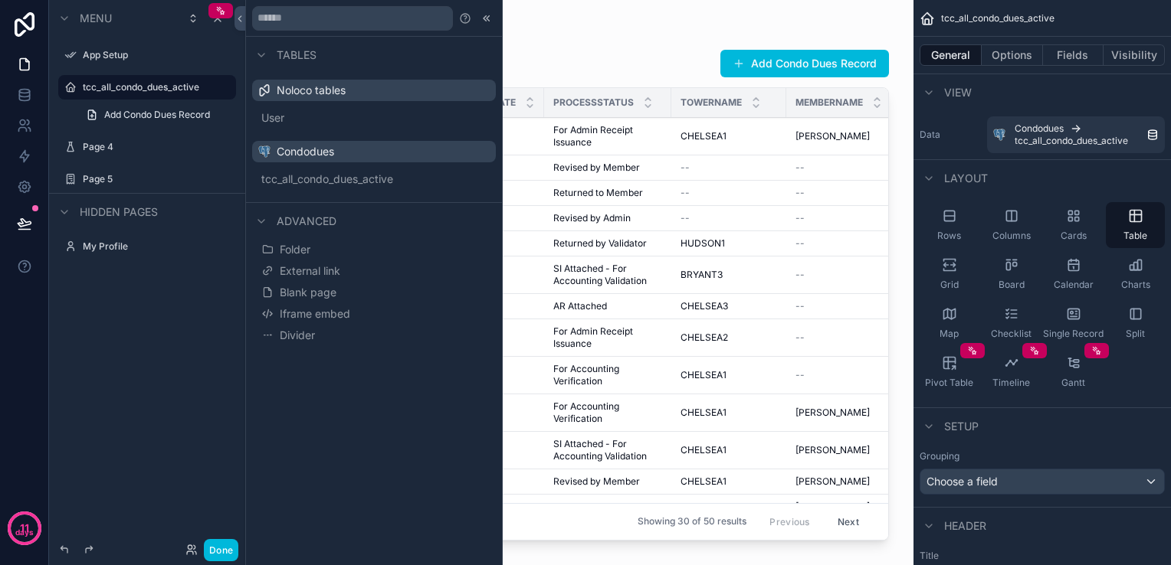
click at [142, 90] on label "tcc_all_condo_dues_active" at bounding box center [155, 87] width 144 height 12
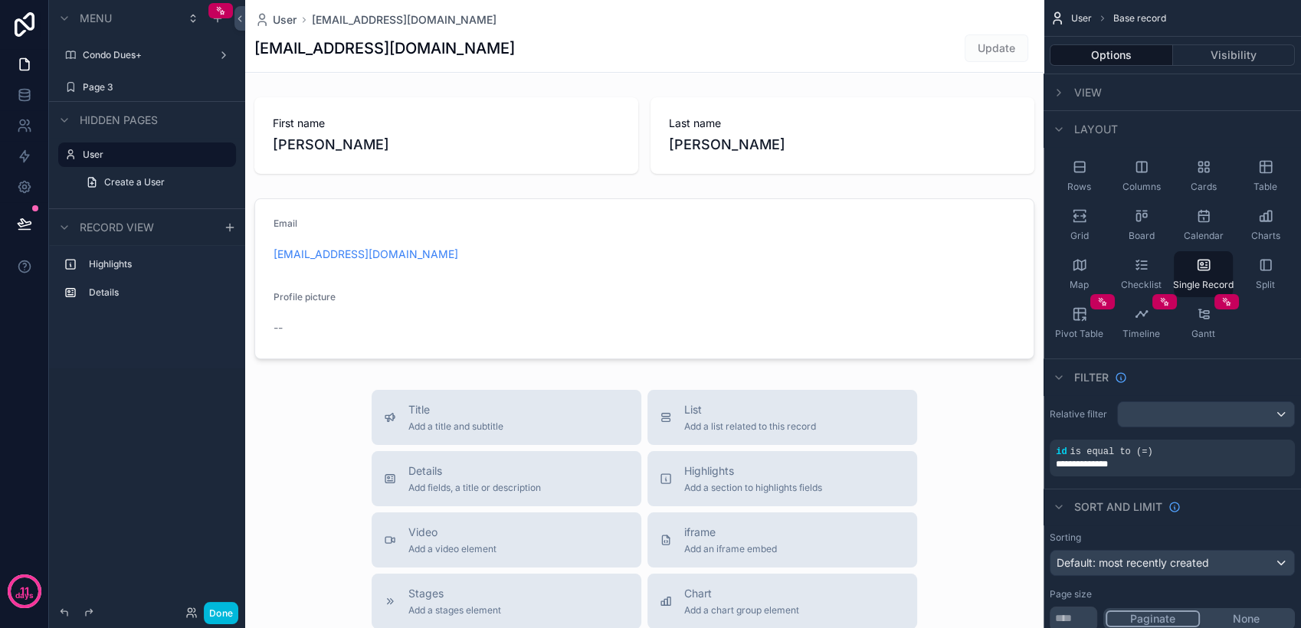
click at [92, 93] on label "Page 3" at bounding box center [155, 87] width 144 height 12
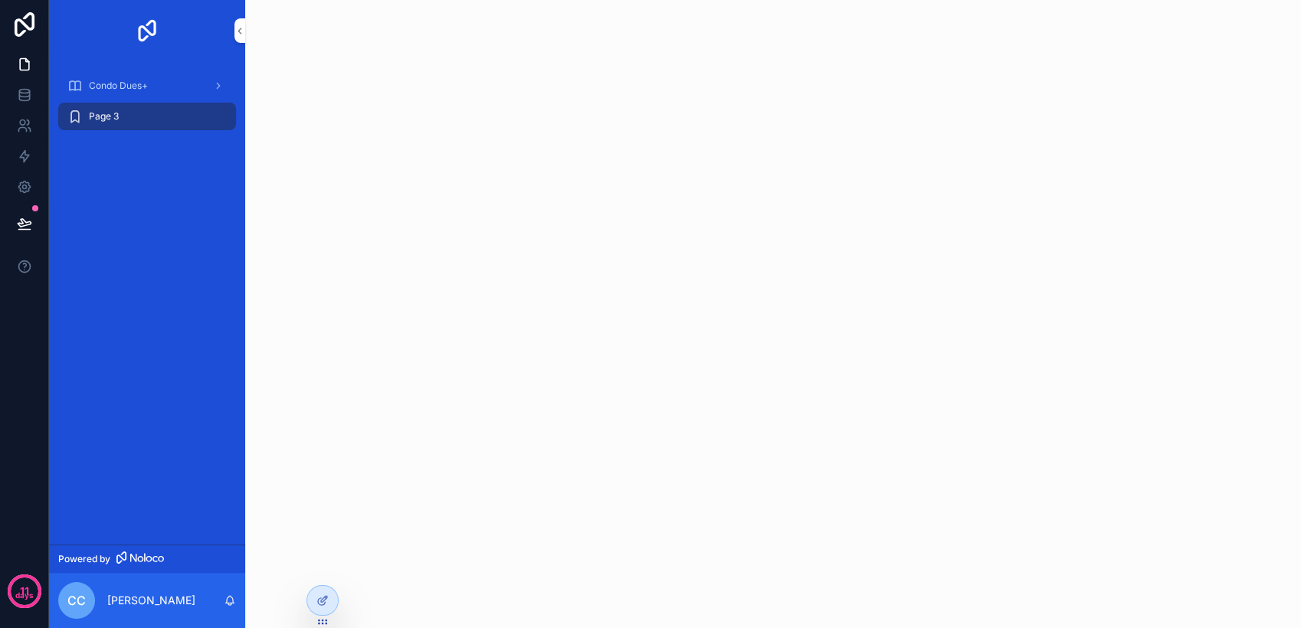
click at [126, 87] on span "Condo Dues+" at bounding box center [118, 86] width 59 height 12
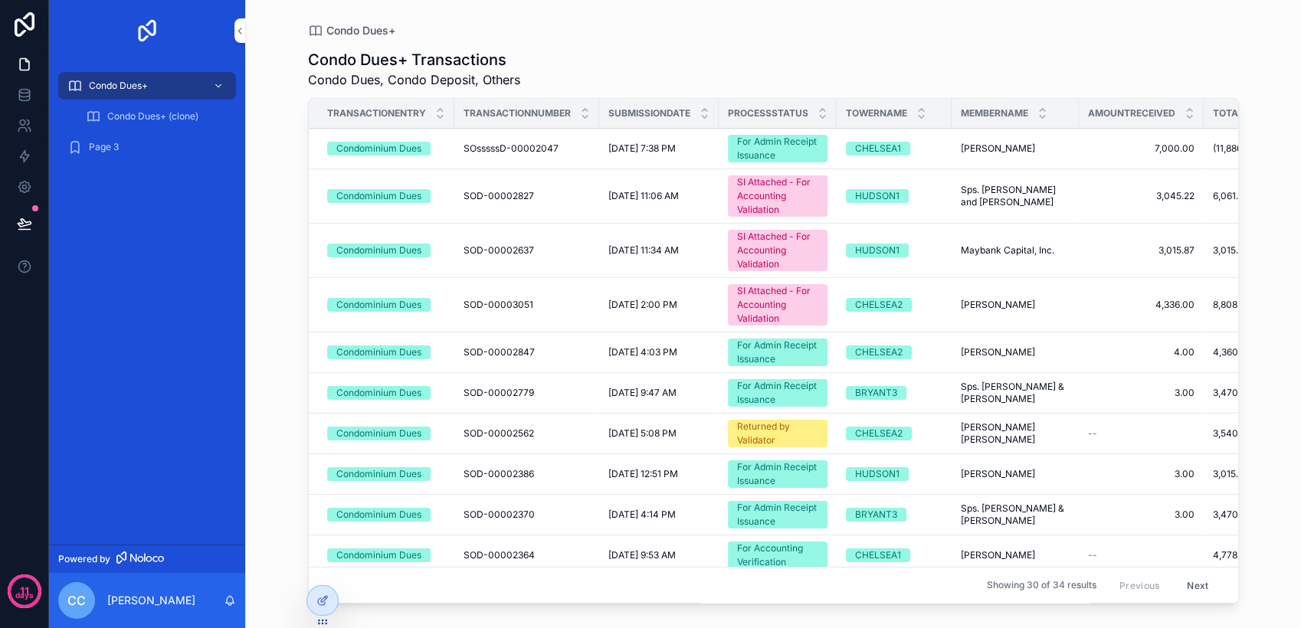
click at [331, 601] on div at bounding box center [322, 600] width 31 height 29
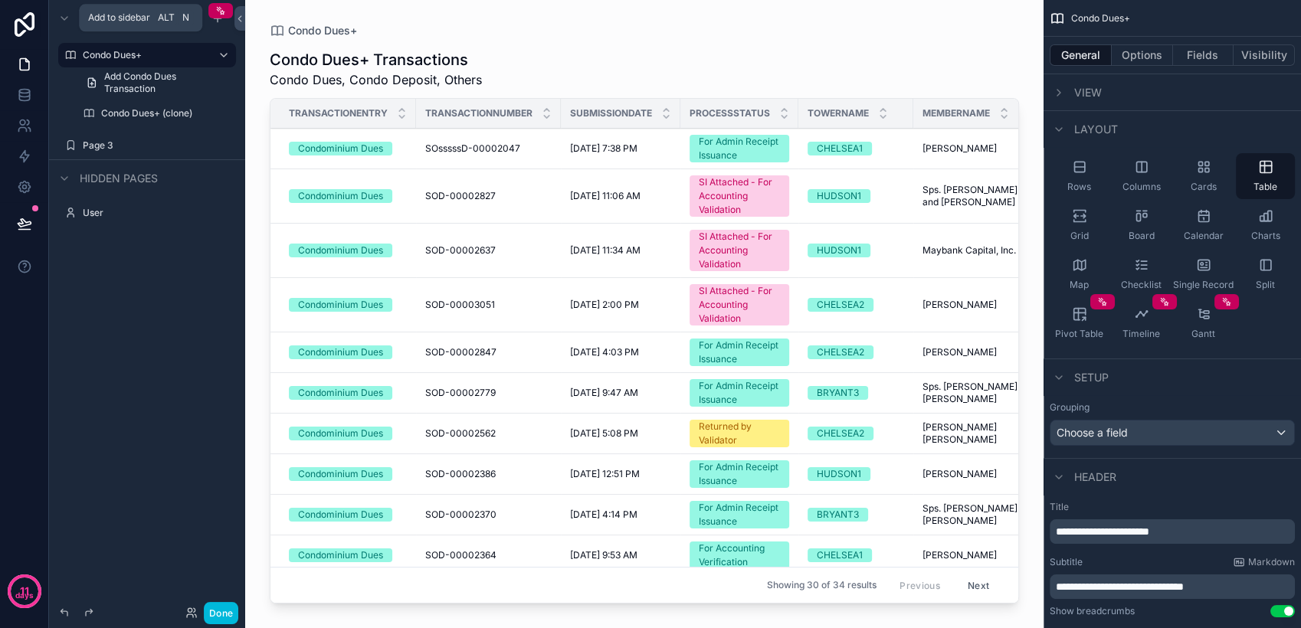
click at [218, 23] on icon "scrollable content" at bounding box center [217, 18] width 12 height 12
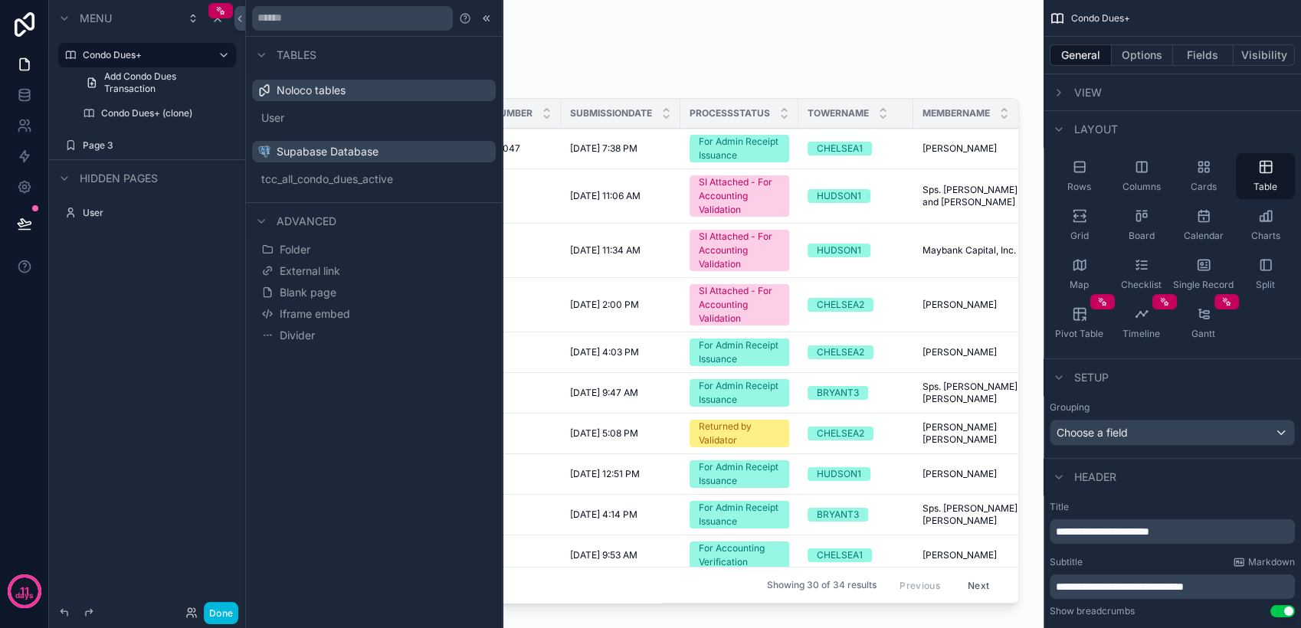
click at [306, 246] on span "Folder" at bounding box center [295, 249] width 31 height 15
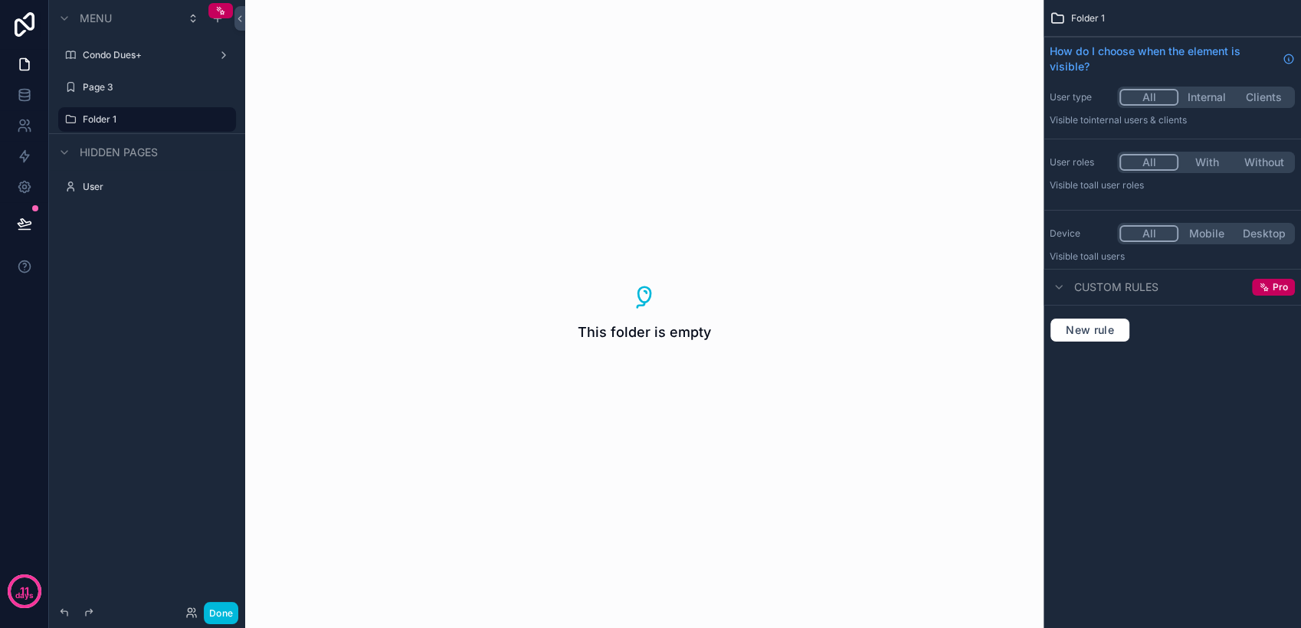
click at [147, 121] on label "Folder 1" at bounding box center [155, 119] width 144 height 12
drag, startPoint x: 396, startPoint y: 189, endPoint x: 203, endPoint y: 120, distance: 205.0
click at [203, 120] on div "Folder 1" at bounding box center [158, 119] width 150 height 18
click at [0, 0] on icon "scrollable content" at bounding box center [0, 0] width 0 height 0
click at [205, 120] on icon "scrollable content" at bounding box center [202, 119] width 12 height 12
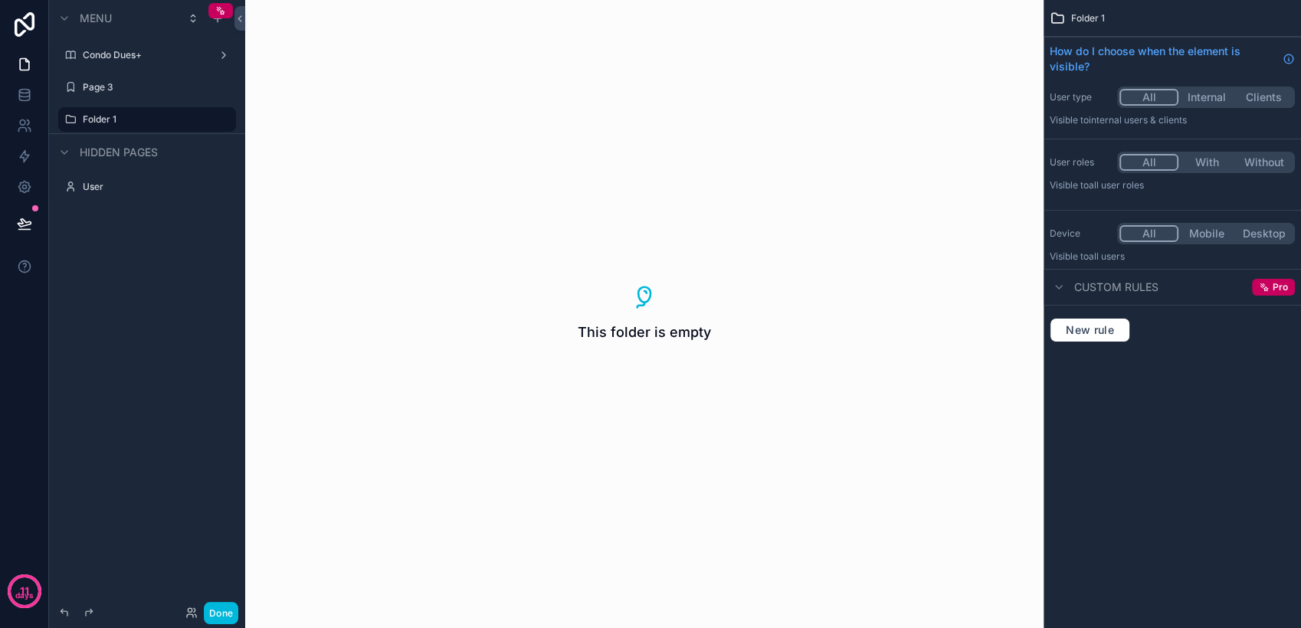
click at [515, 295] on div "This folder is empty" at bounding box center [644, 314] width 798 height 628
click at [378, 231] on div "This folder is empty" at bounding box center [644, 314] width 798 height 628
click at [145, 192] on label "User" at bounding box center [155, 187] width 144 height 12
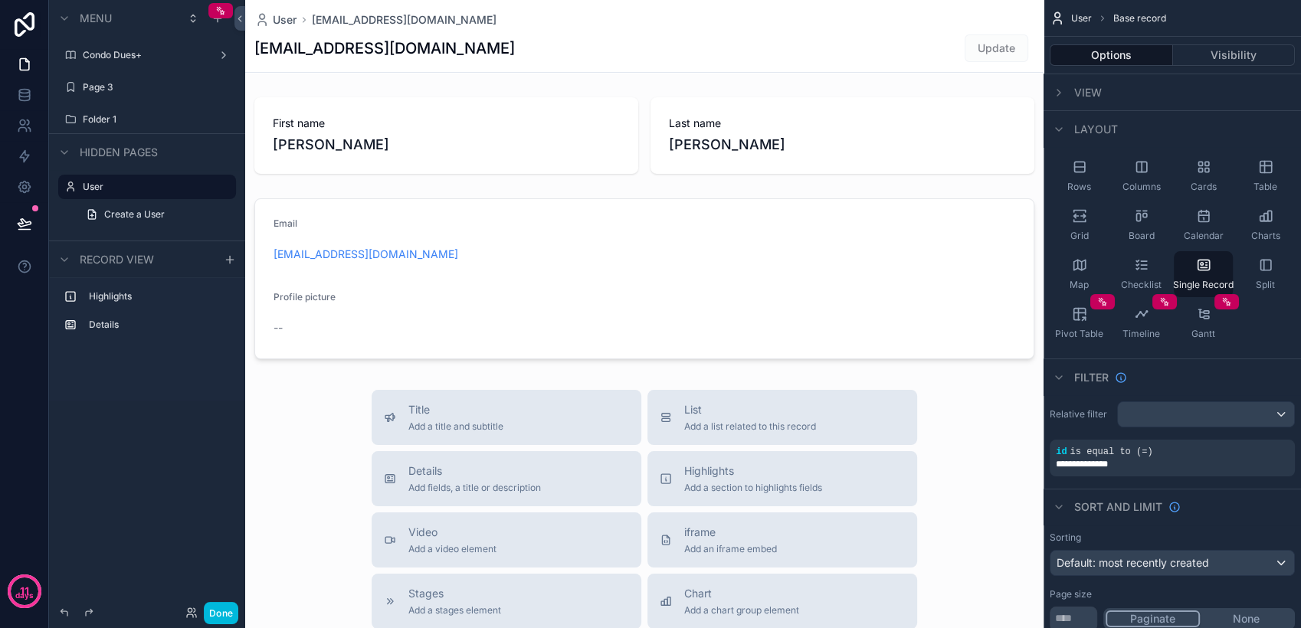
click at [141, 297] on label "Highlights" at bounding box center [156, 296] width 135 height 12
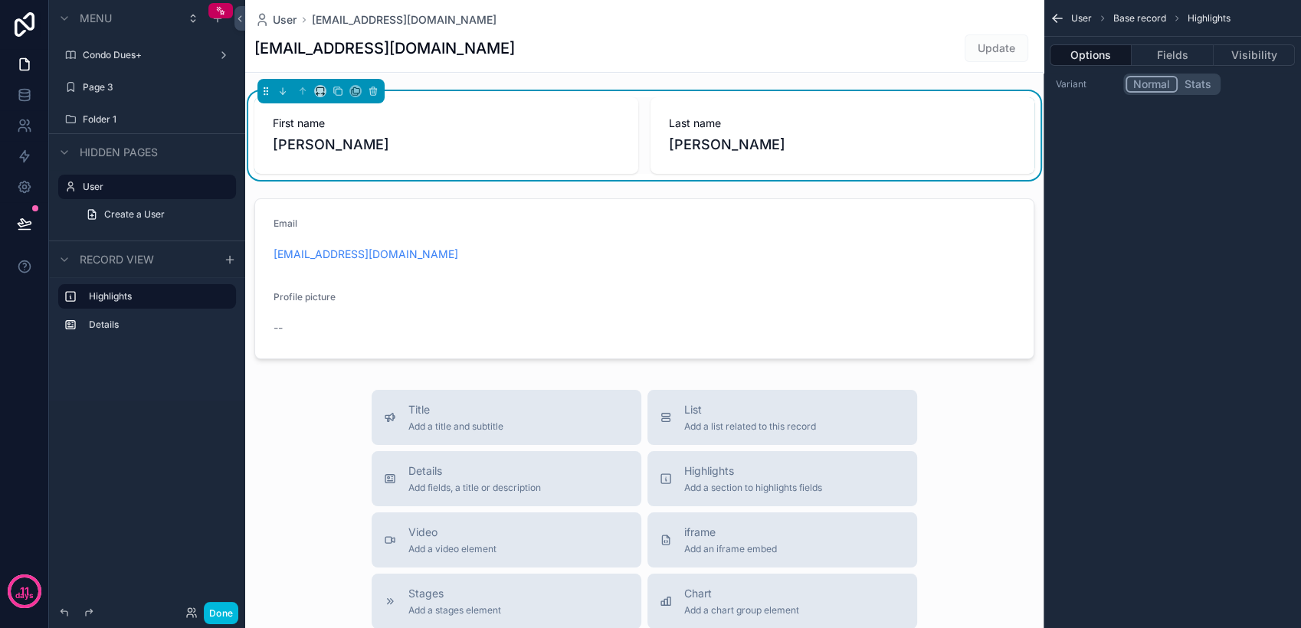
click at [142, 315] on icon "scrollable content" at bounding box center [147, 310] width 14 height 14
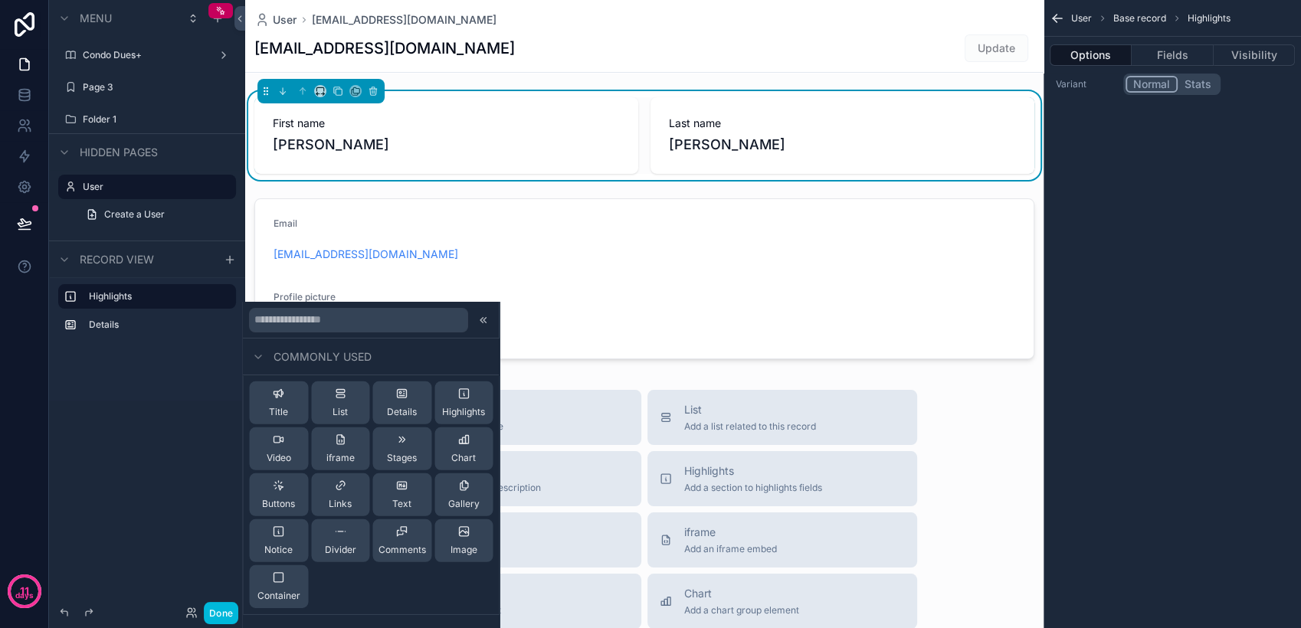
click at [120, 119] on label "Folder 1" at bounding box center [155, 119] width 144 height 12
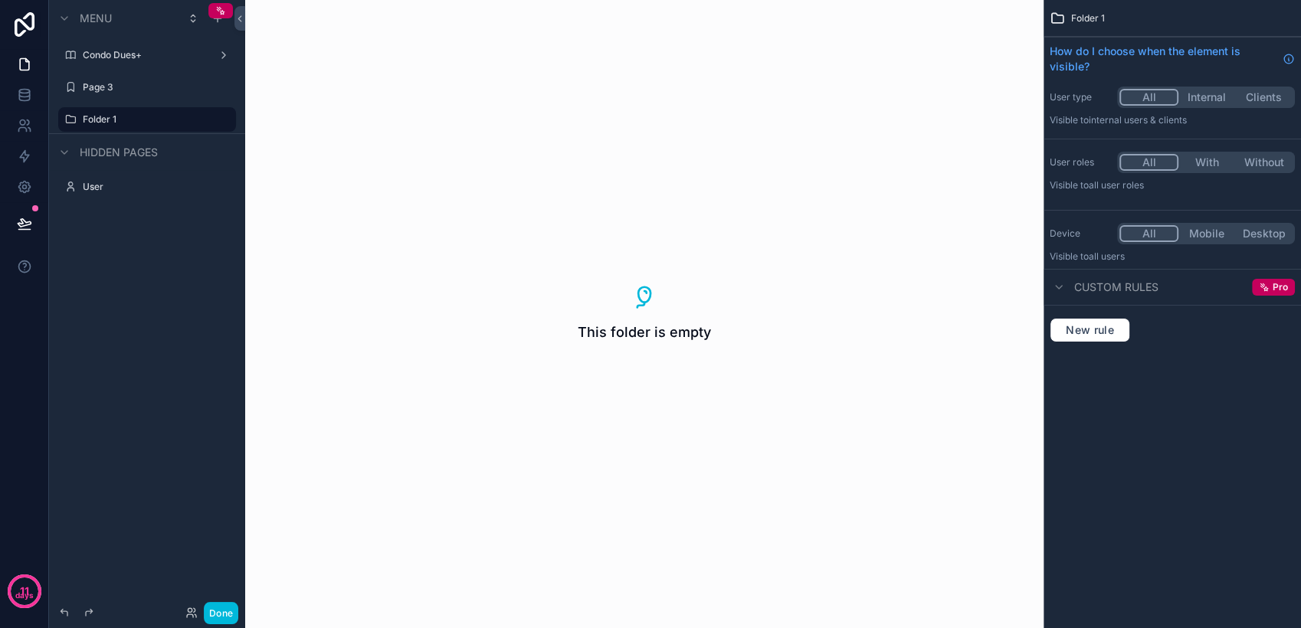
click at [0, 0] on div "scrollable content" at bounding box center [0, 0] width 0 height 0
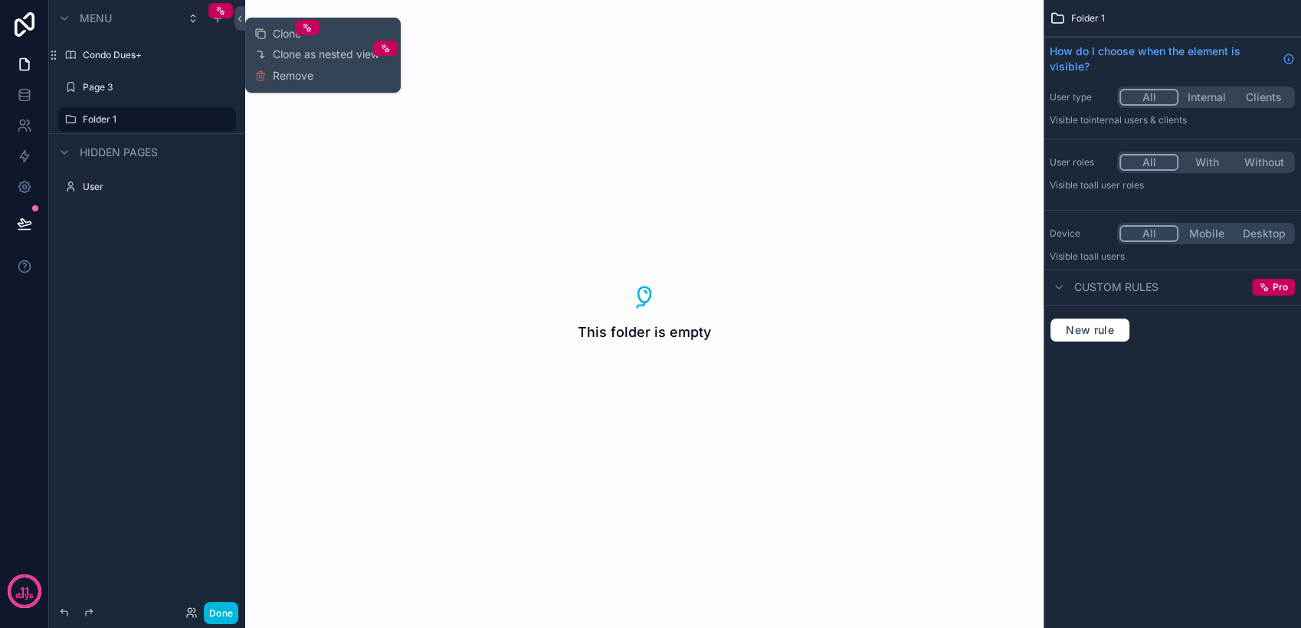
click at [0, 0] on div "scrollable content" at bounding box center [0, 0] width 0 height 0
click at [0, 0] on icon "scrollable content" at bounding box center [0, 0] width 0 height 0
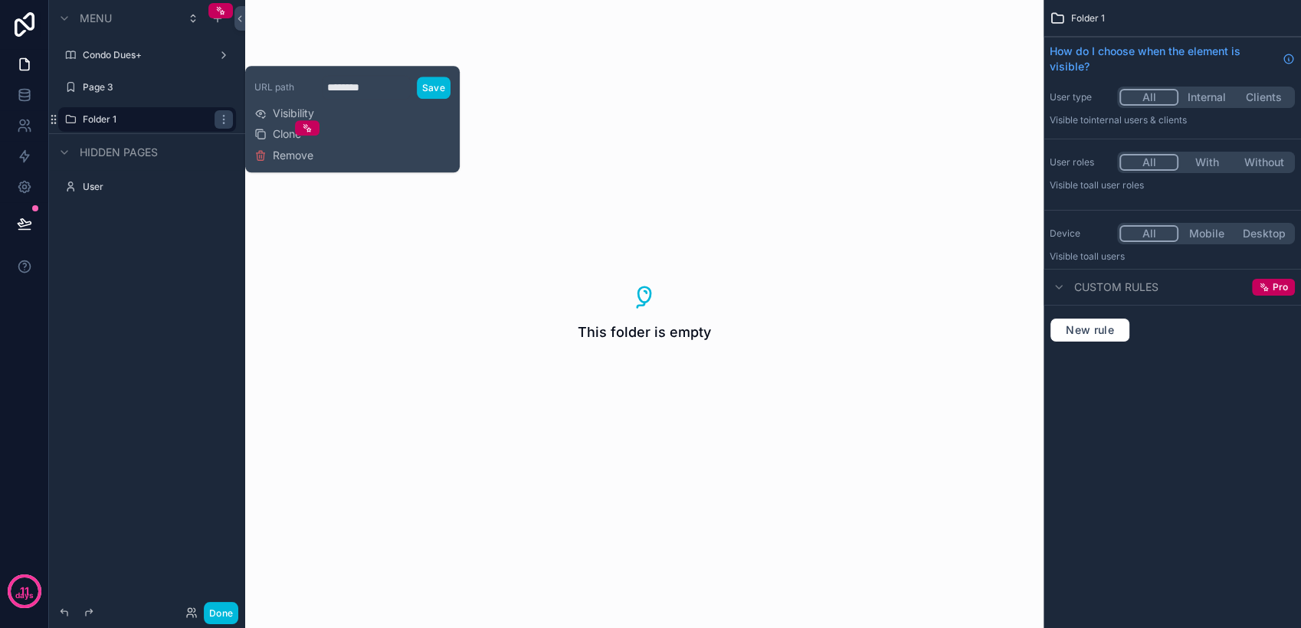
click at [273, 149] on span "Remove" at bounding box center [293, 155] width 41 height 15
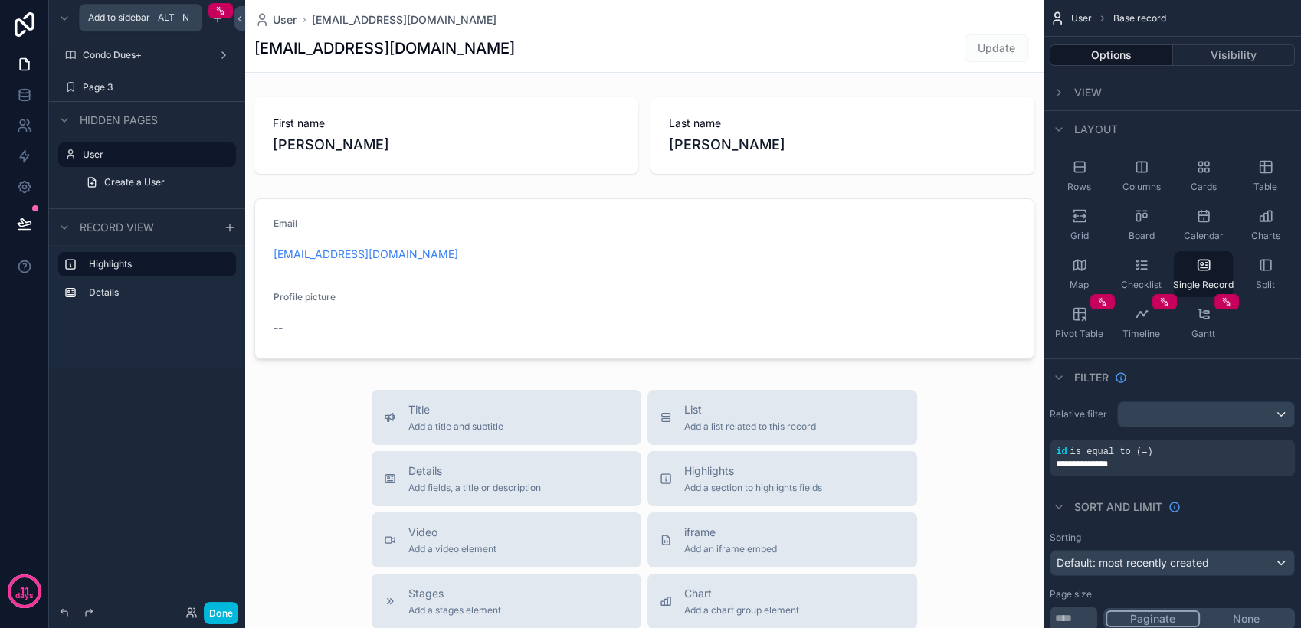
click at [218, 21] on icon "scrollable content" at bounding box center [218, 18] width 0 height 7
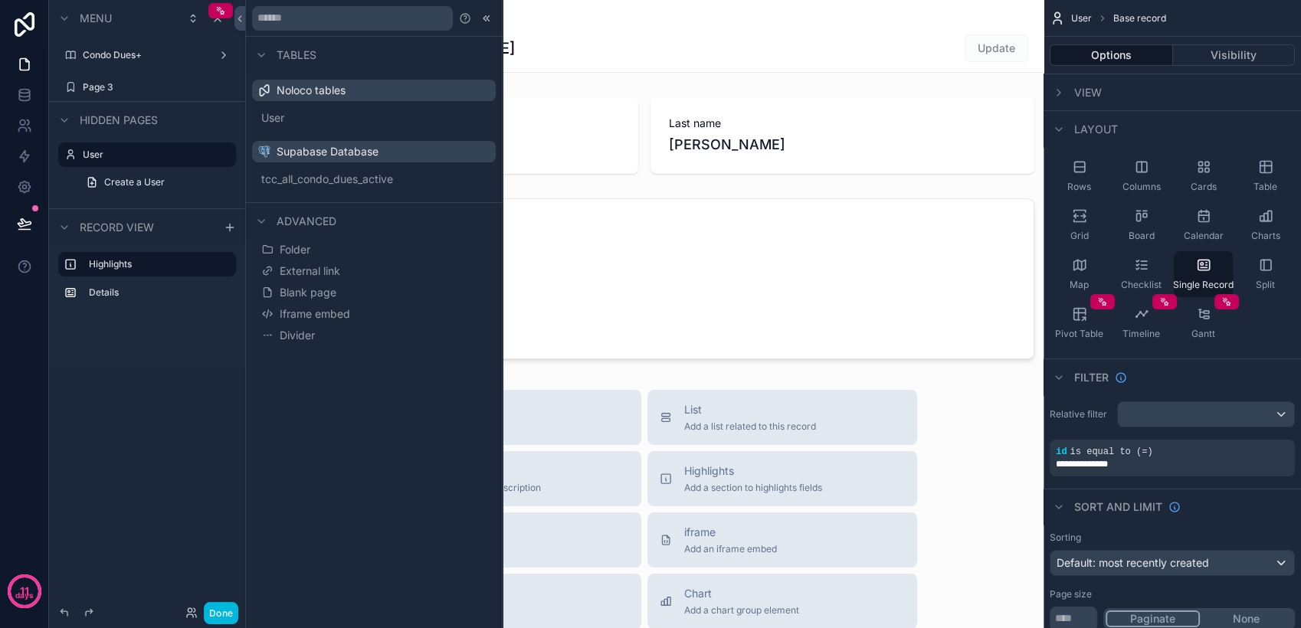
click at [310, 272] on span "External link" at bounding box center [310, 271] width 61 height 15
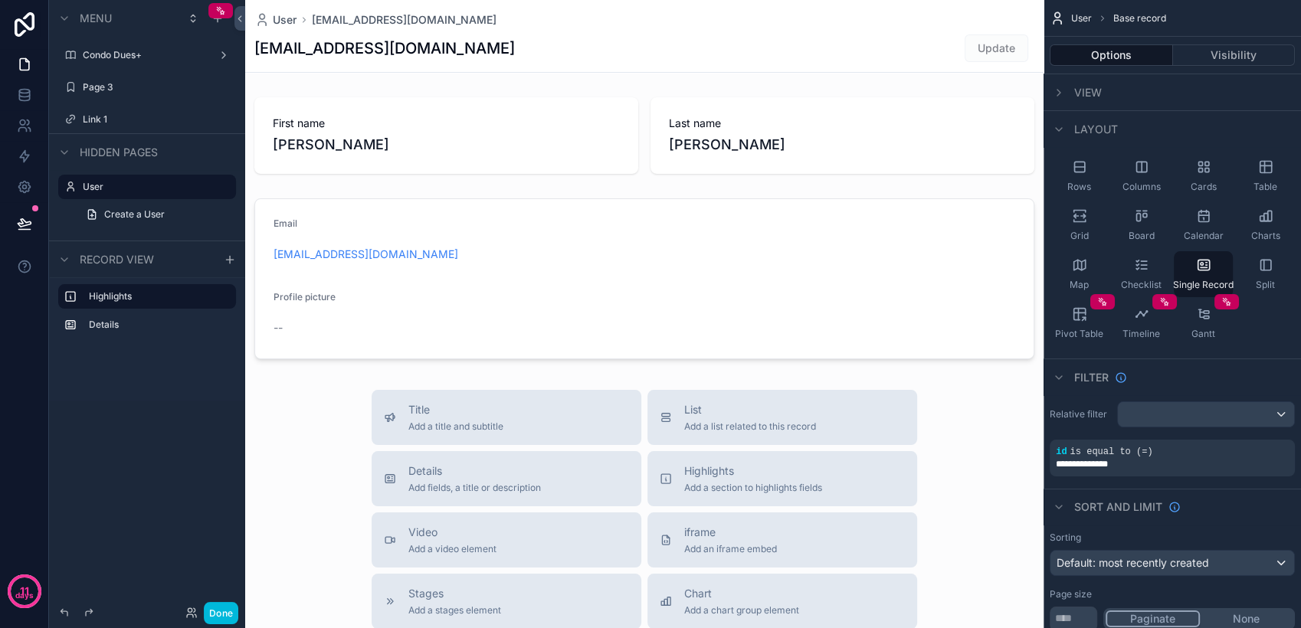
click at [139, 117] on label "Link 1" at bounding box center [155, 119] width 144 height 12
click at [0, 0] on icon "scrollable content" at bounding box center [0, 0] width 0 height 0
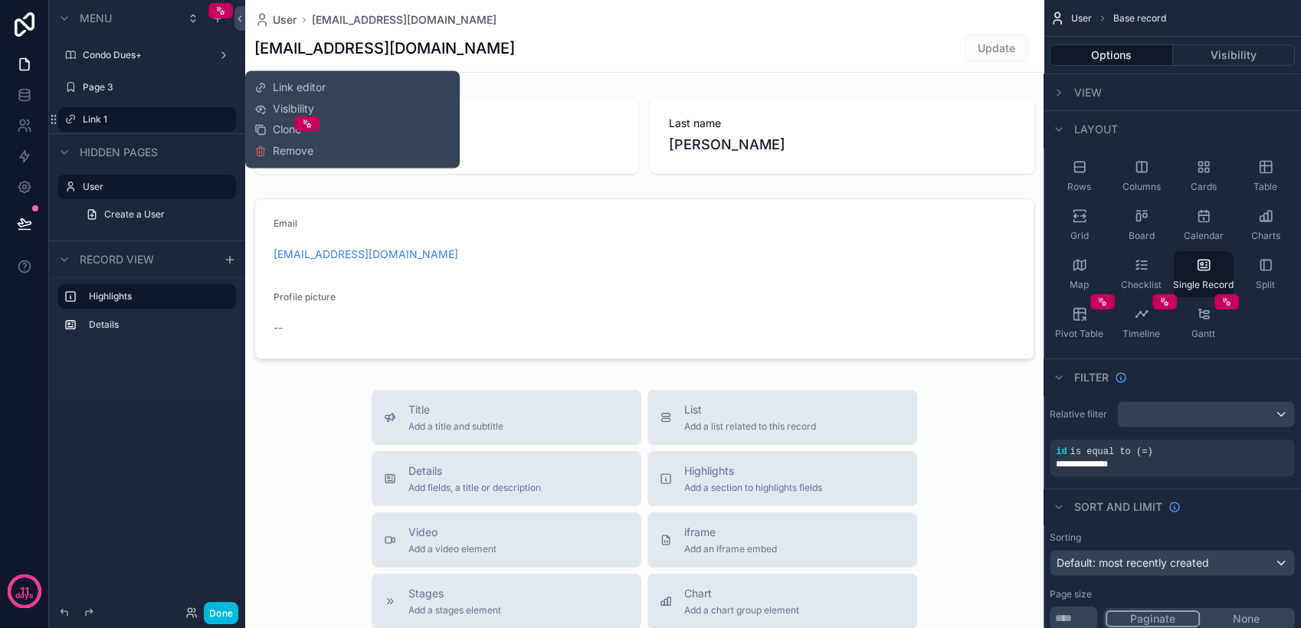
click at [178, 88] on label "Page 3" at bounding box center [155, 87] width 144 height 12
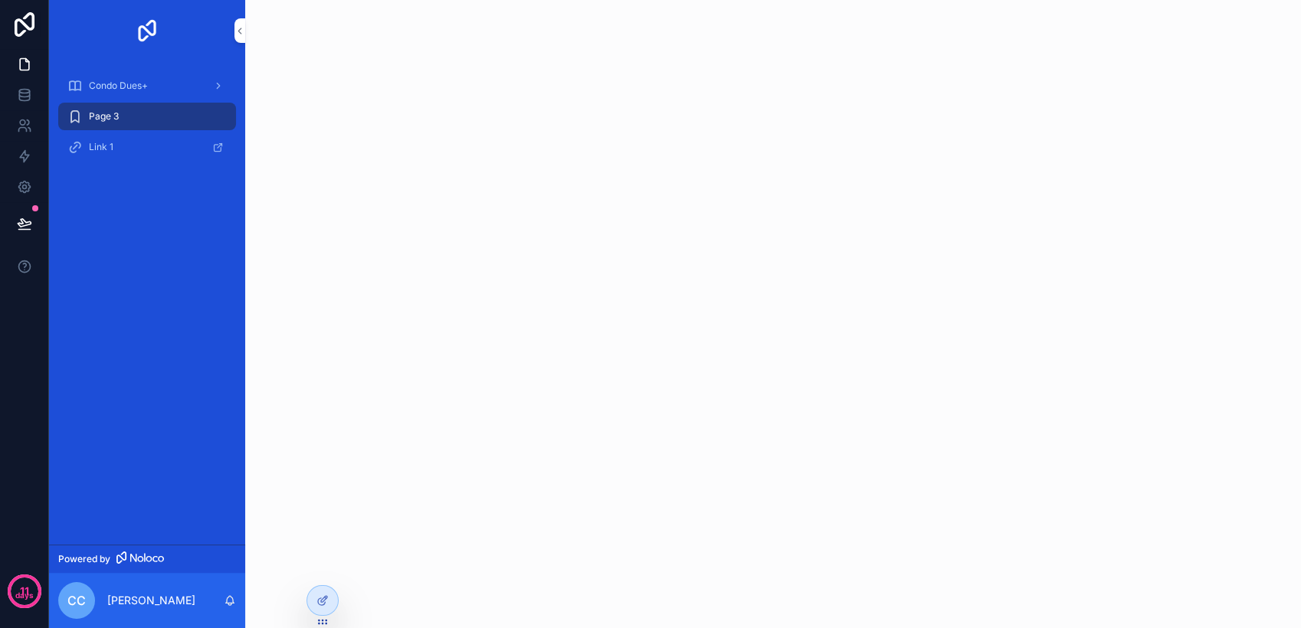
click at [208, 111] on div "Page 3" at bounding box center [146, 116] width 159 height 25
click at [190, 142] on div "Link 1" at bounding box center [146, 147] width 159 height 25
click at [141, 91] on span "Condo Dues+" at bounding box center [118, 86] width 59 height 12
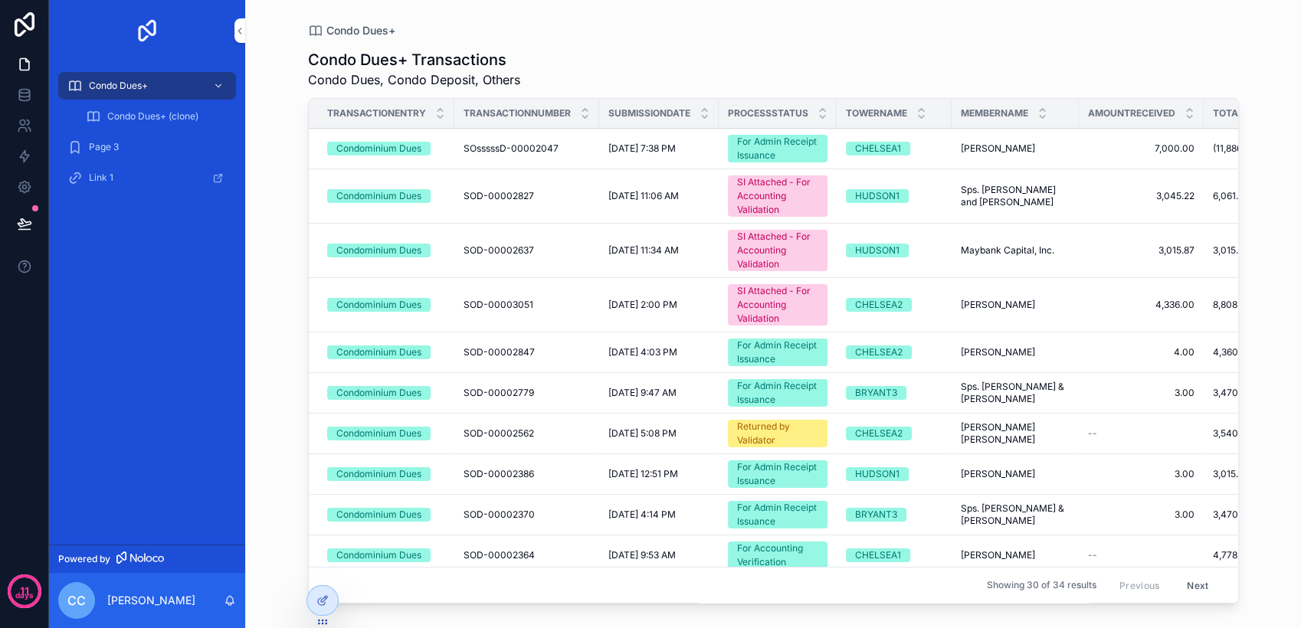
click at [130, 145] on div "Page 3" at bounding box center [146, 147] width 159 height 25
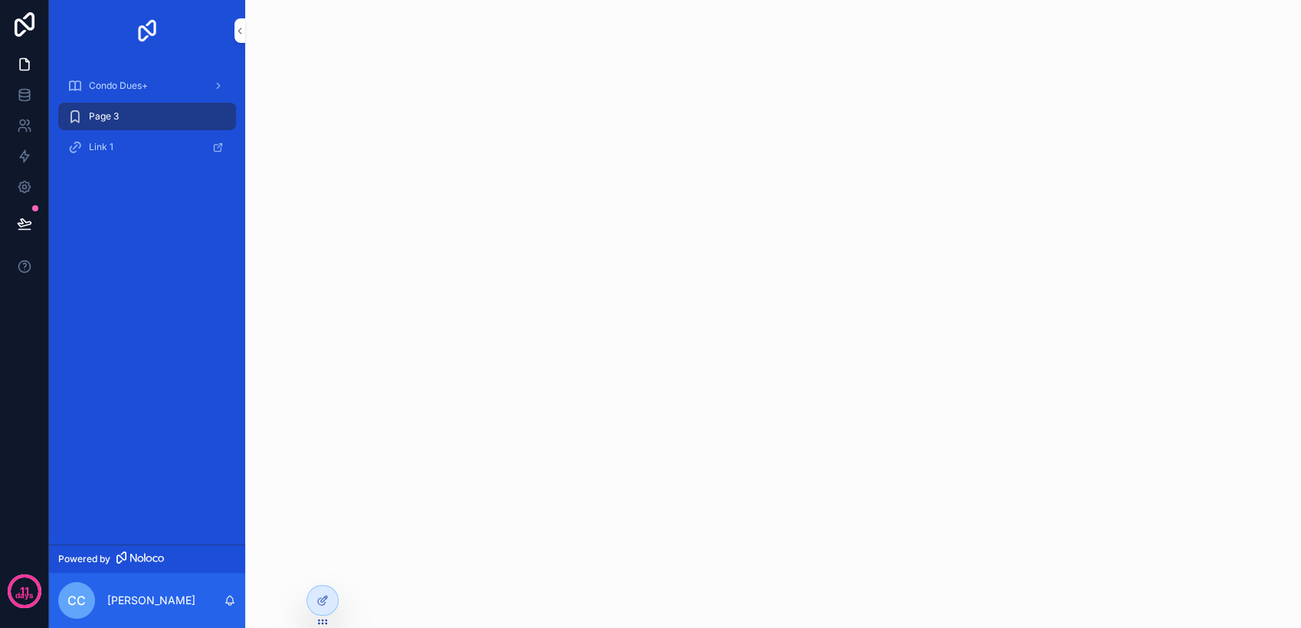
click at [333, 610] on div at bounding box center [322, 600] width 32 height 31
click at [323, 604] on icon at bounding box center [322, 600] width 12 height 12
click at [133, 83] on span "Condo Dues+" at bounding box center [118, 86] width 59 height 12
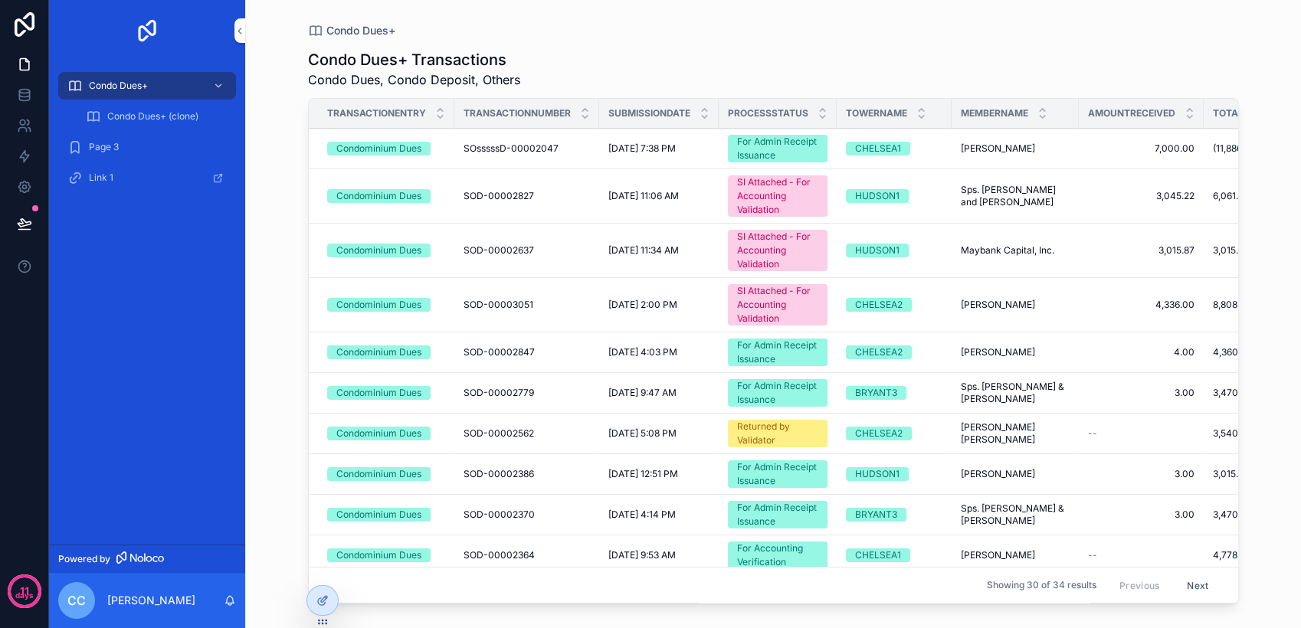
click at [149, 176] on div "Link 1" at bounding box center [146, 177] width 159 height 25
click at [321, 596] on icon at bounding box center [322, 600] width 12 height 12
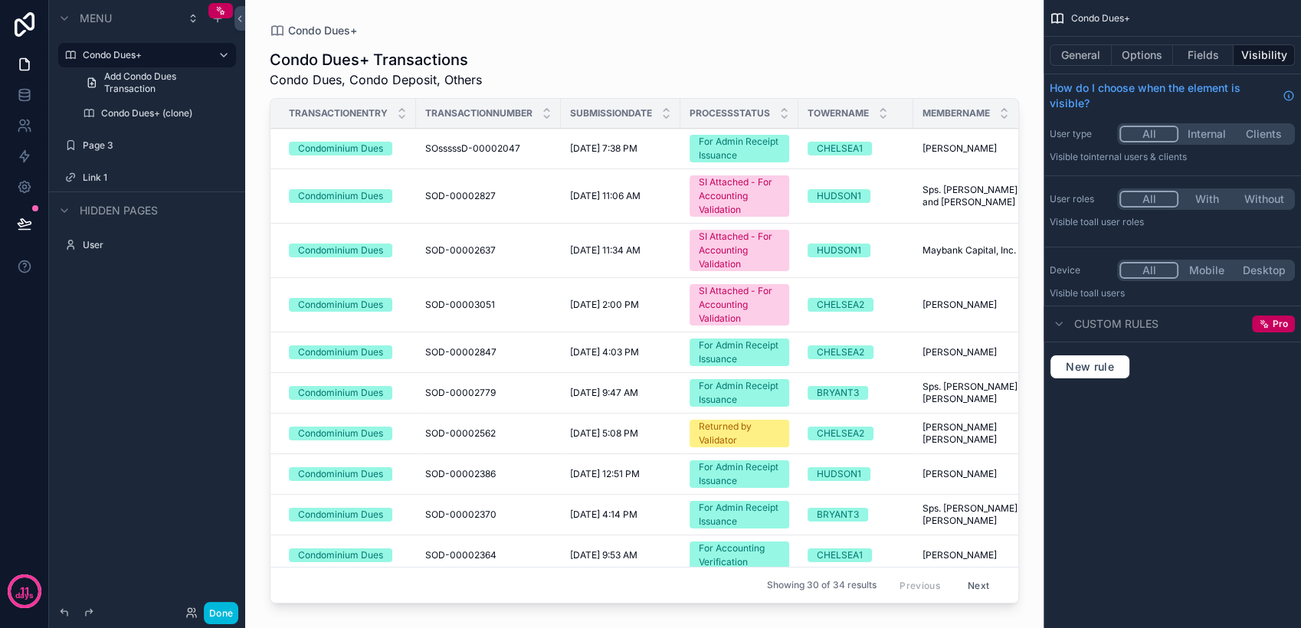
click at [0, 0] on icon "scrollable content" at bounding box center [0, 0] width 0 height 0
click at [260, 152] on icon at bounding box center [260, 153] width 3 height 2
click at [214, 27] on div "scrollable content" at bounding box center [217, 18] width 18 height 18
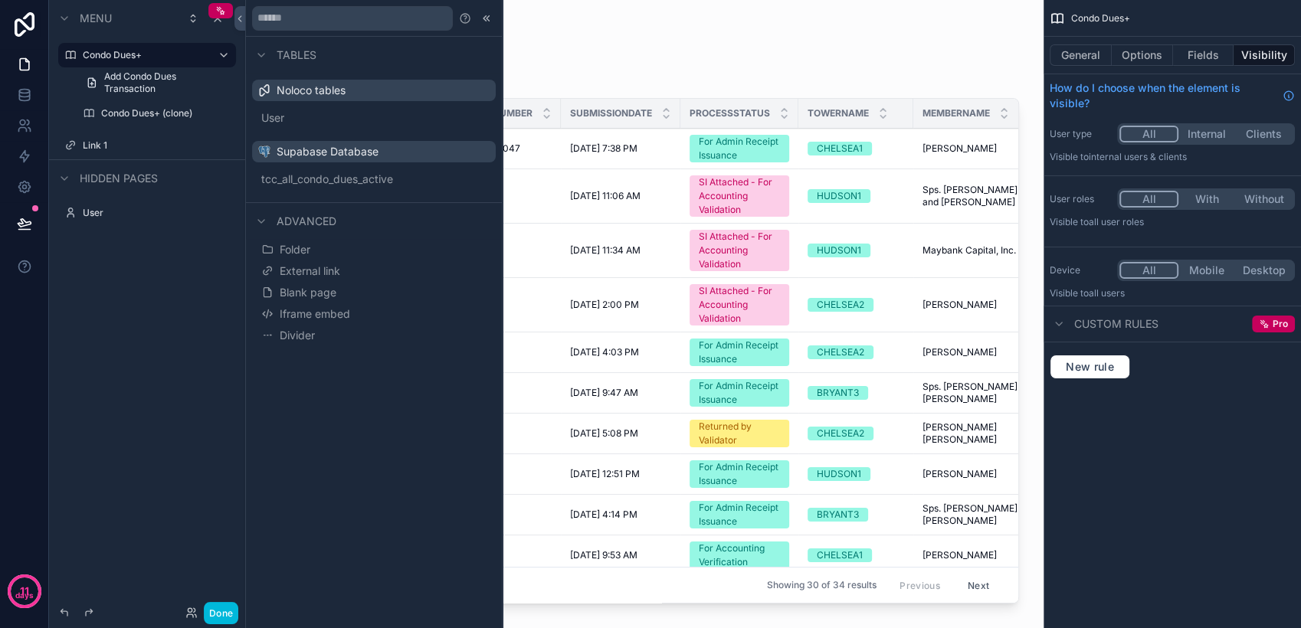
click at [291, 250] on span "Folder" at bounding box center [295, 249] width 31 height 15
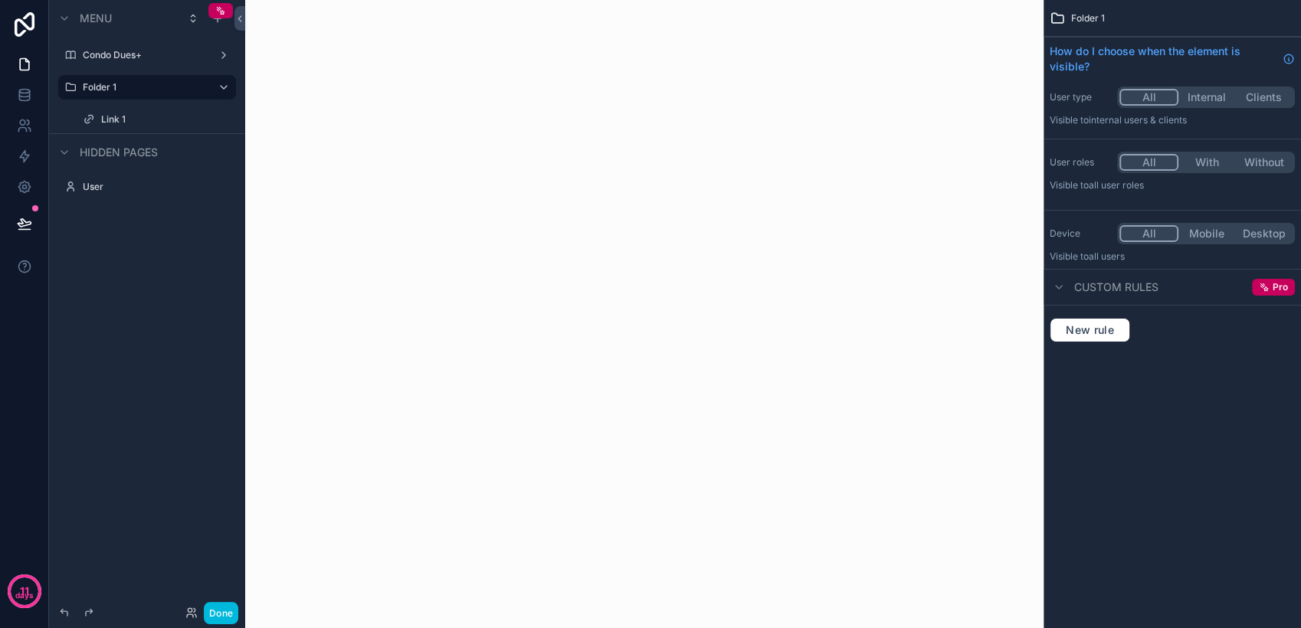
click at [0, 0] on icon "scrollable content" at bounding box center [0, 0] width 0 height 0
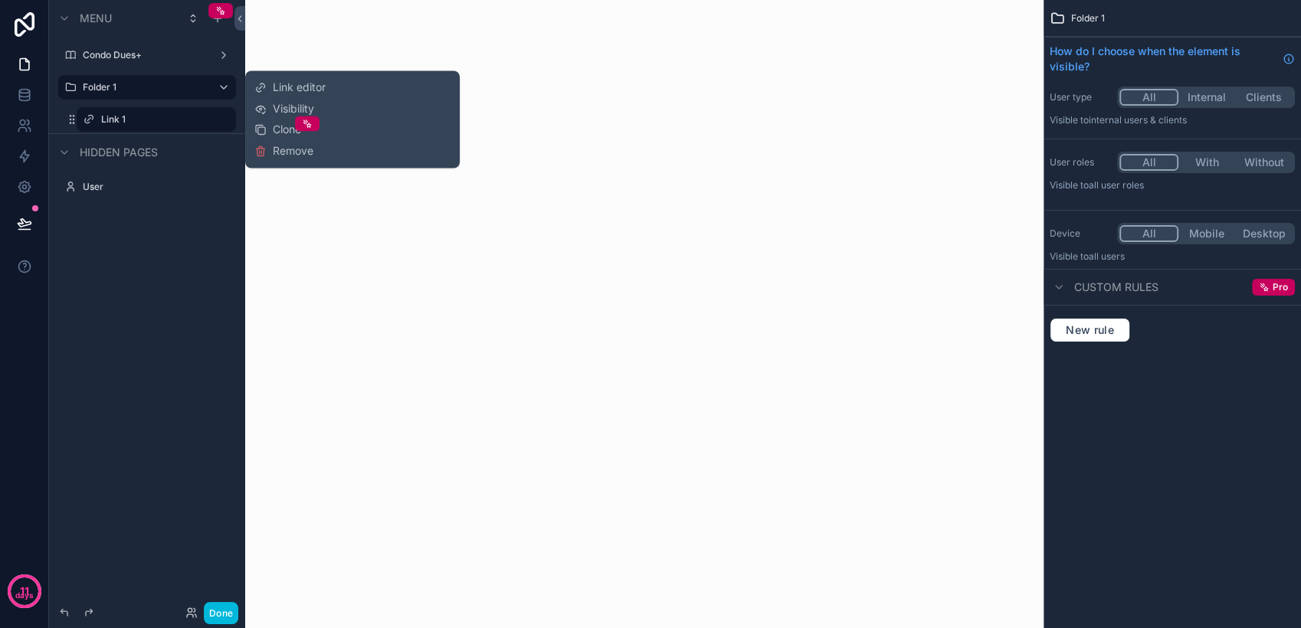
click at [293, 94] on span "Link editor" at bounding box center [299, 87] width 53 height 15
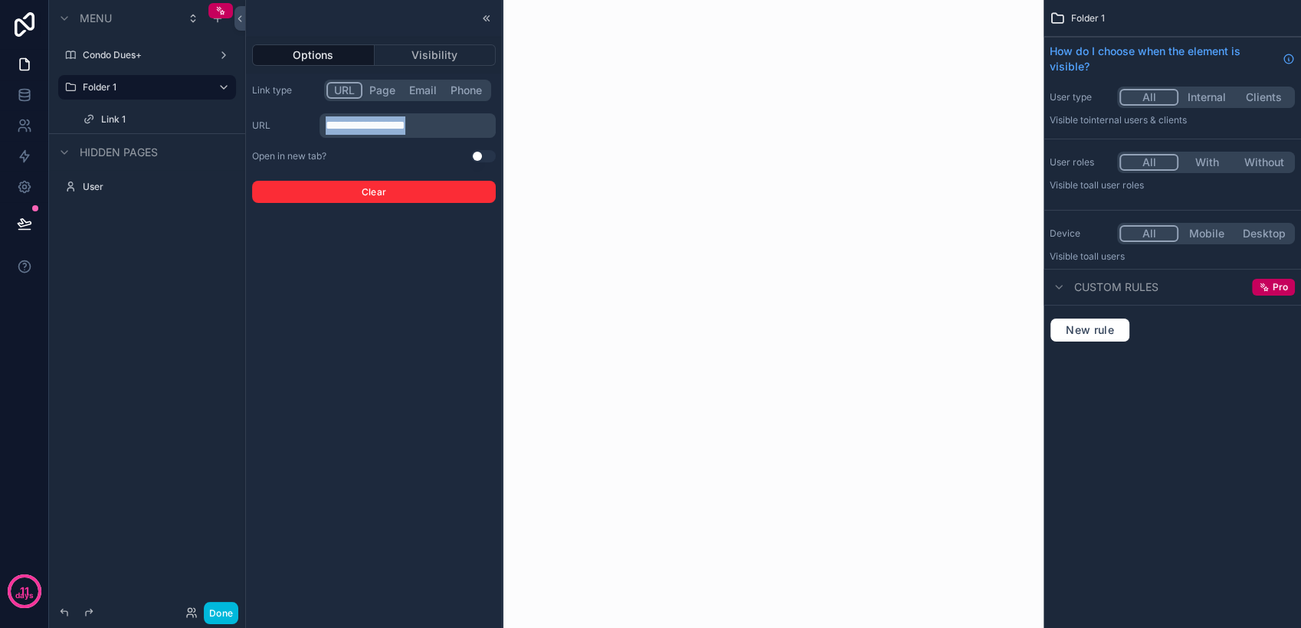
drag, startPoint x: 447, startPoint y: 122, endPoint x: 309, endPoint y: 126, distance: 137.9
click at [309, 126] on div "**********" at bounding box center [374, 125] width 244 height 25
click at [426, 60] on button "Visibility" at bounding box center [436, 54] width 122 height 21
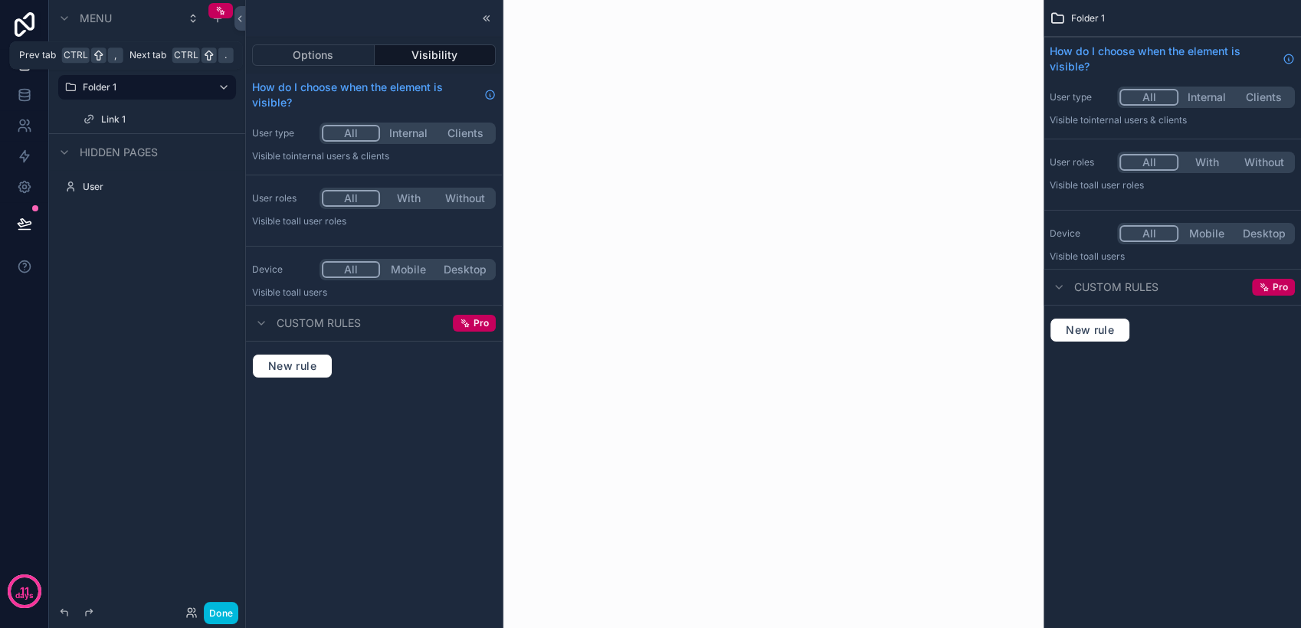
click at [319, 57] on button "Options" at bounding box center [313, 54] width 123 height 21
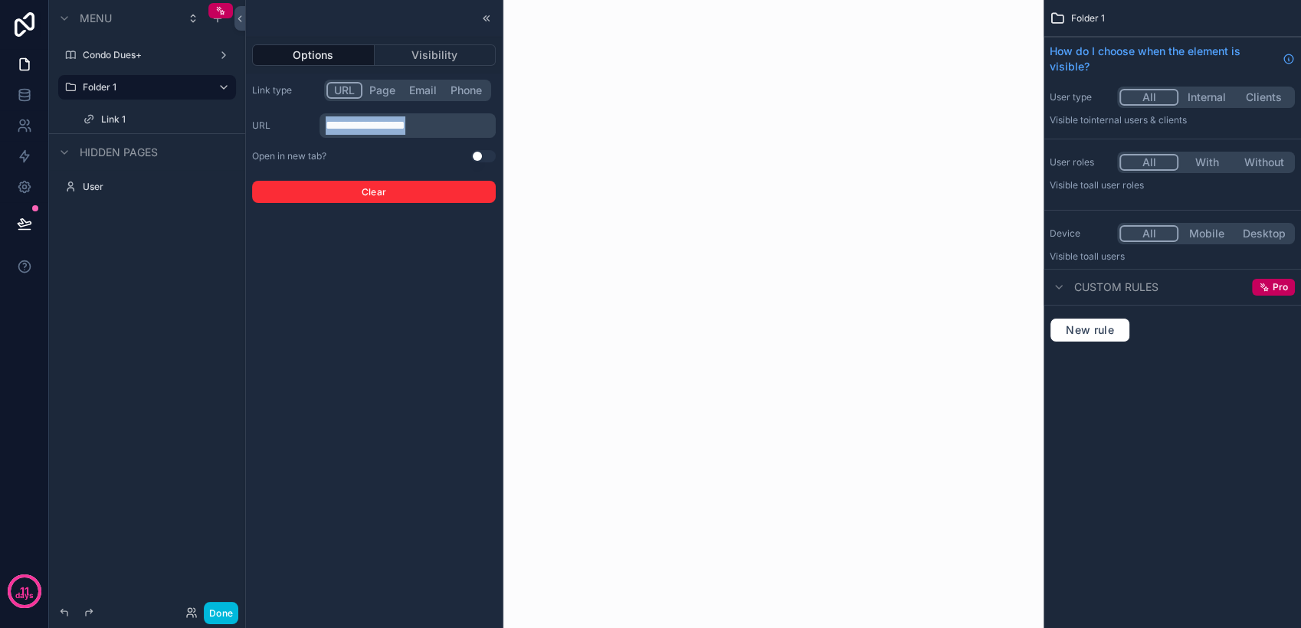
drag, startPoint x: 440, startPoint y: 126, endPoint x: 316, endPoint y: 126, distance: 124.1
click at [316, 126] on div "**********" at bounding box center [374, 125] width 244 height 25
click at [310, 126] on label "URL" at bounding box center [282, 126] width 61 height 12
click at [429, 123] on p "**********" at bounding box center [409, 125] width 167 height 18
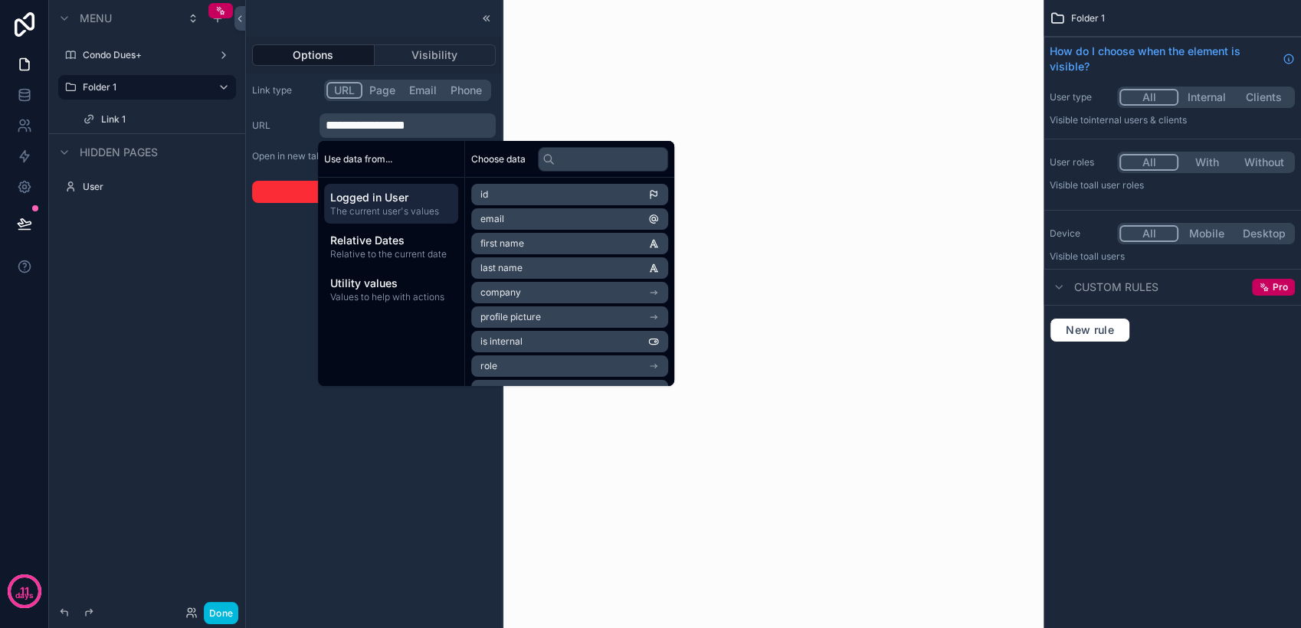
click at [298, 285] on div "**********" at bounding box center [374, 314] width 256 height 628
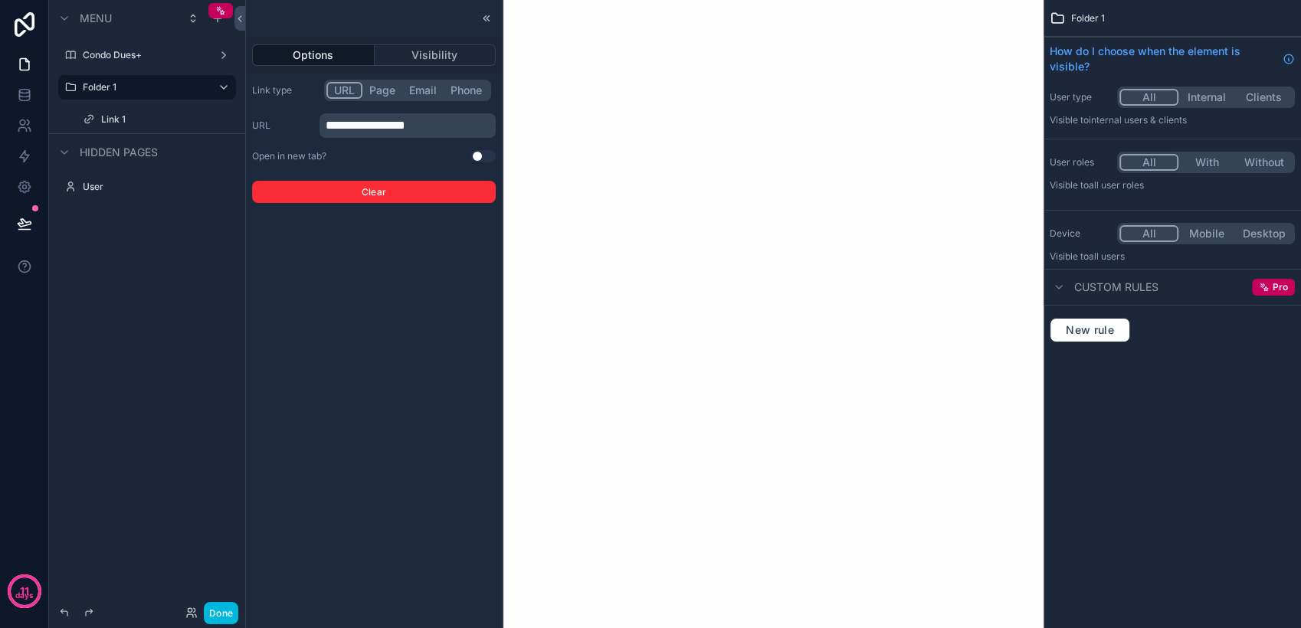
click at [149, 90] on label "Folder 1" at bounding box center [144, 87] width 123 height 12
click at [0, 0] on icon "scrollable content" at bounding box center [0, 0] width 0 height 0
click at [152, 85] on input "********" at bounding box center [135, 87] width 104 height 18
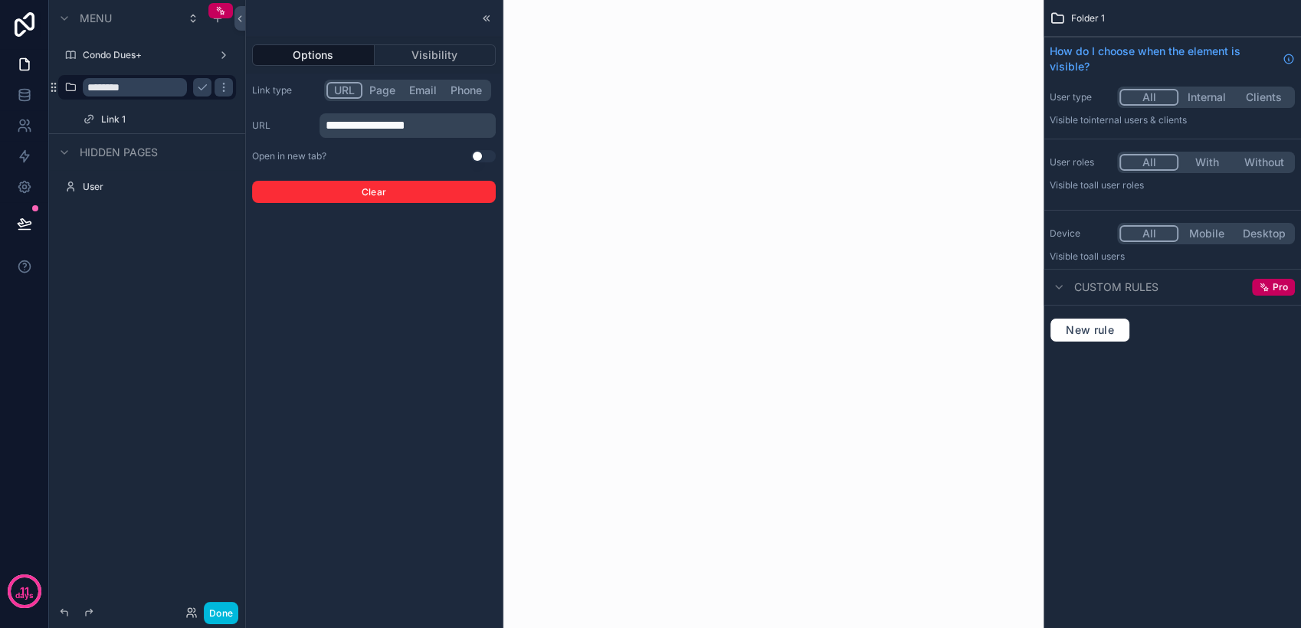
click at [152, 85] on input "********" at bounding box center [135, 87] width 104 height 18
type input "*****"
click at [153, 120] on label "Link 1" at bounding box center [164, 119] width 126 height 12
click at [405, 126] on span "**********" at bounding box center [366, 125] width 80 height 11
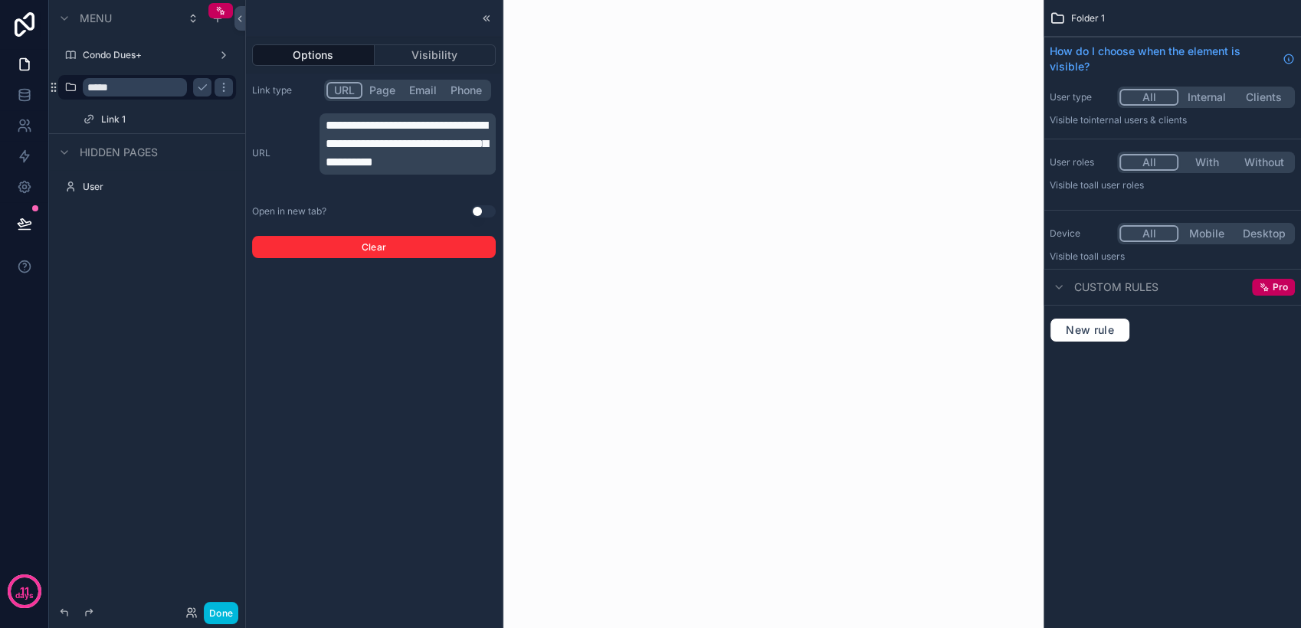
click at [299, 244] on button "Clear" at bounding box center [374, 247] width 244 height 22
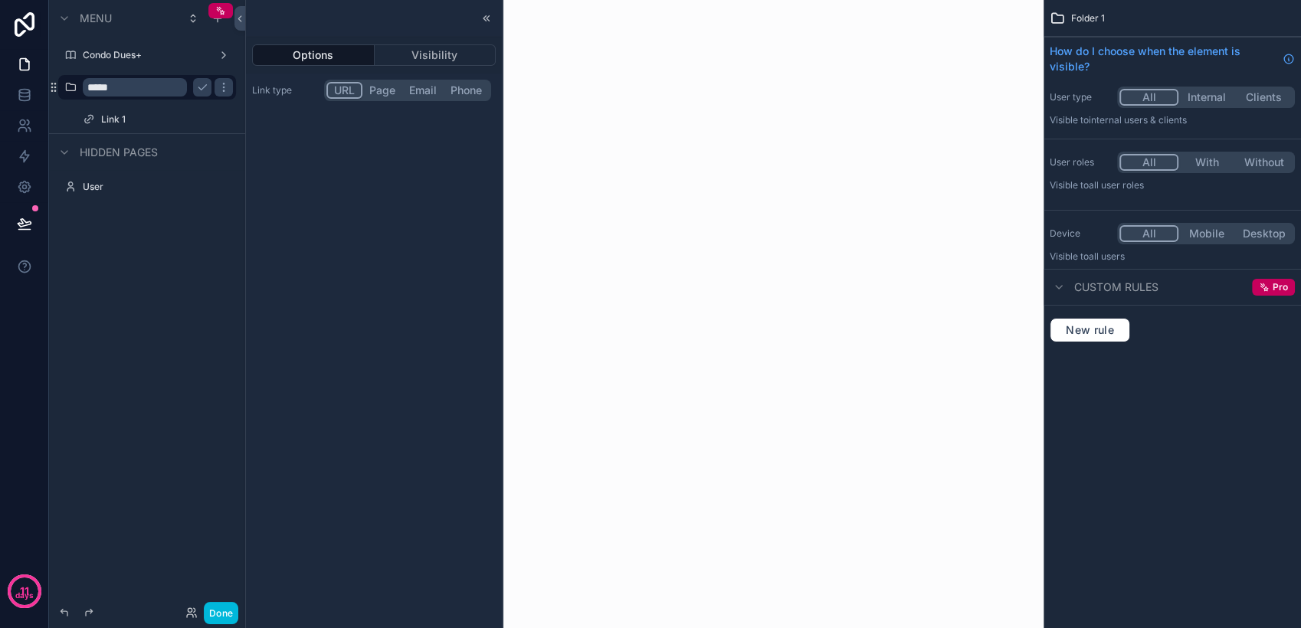
click at [347, 86] on button "URL" at bounding box center [344, 90] width 36 height 17
click at [378, 96] on button "Page" at bounding box center [382, 90] width 40 height 17
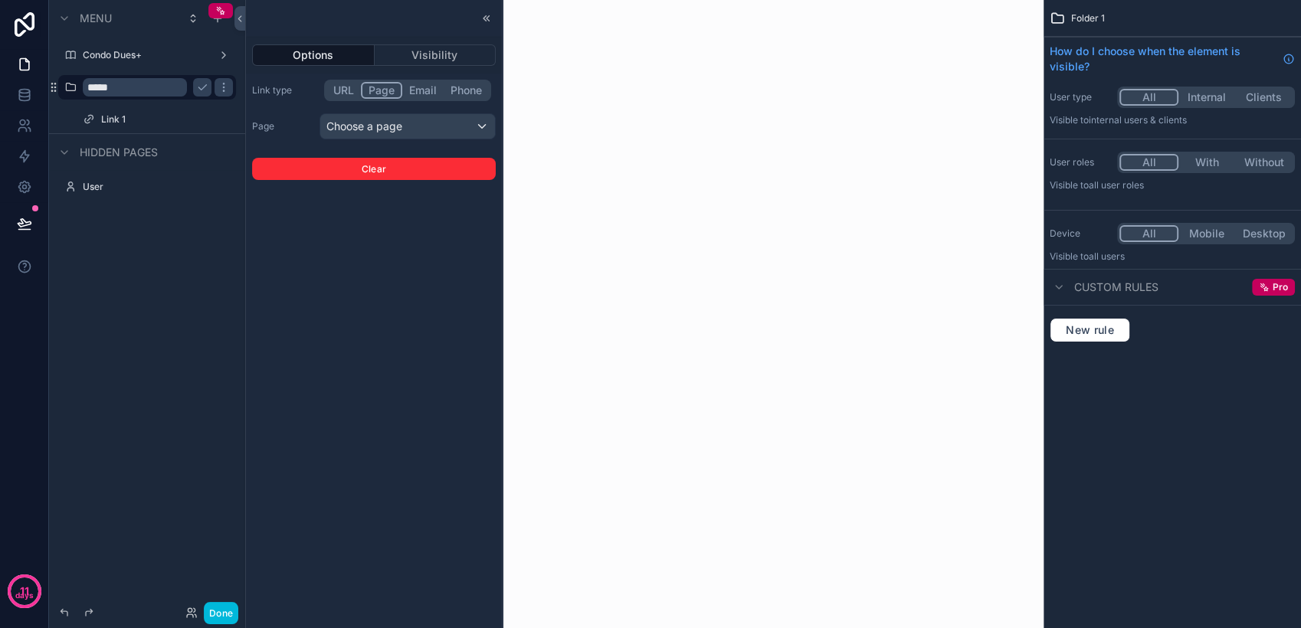
click at [349, 93] on button "URL" at bounding box center [343, 90] width 34 height 17
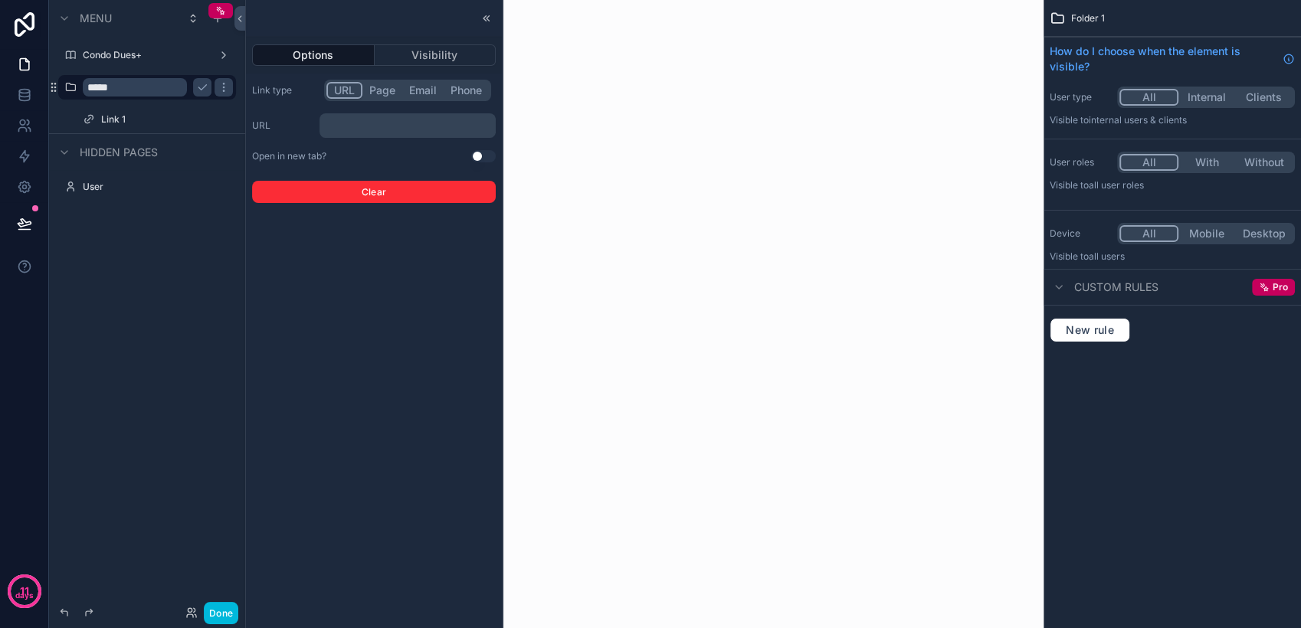
click at [352, 123] on p "﻿" at bounding box center [409, 125] width 167 height 18
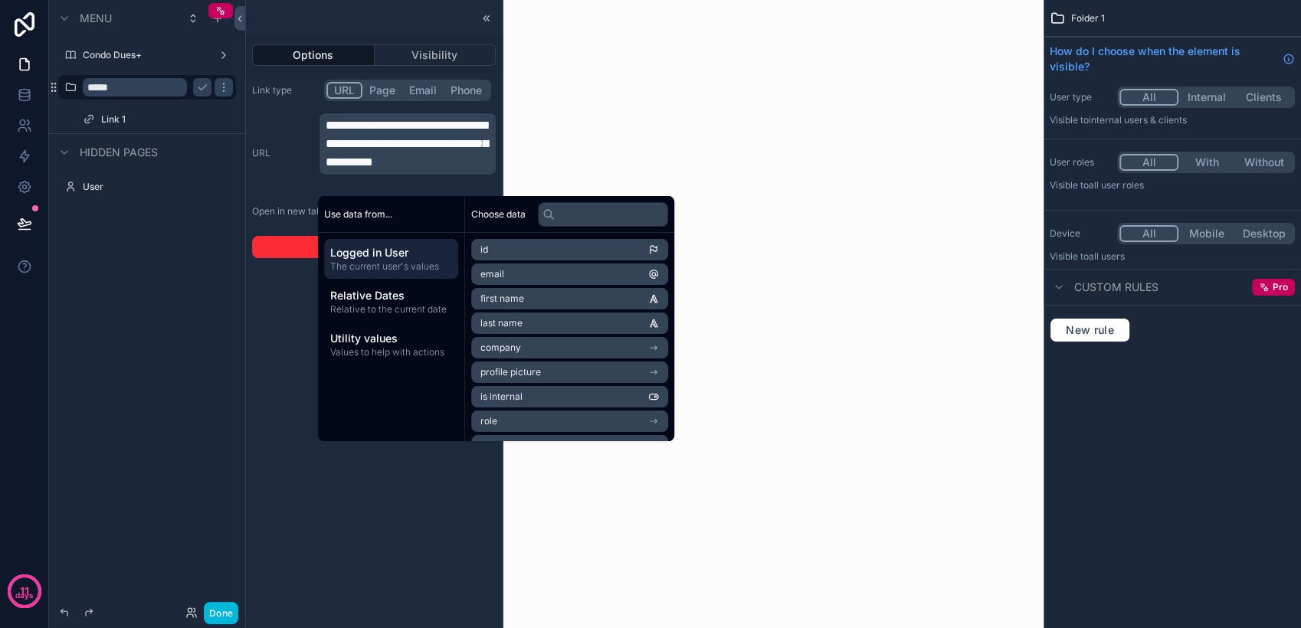
click at [268, 337] on div "**********" at bounding box center [374, 314] width 256 height 628
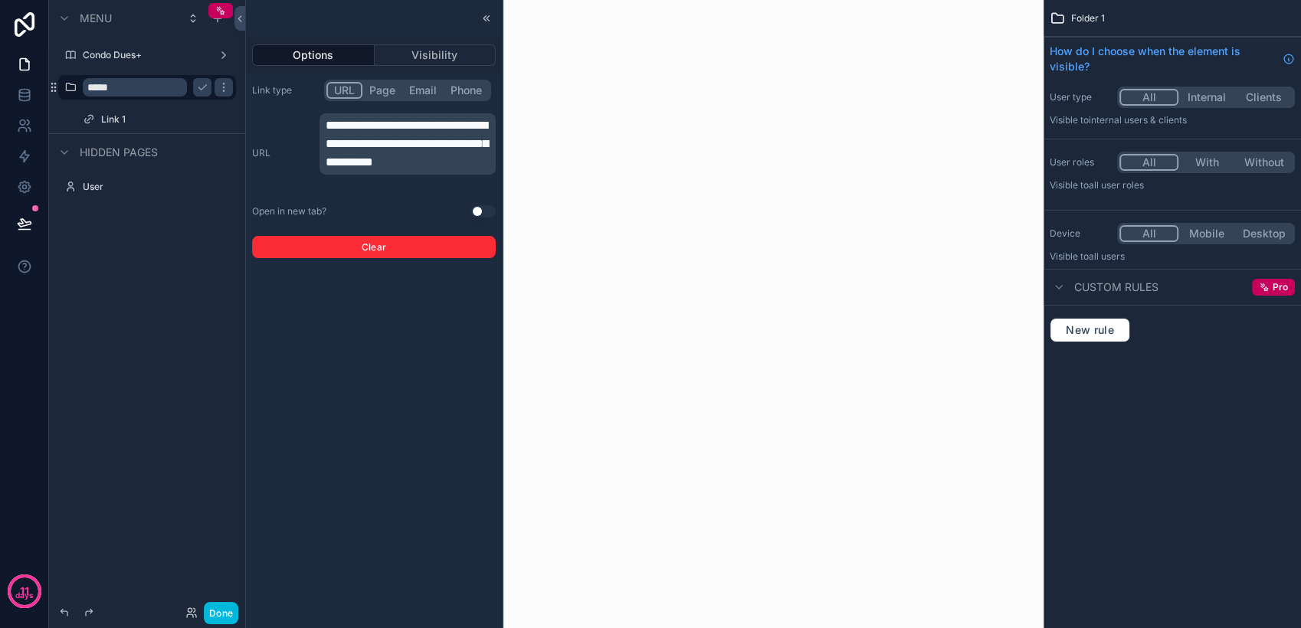
click at [476, 211] on button "Use setting" at bounding box center [483, 211] width 25 height 12
click at [591, 219] on div "scrollable content" at bounding box center [644, 314] width 798 height 628
click at [0, 0] on icon "scrollable content" at bounding box center [0, 0] width 0 height 0
click at [182, 120] on input "******" at bounding box center [154, 119] width 107 height 18
type input "**********"
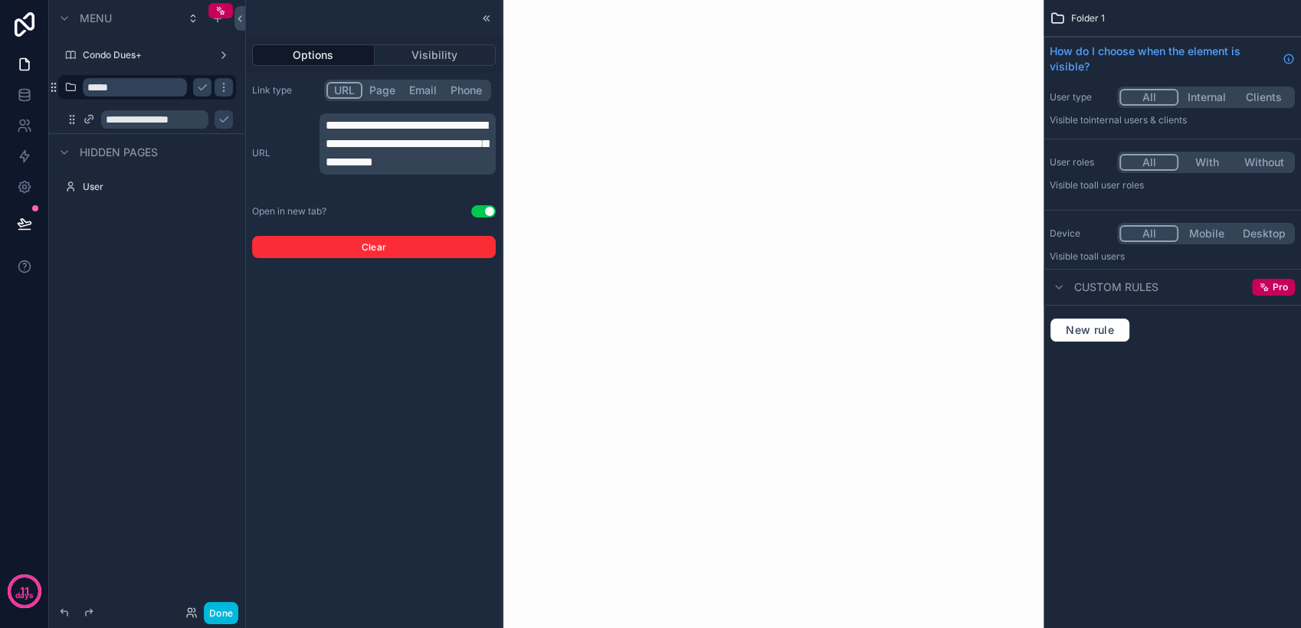
click at [221, 123] on icon "scrollable content" at bounding box center [224, 119] width 12 height 12
click at [224, 610] on button "Done" at bounding box center [221, 613] width 34 height 22
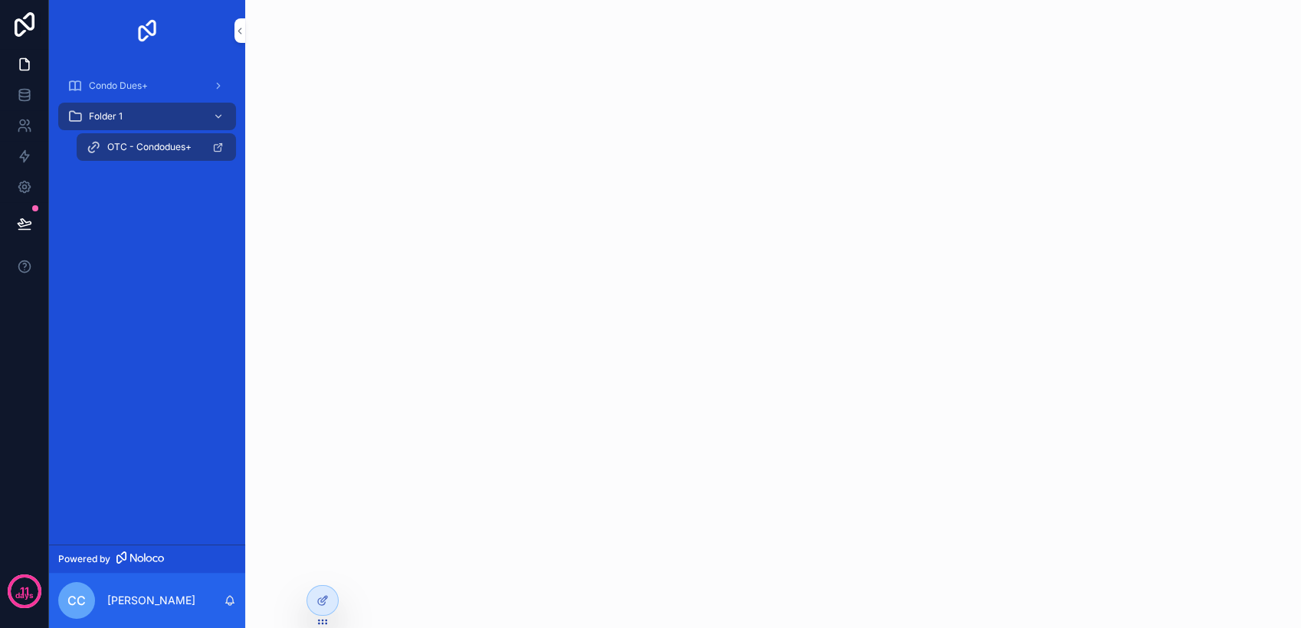
click at [123, 149] on span "OTC - Condodues+" at bounding box center [149, 147] width 84 height 12
click at [325, 596] on icon at bounding box center [324, 599] width 6 height 6
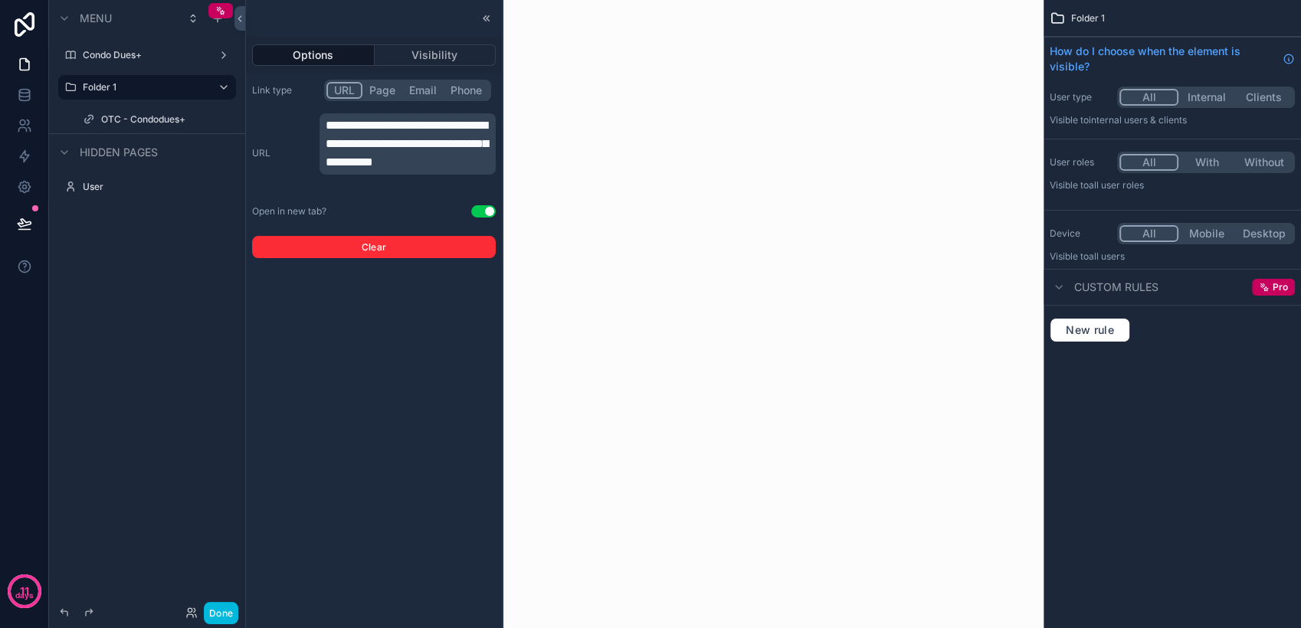
click at [654, 268] on div "scrollable content" at bounding box center [644, 314] width 798 height 628
click at [84, 123] on icon "scrollable content" at bounding box center [89, 119] width 12 height 12
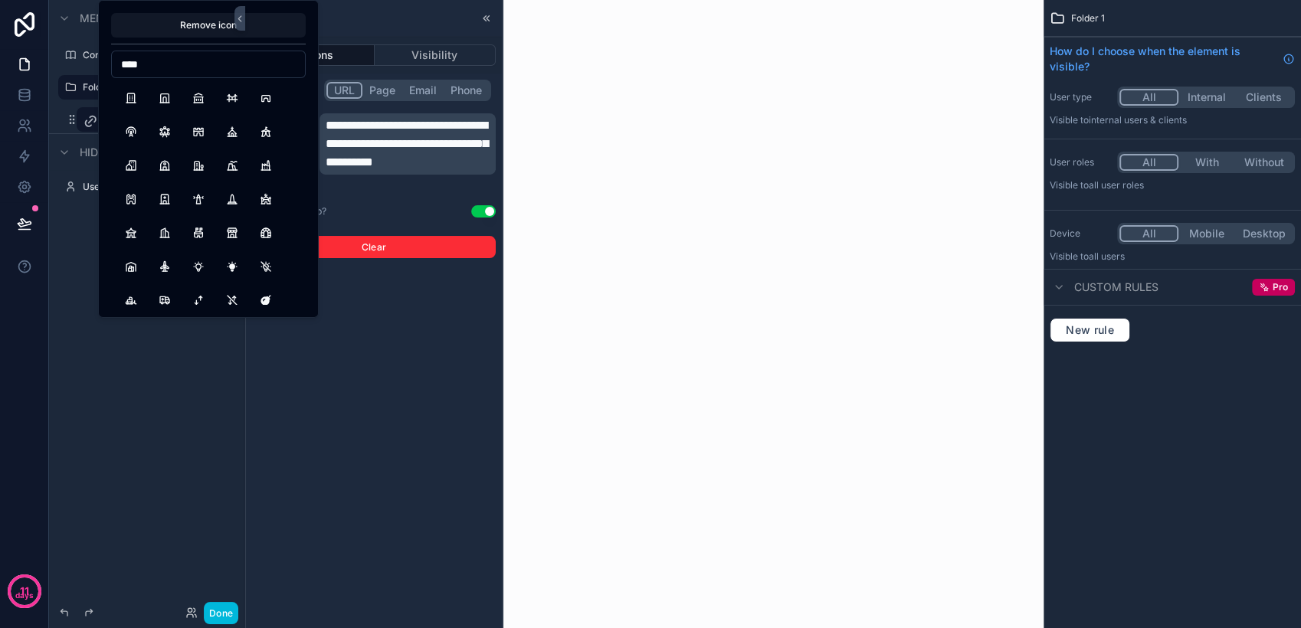
type input "****"
click at [133, 103] on button "Building" at bounding box center [131, 98] width 28 height 28
click at [160, 438] on div "**********" at bounding box center [147, 305] width 196 height 610
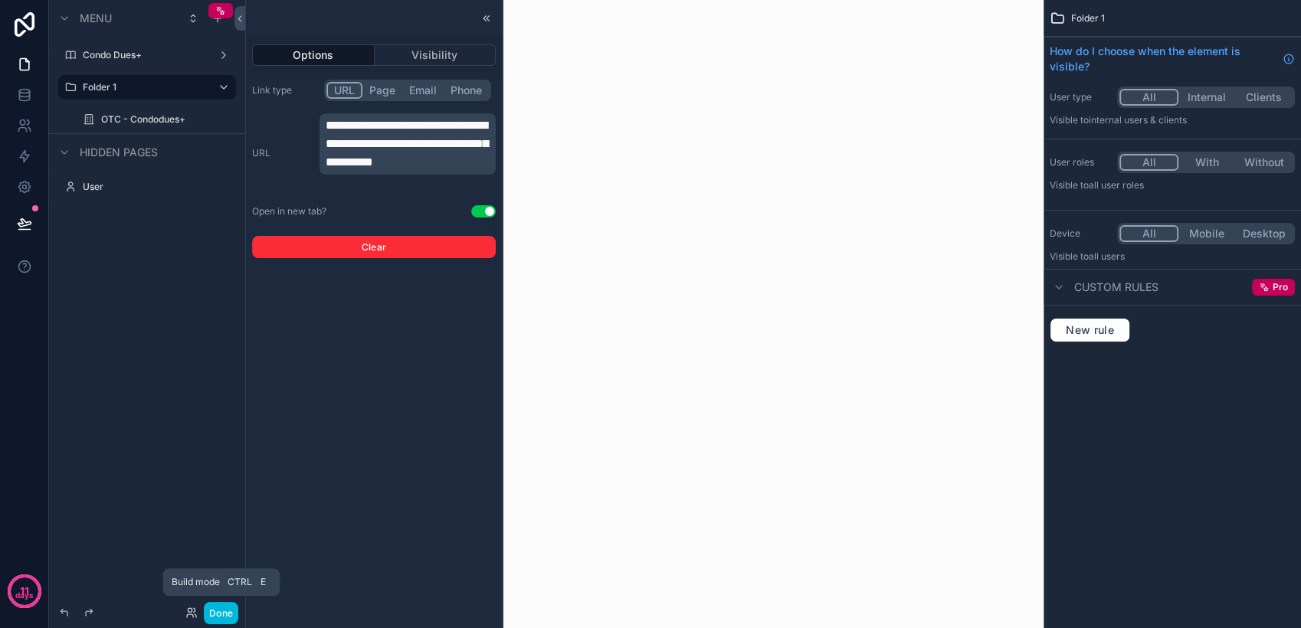
click at [215, 614] on button "Done" at bounding box center [221, 613] width 34 height 22
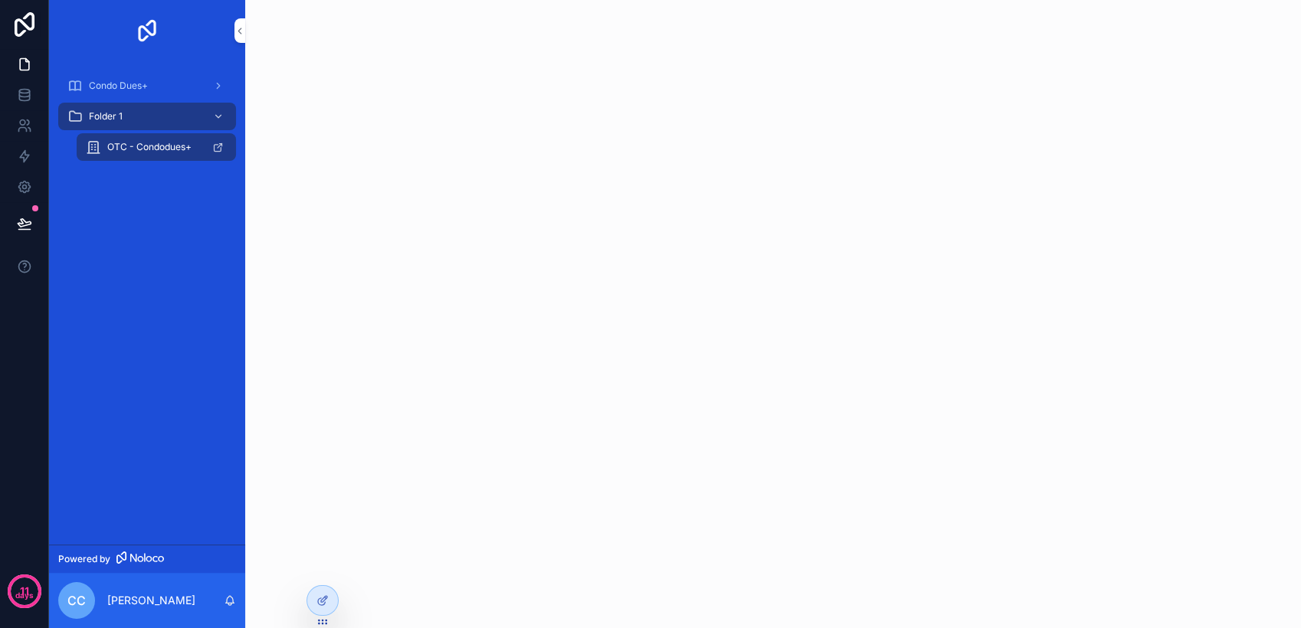
click at [159, 83] on div "Condo Dues+" at bounding box center [146, 86] width 159 height 25
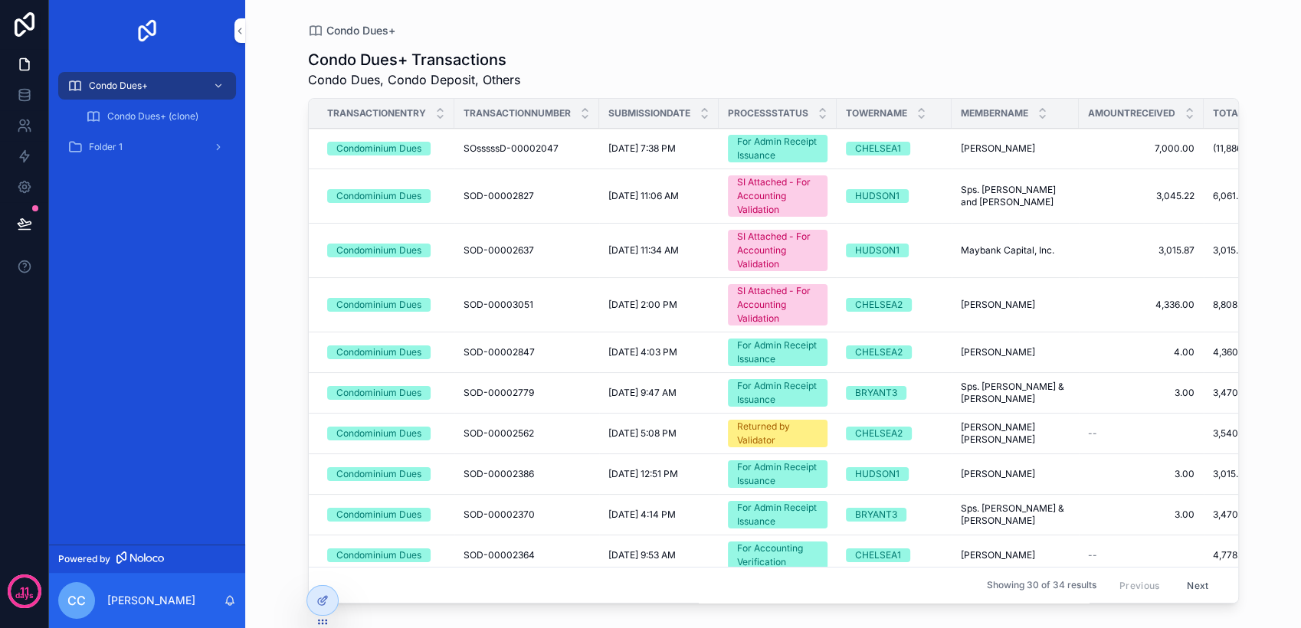
click at [132, 146] on div "Folder 1" at bounding box center [146, 147] width 159 height 25
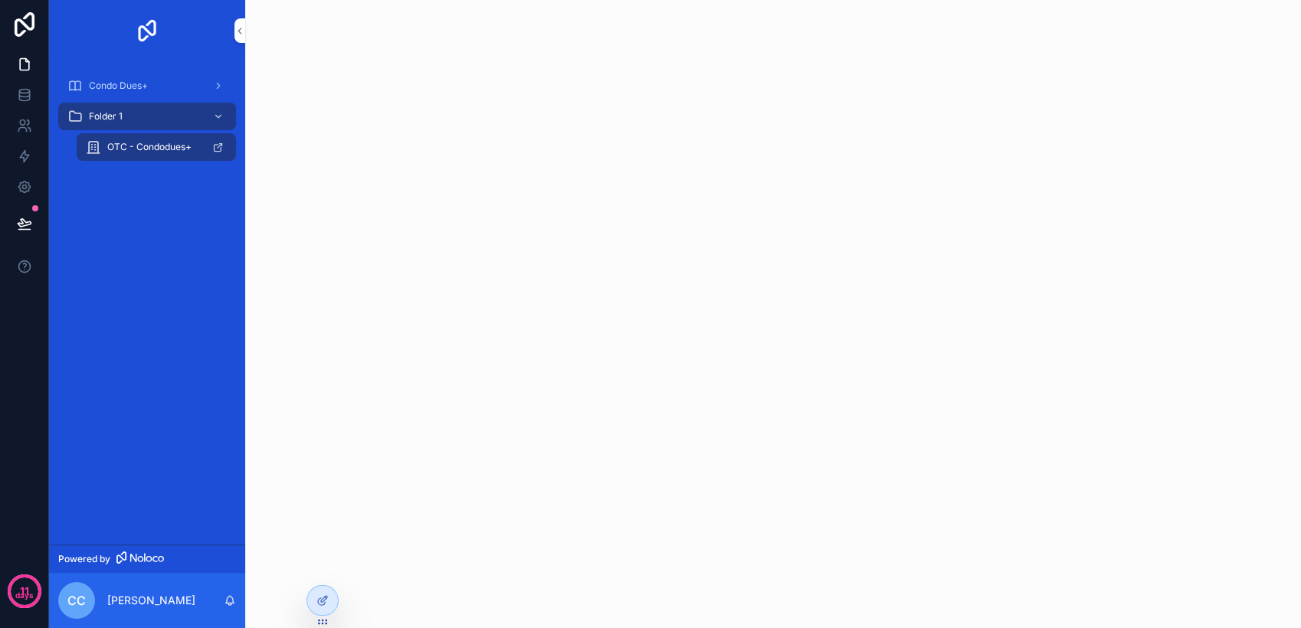
click at [131, 114] on div "Folder 1" at bounding box center [146, 116] width 159 height 25
click at [177, 227] on div "Condo Dues+ Folder 1 OTC - Condodues+" at bounding box center [147, 302] width 196 height 483
click at [221, 114] on icon "scrollable content" at bounding box center [218, 116] width 11 height 11
click at [214, 231] on div "Condo Dues+ Folder 1 OTC - Condodues+" at bounding box center [147, 302] width 196 height 483
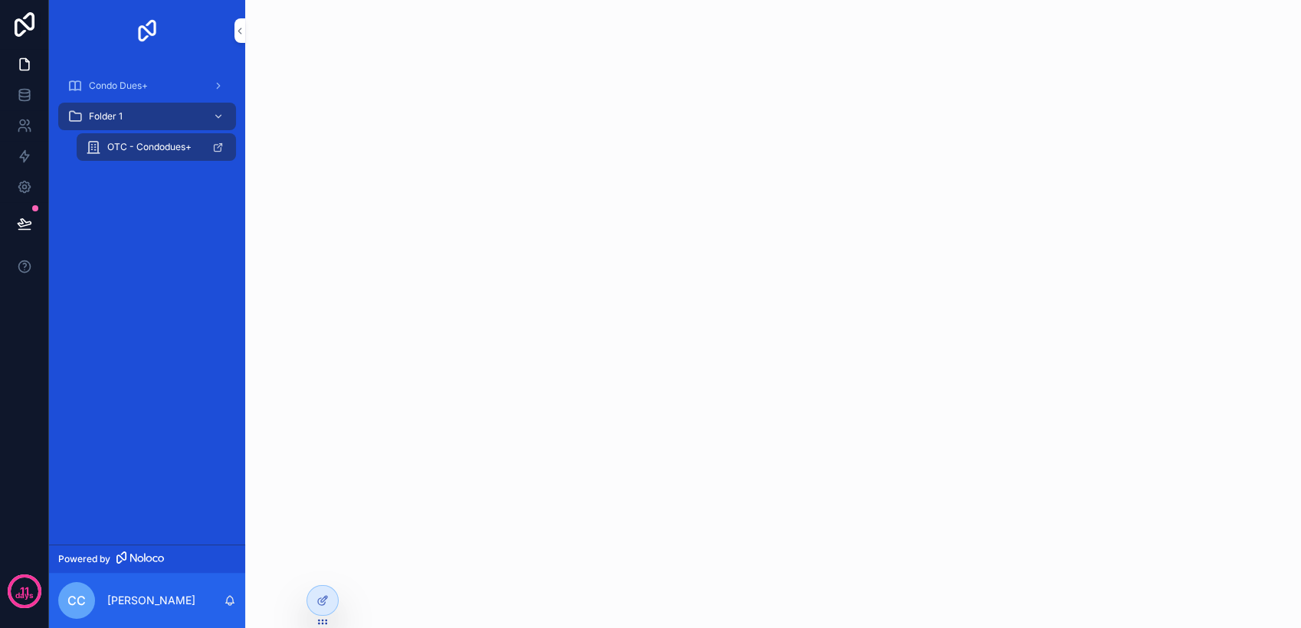
click at [127, 77] on div "Condo Dues+" at bounding box center [146, 86] width 159 height 25
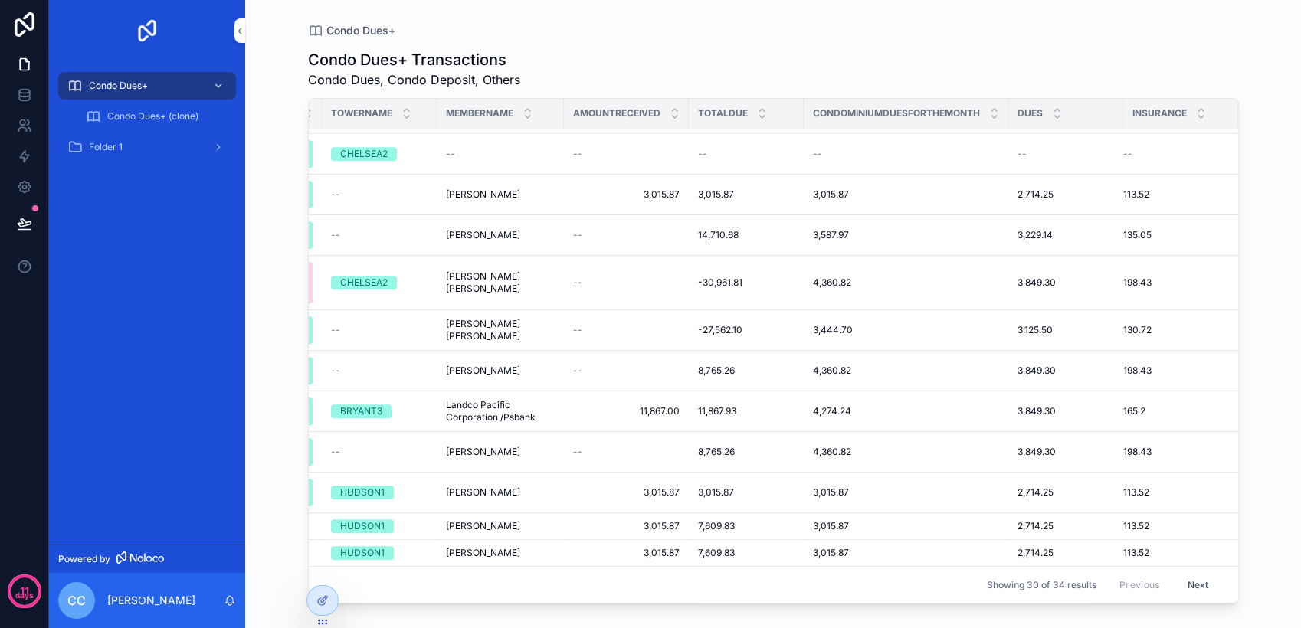
scroll to position [817, 0]
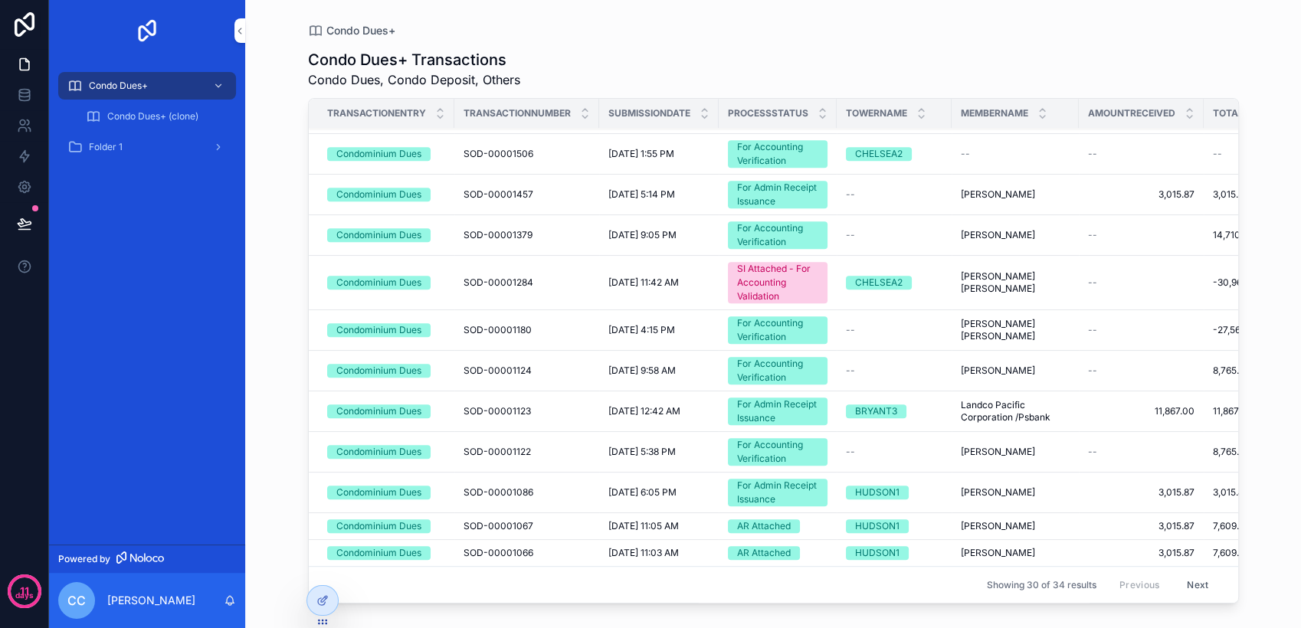
drag, startPoint x: 548, startPoint y: 585, endPoint x: 763, endPoint y: 581, distance: 215.3
click at [732, 585] on div "Showing 30 of 34 results Previous Next" at bounding box center [773, 584] width 929 height 37
click at [0, 0] on icon at bounding box center [0, 0] width 0 height 0
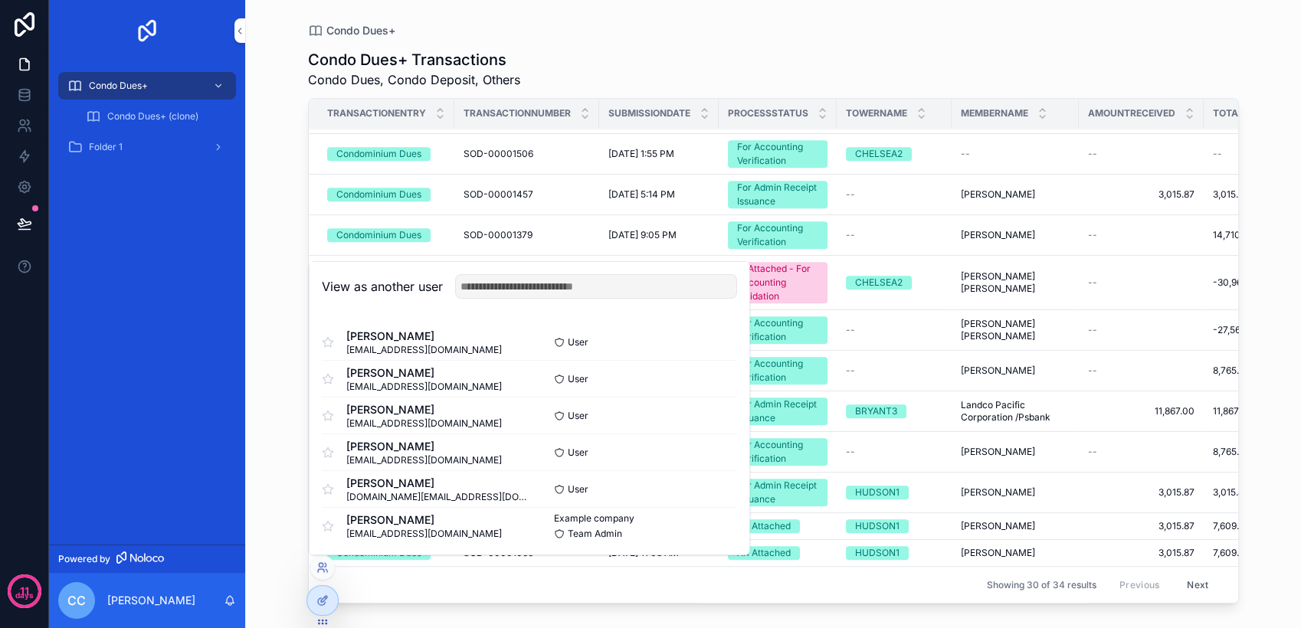
click at [0, 0] on button "Select" at bounding box center [0, 0] width 0 height 0
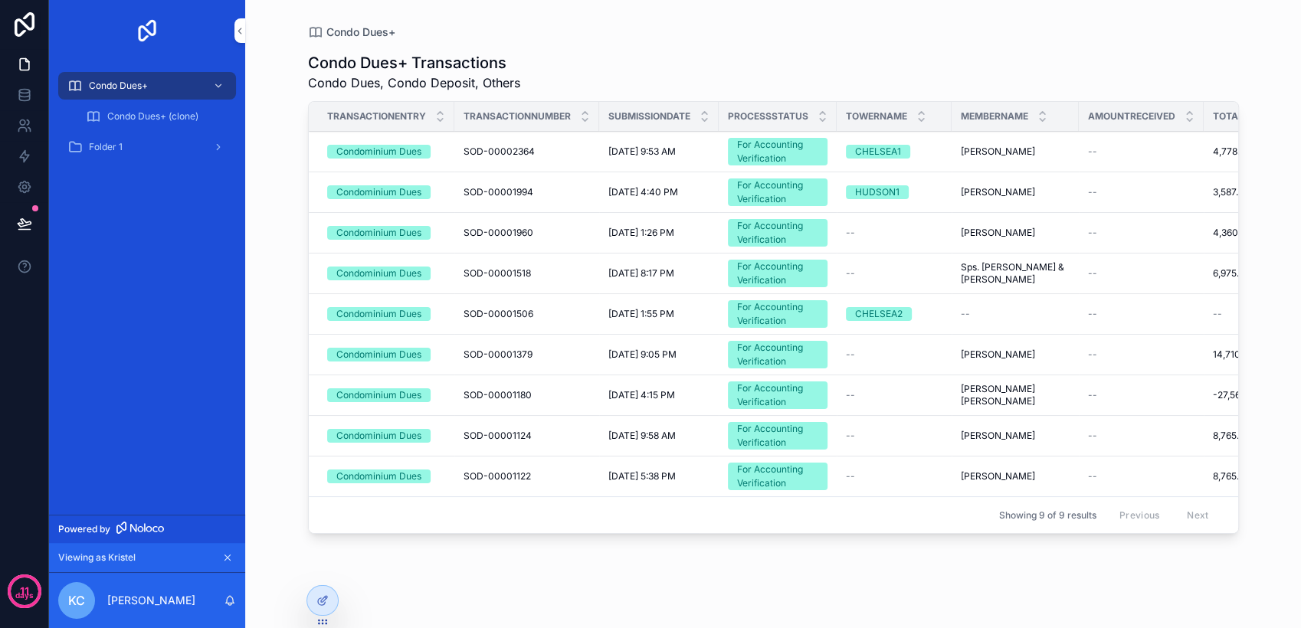
click at [0, 0] on icon at bounding box center [0, 0] width 0 height 0
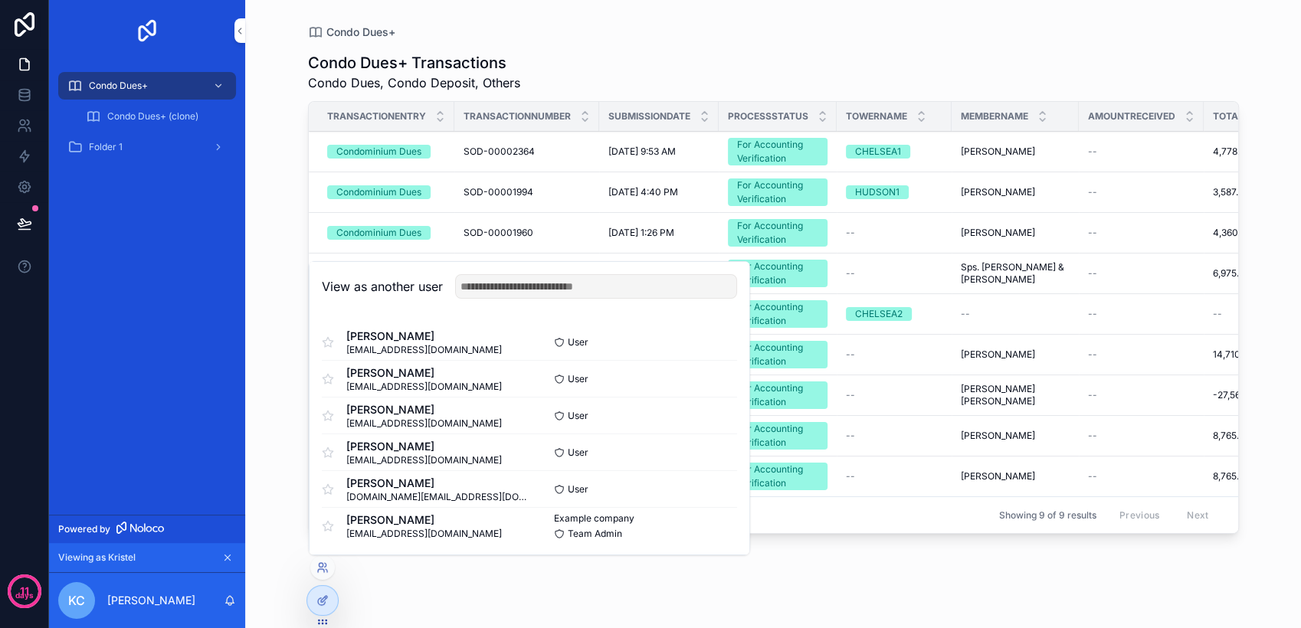
click at [0, 0] on button "Select" at bounding box center [0, 0] width 0 height 0
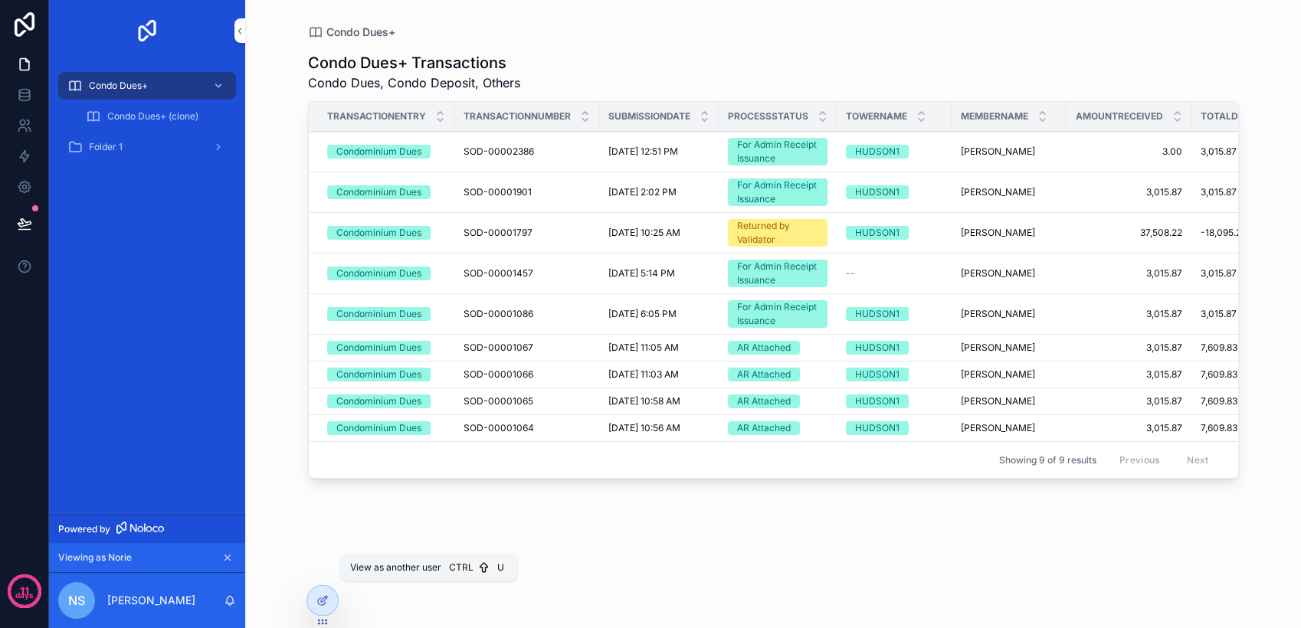
click at [0, 0] on icon at bounding box center [0, 0] width 0 height 0
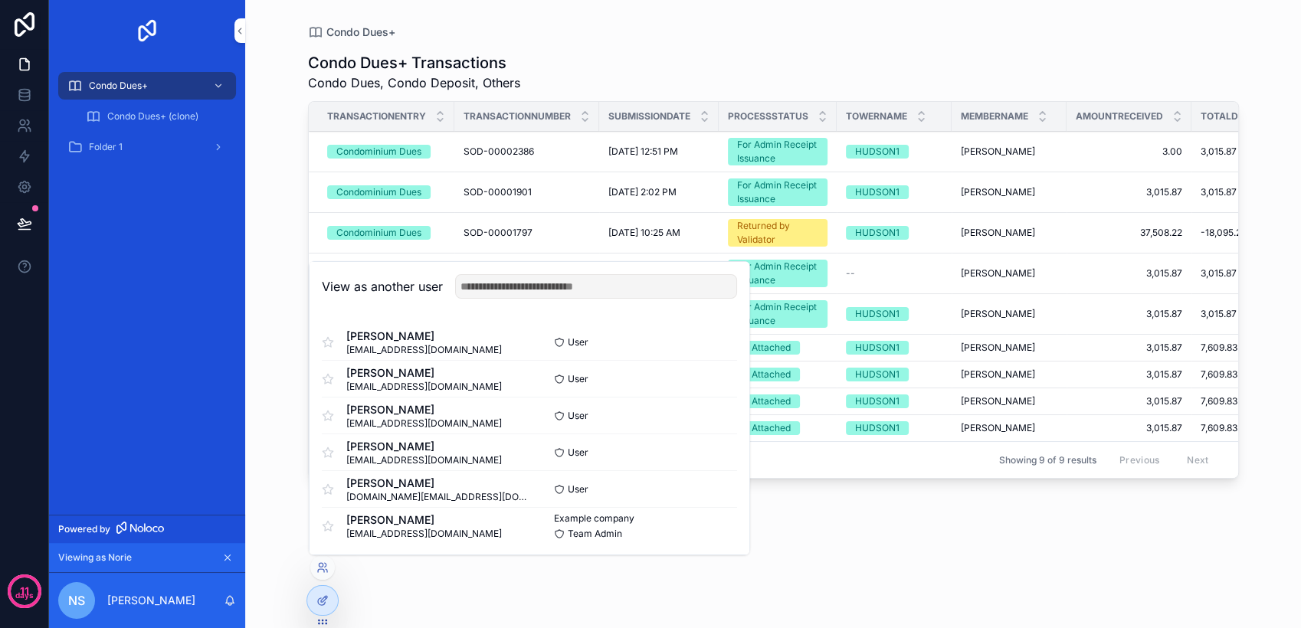
click at [0, 0] on button "Select" at bounding box center [0, 0] width 0 height 0
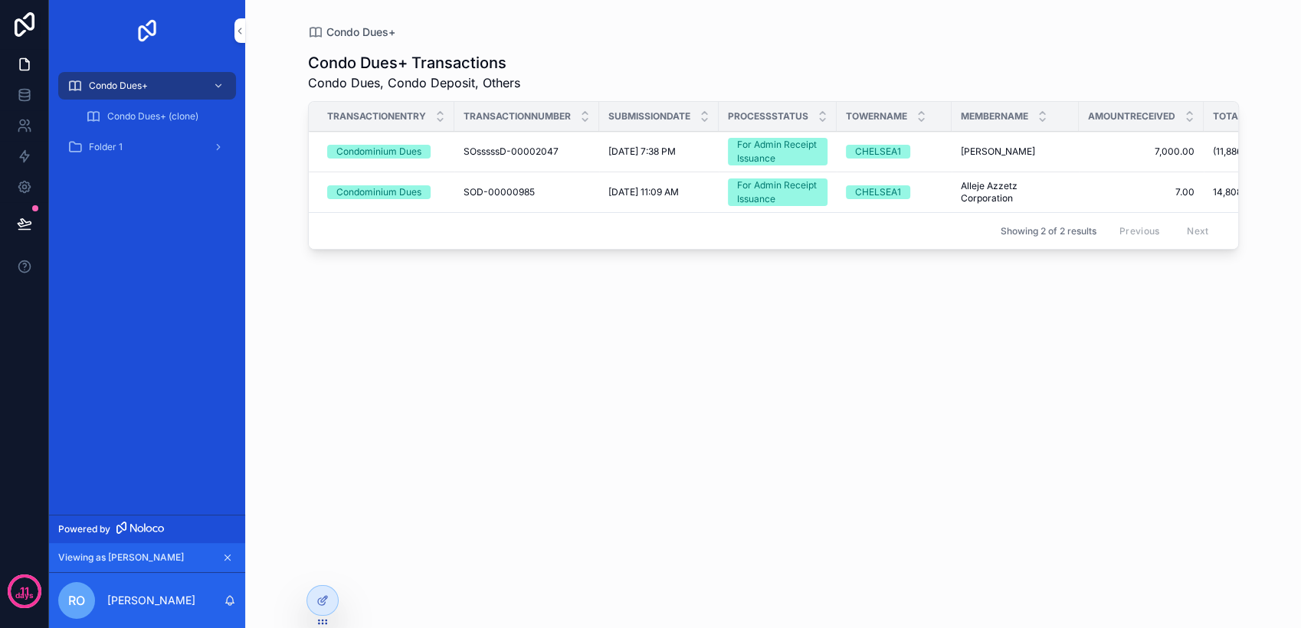
click at [31, 21] on icon at bounding box center [24, 24] width 31 height 25
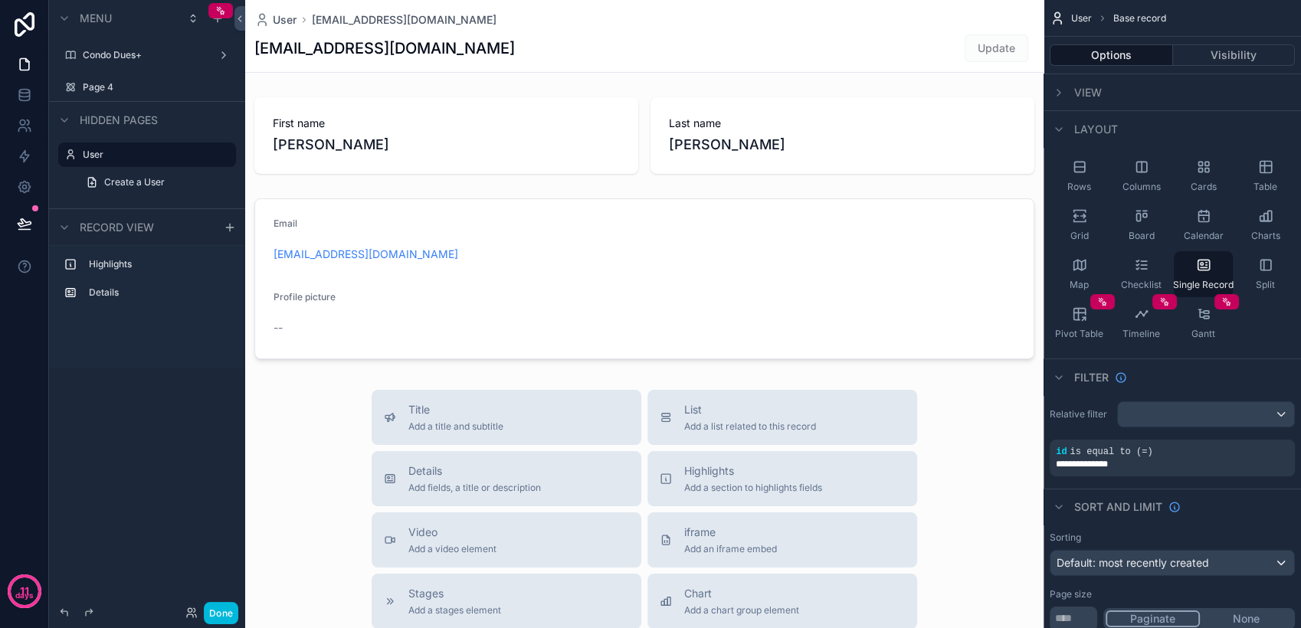
click at [126, 89] on label "Page 4" at bounding box center [155, 87] width 144 height 12
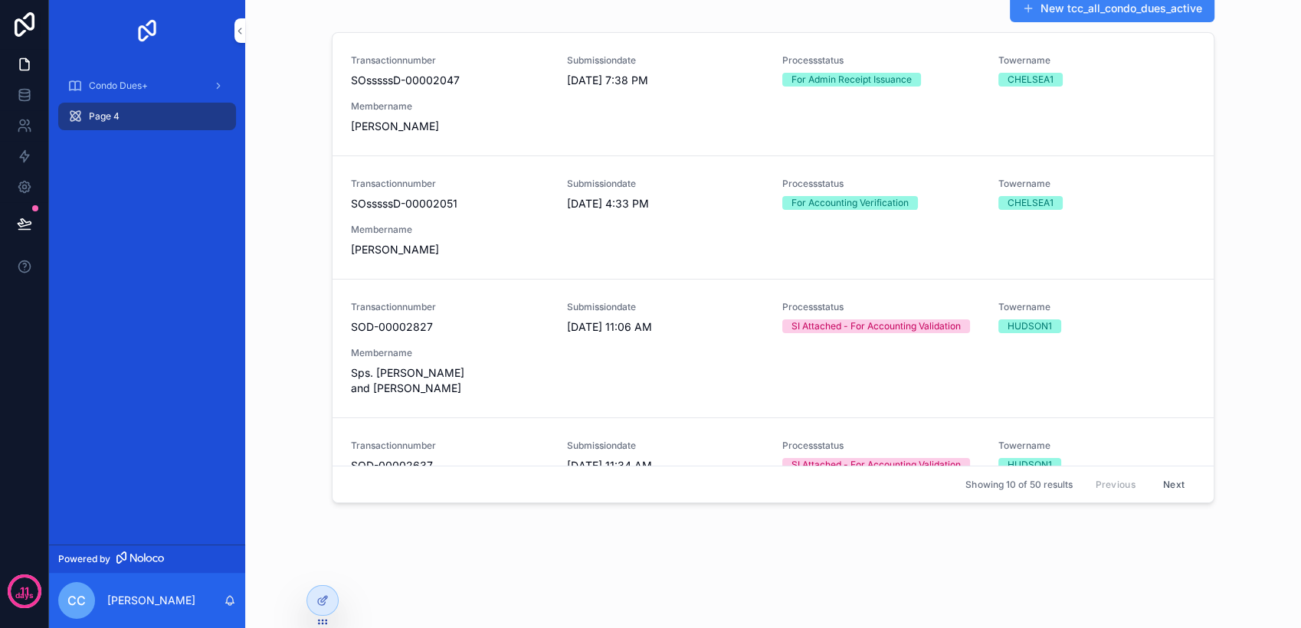
scroll to position [34, 0]
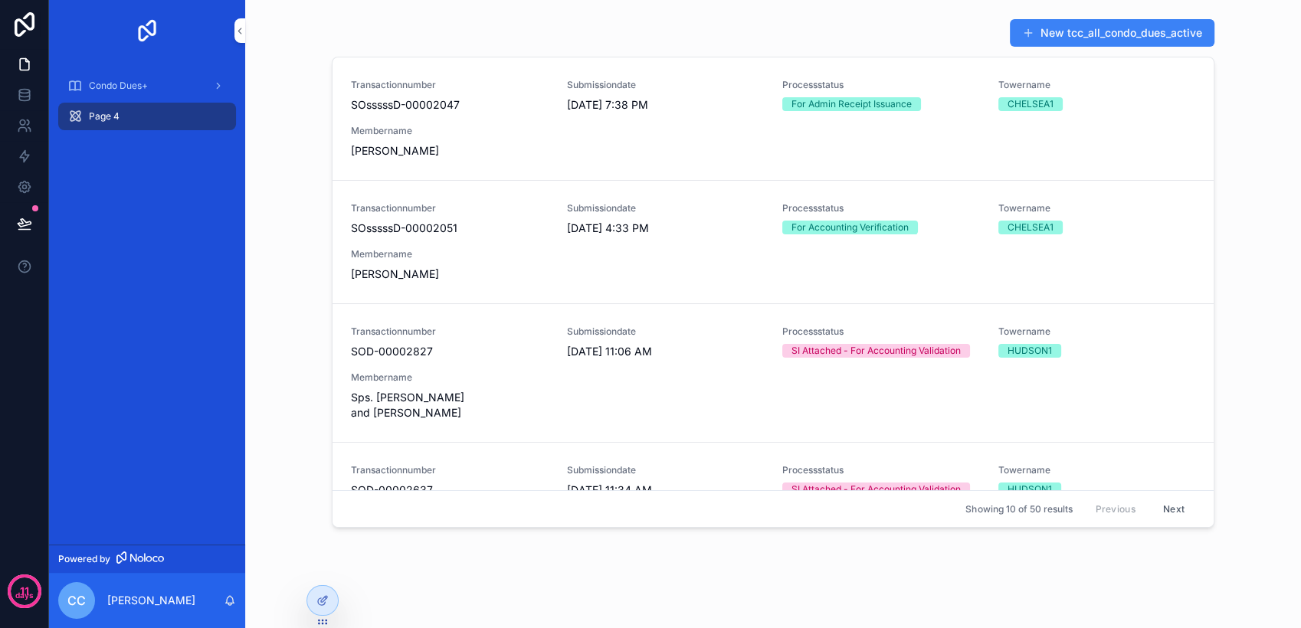
click at [434, 156] on span "[PERSON_NAME]" at bounding box center [450, 150] width 198 height 15
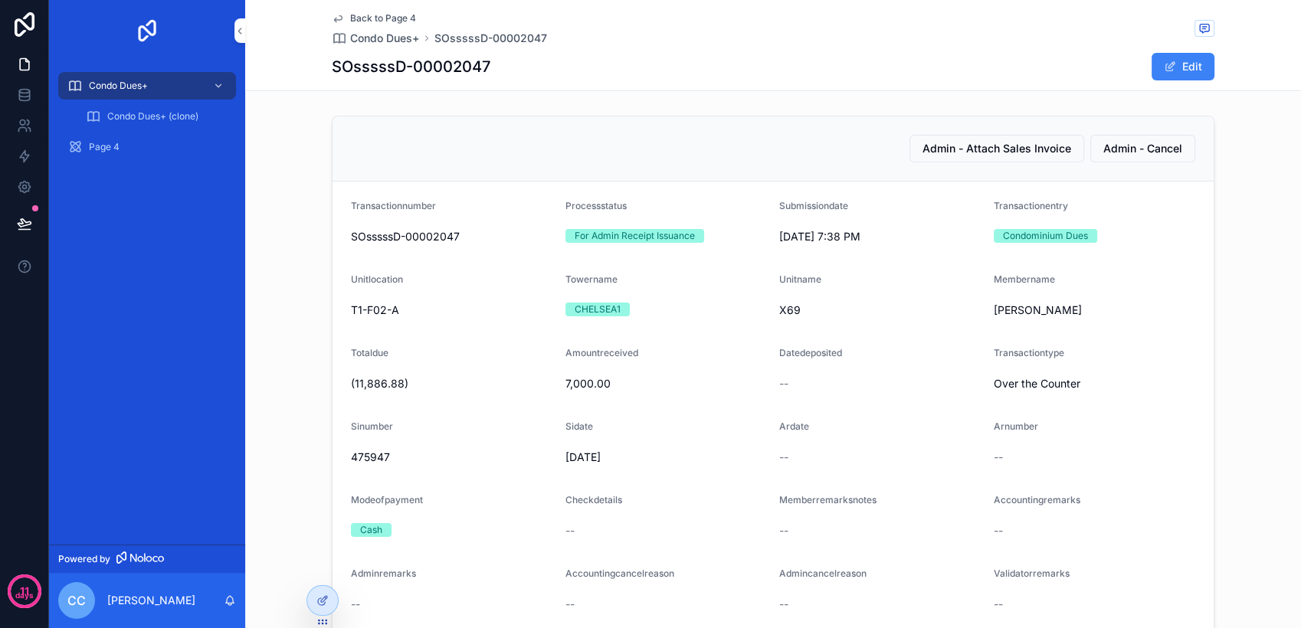
click at [130, 145] on div "Page 4" at bounding box center [146, 147] width 159 height 25
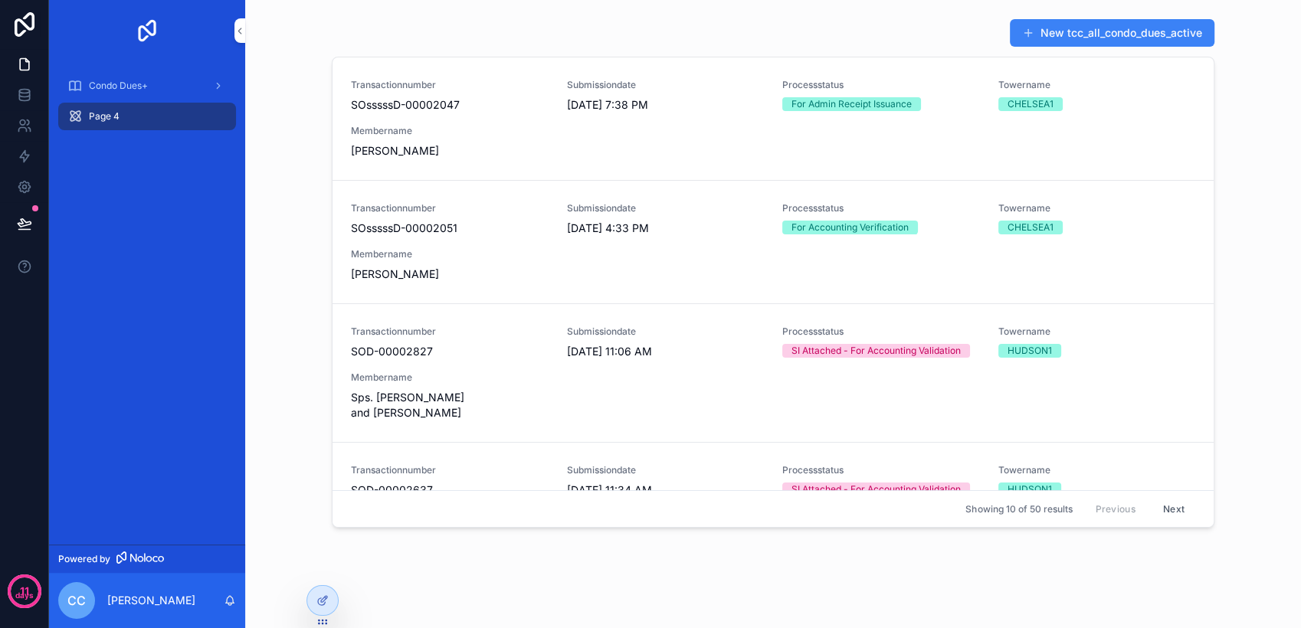
click at [154, 88] on div "Condo Dues+" at bounding box center [146, 86] width 159 height 25
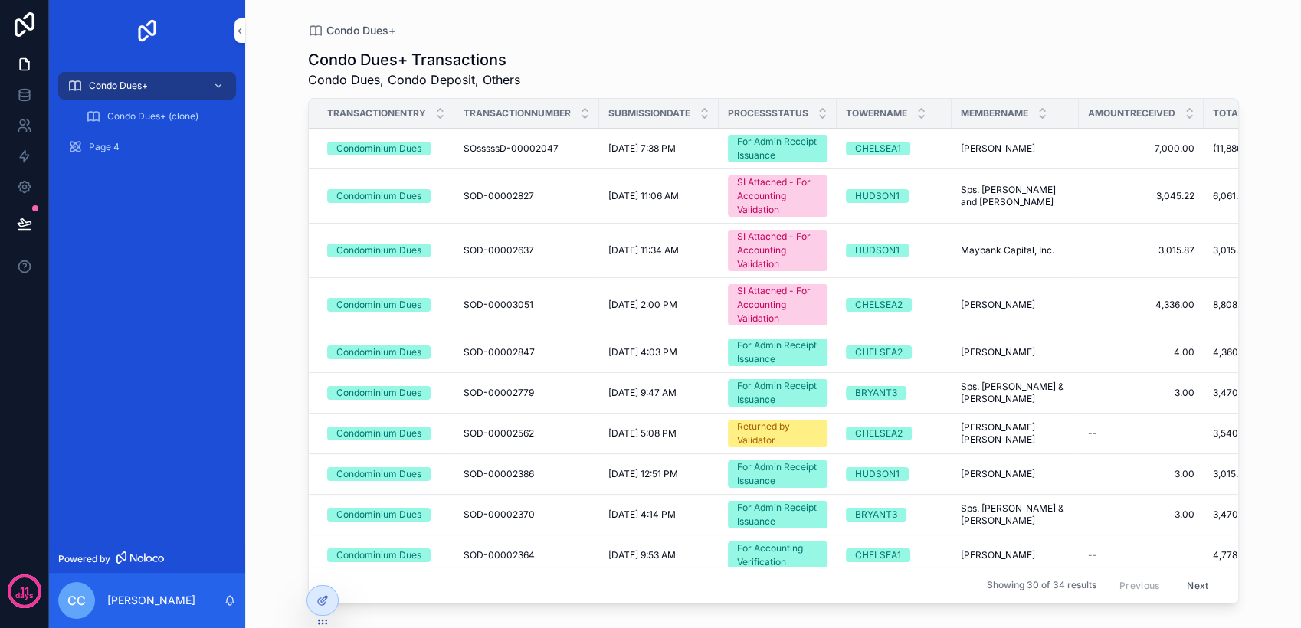
click at [224, 80] on div "scrollable content" at bounding box center [217, 86] width 20 height 25
click at [178, 89] on div "Condo Dues+" at bounding box center [146, 86] width 159 height 25
click at [126, 144] on div "Page 4" at bounding box center [146, 147] width 159 height 25
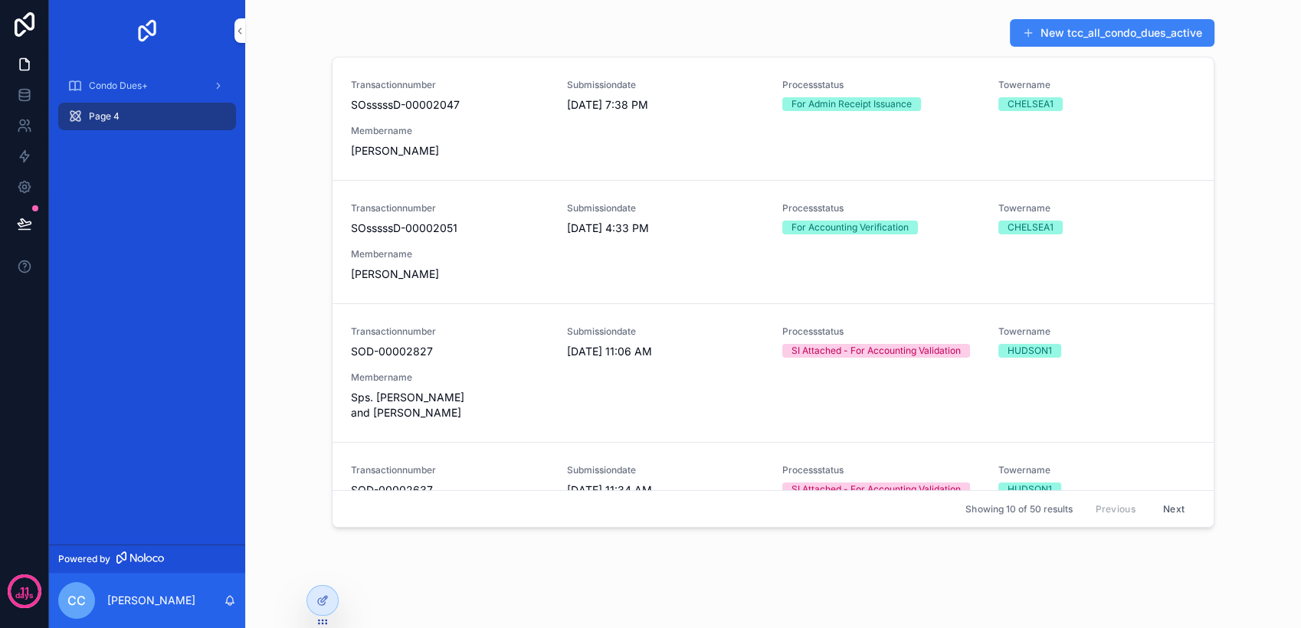
click at [319, 600] on icon at bounding box center [322, 600] width 12 height 12
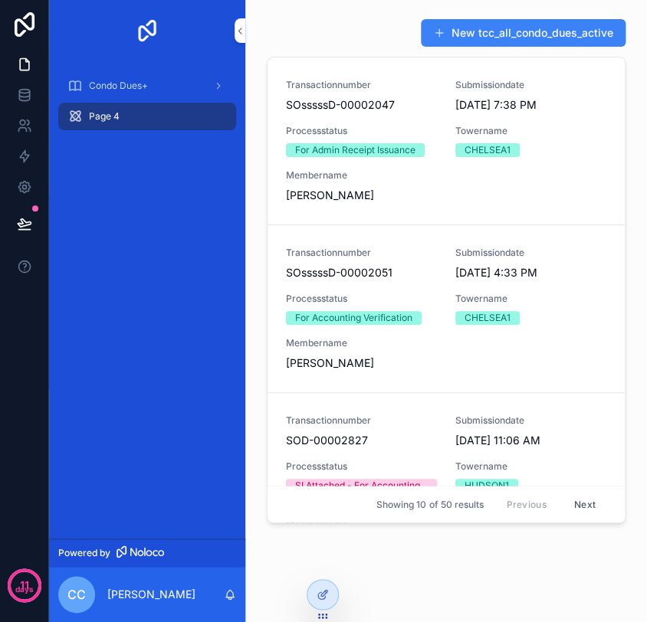
click at [146, 87] on span "Condo Dues+" at bounding box center [118, 86] width 59 height 12
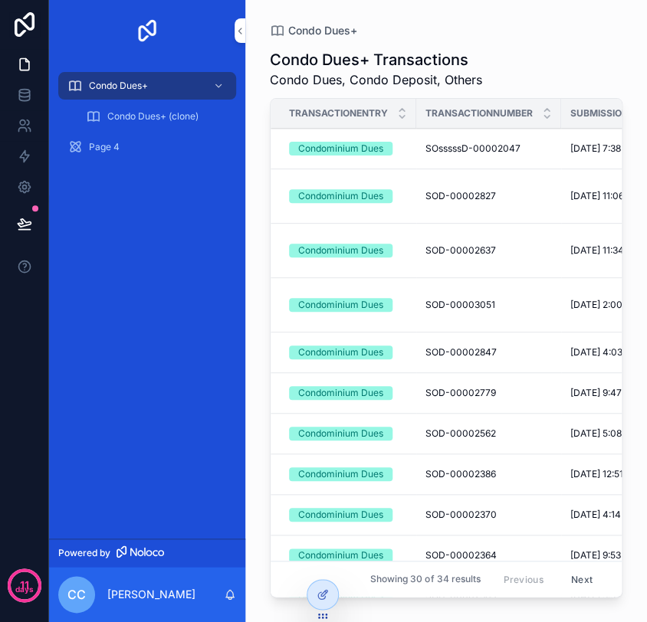
click at [155, 115] on span "Condo Dues+ (clone)" at bounding box center [152, 116] width 91 height 12
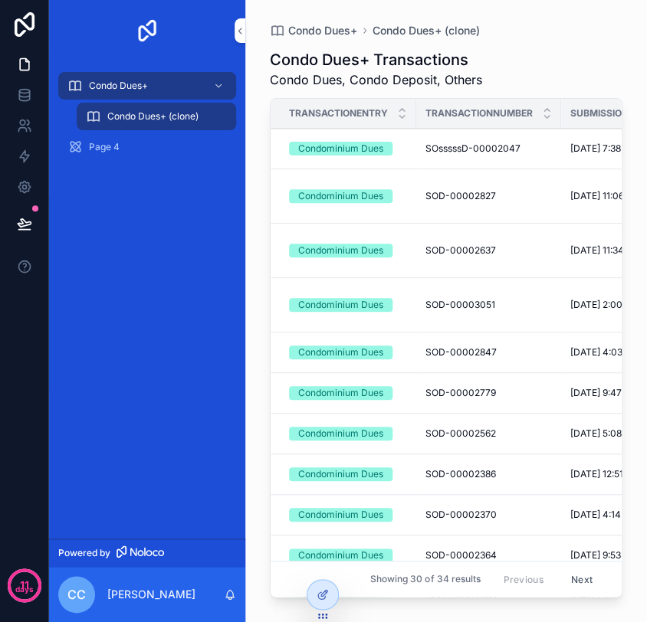
click at [152, 81] on div "Condo Dues+" at bounding box center [146, 86] width 159 height 25
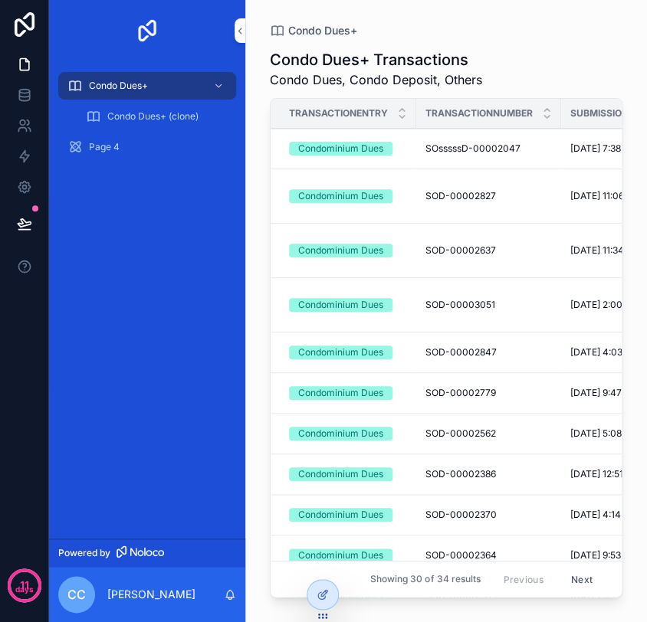
click at [159, 250] on div "Condo Dues+ Condo Dues+ (clone) Page 4" at bounding box center [147, 299] width 196 height 477
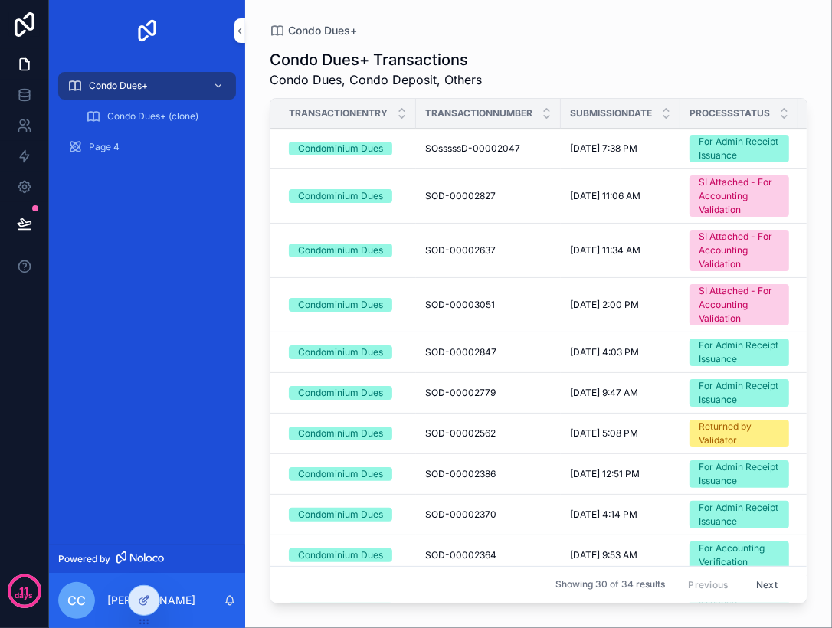
click at [503, 22] on div "Condo Dues+ Condo Dues+ Transactions Condo Dues, Condo Deposit, Others Transact…" at bounding box center [538, 305] width 587 height 610
click at [570, 19] on div "Condo Dues+ Condo Dues+ Transactions Condo Dues, Condo Deposit, Others Transact…" at bounding box center [538, 305] width 587 height 610
